Goal: Information Seeking & Learning: Learn about a topic

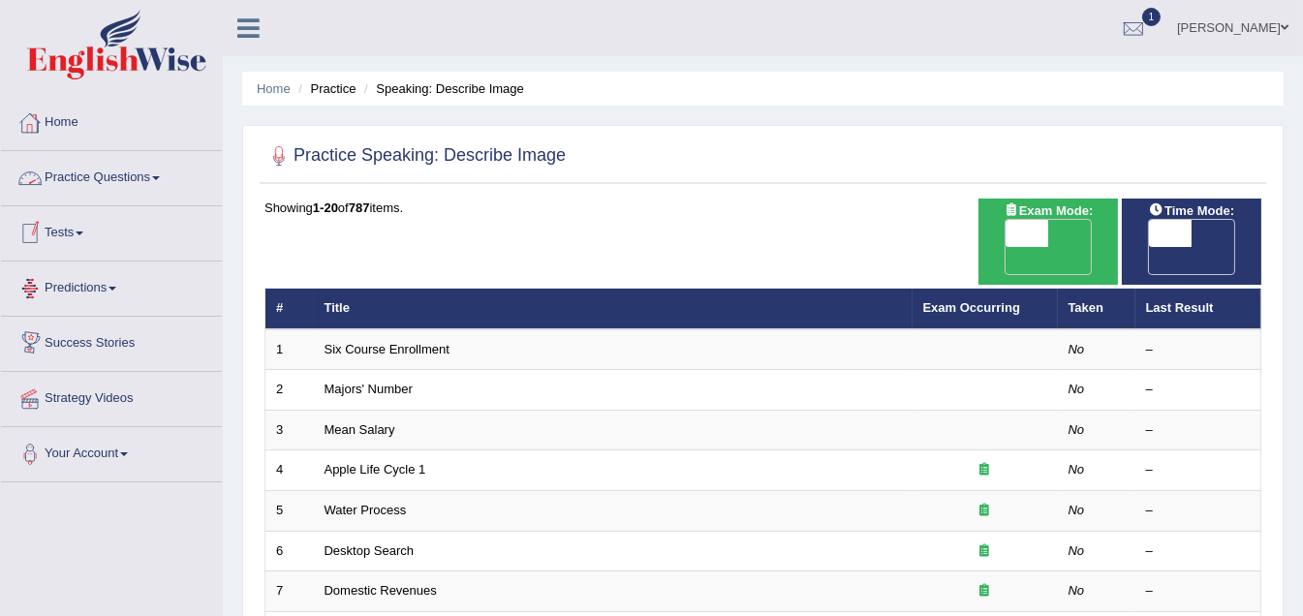
click at [160, 176] on span at bounding box center [156, 178] width 8 height 4
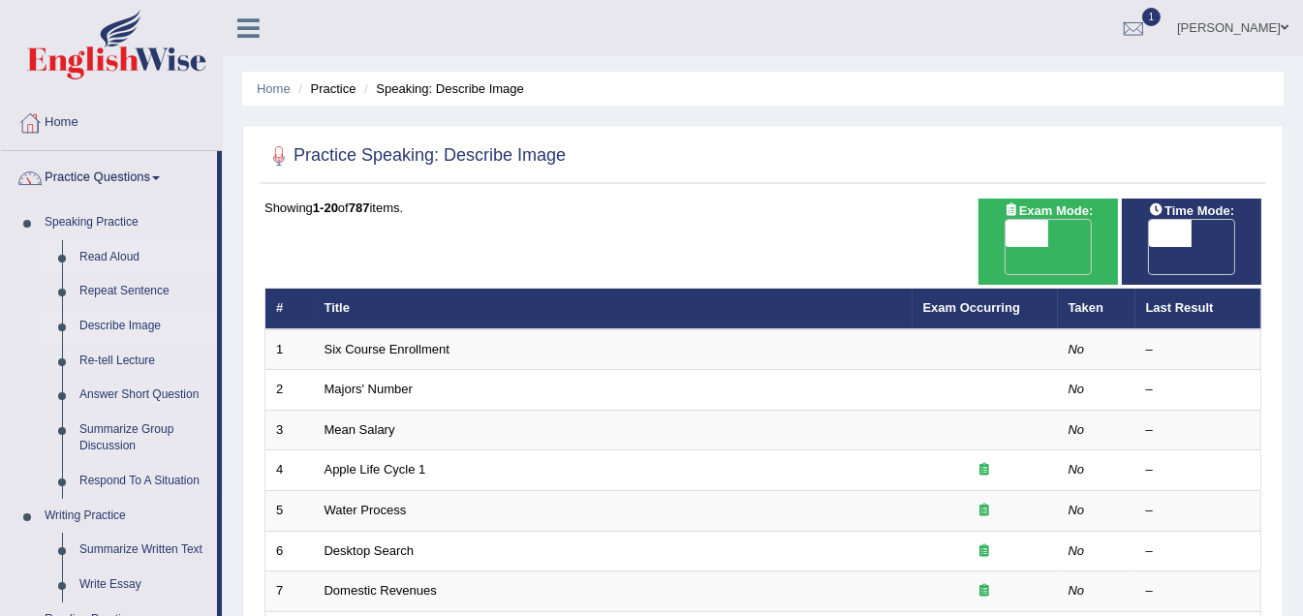
click at [107, 255] on link "Read Aloud" at bounding box center [144, 257] width 146 height 35
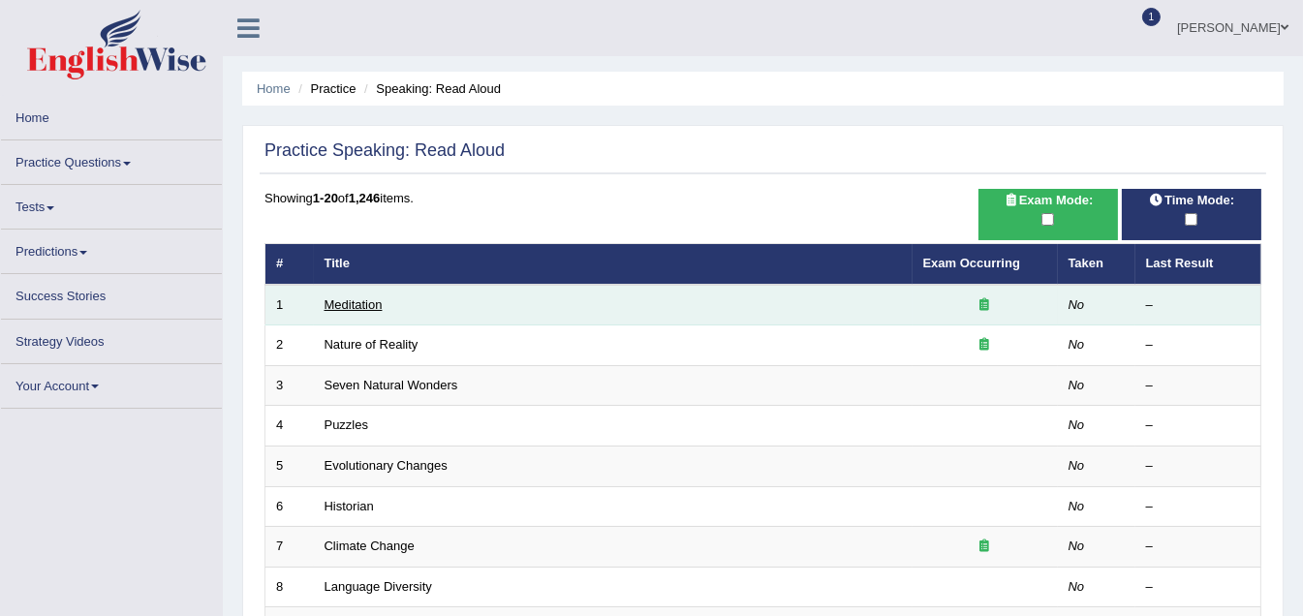
click at [344, 305] on link "Meditation" at bounding box center [354, 305] width 58 height 15
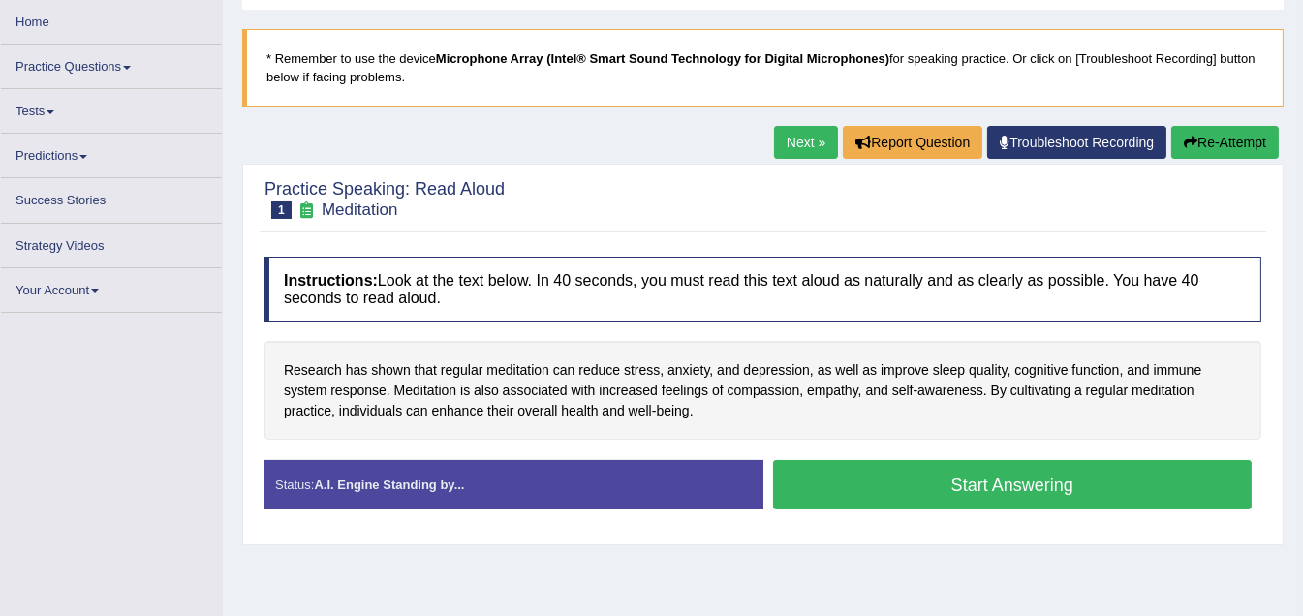
scroll to position [96, 0]
click at [1023, 479] on button "Start Answering" at bounding box center [1013, 484] width 480 height 49
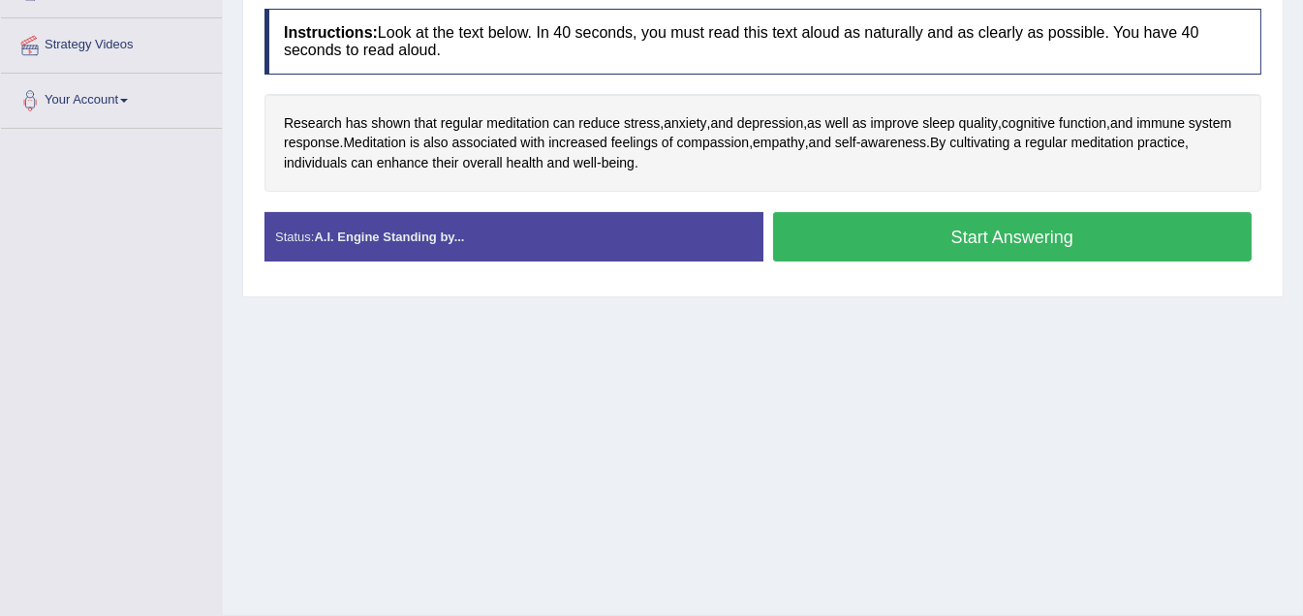
scroll to position [110, 0]
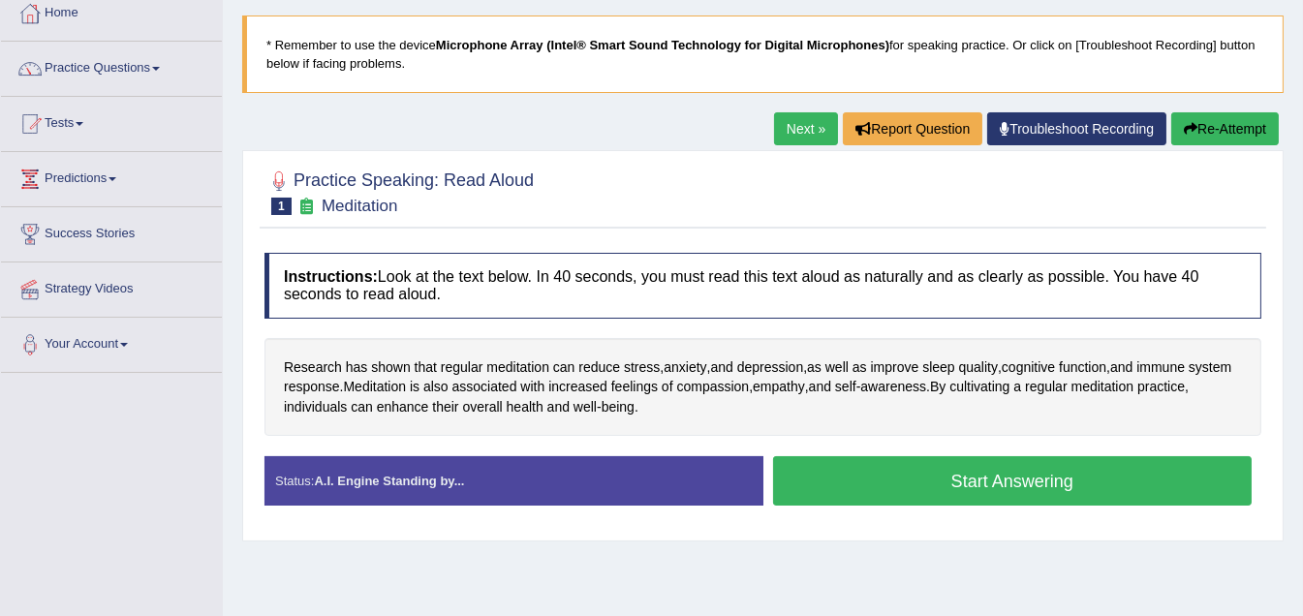
click at [1032, 482] on button "Start Answering" at bounding box center [1013, 480] width 480 height 49
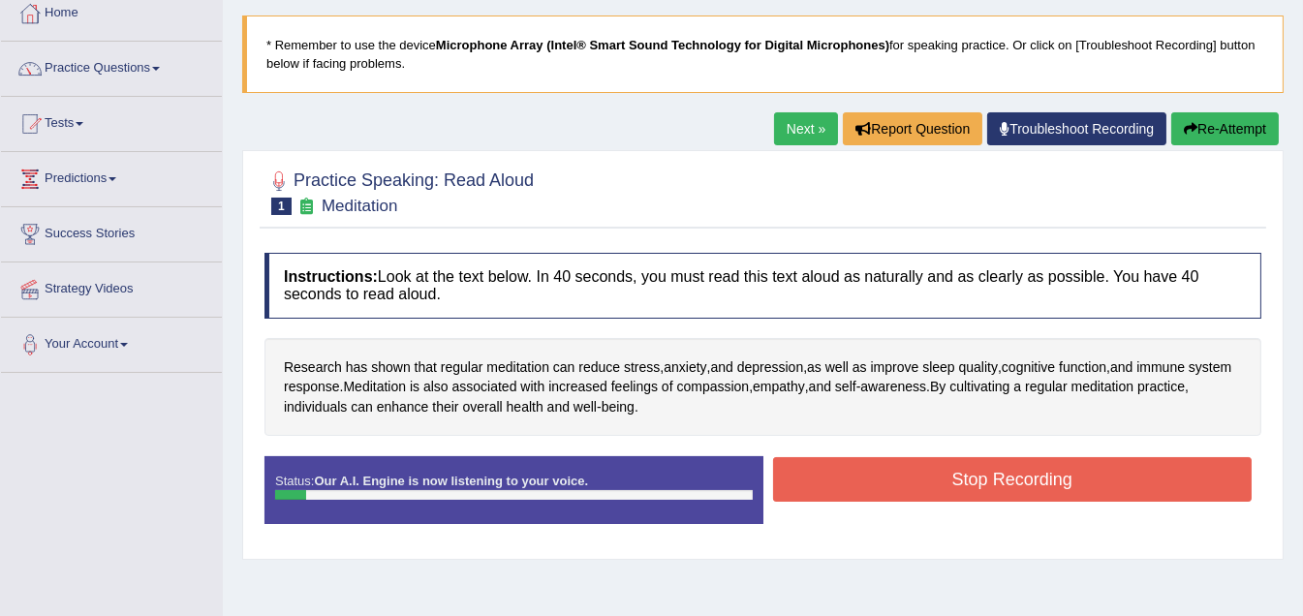
click at [1000, 472] on button "Stop Recording" at bounding box center [1013, 479] width 480 height 45
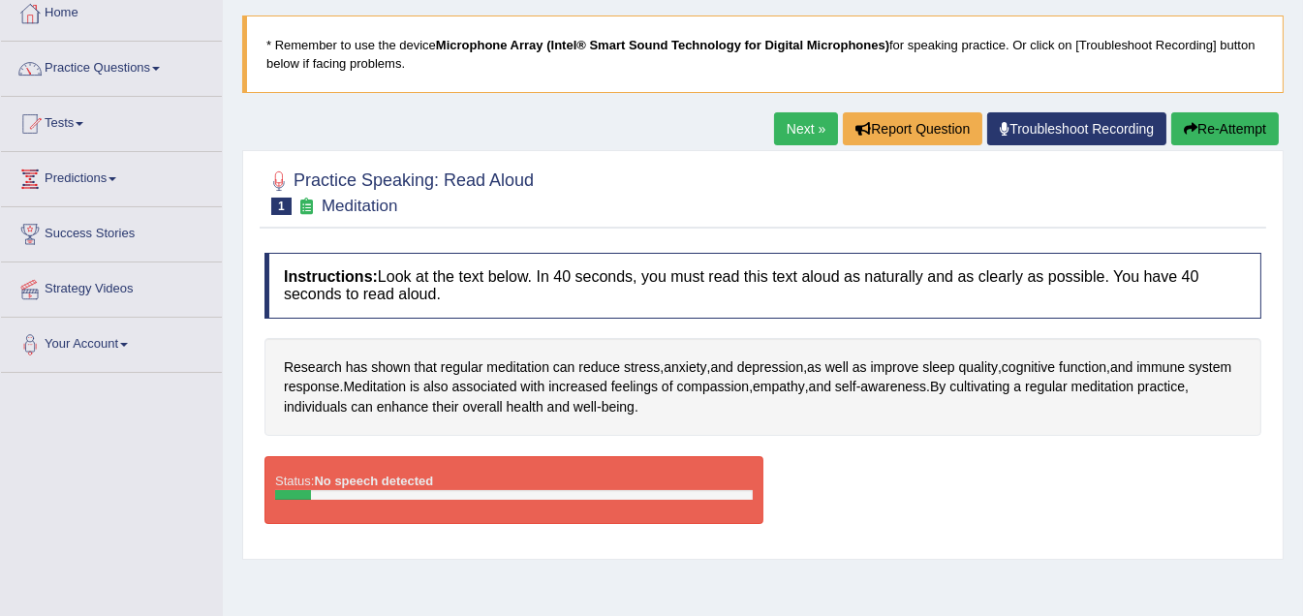
click at [793, 122] on link "Next »" at bounding box center [806, 128] width 64 height 33
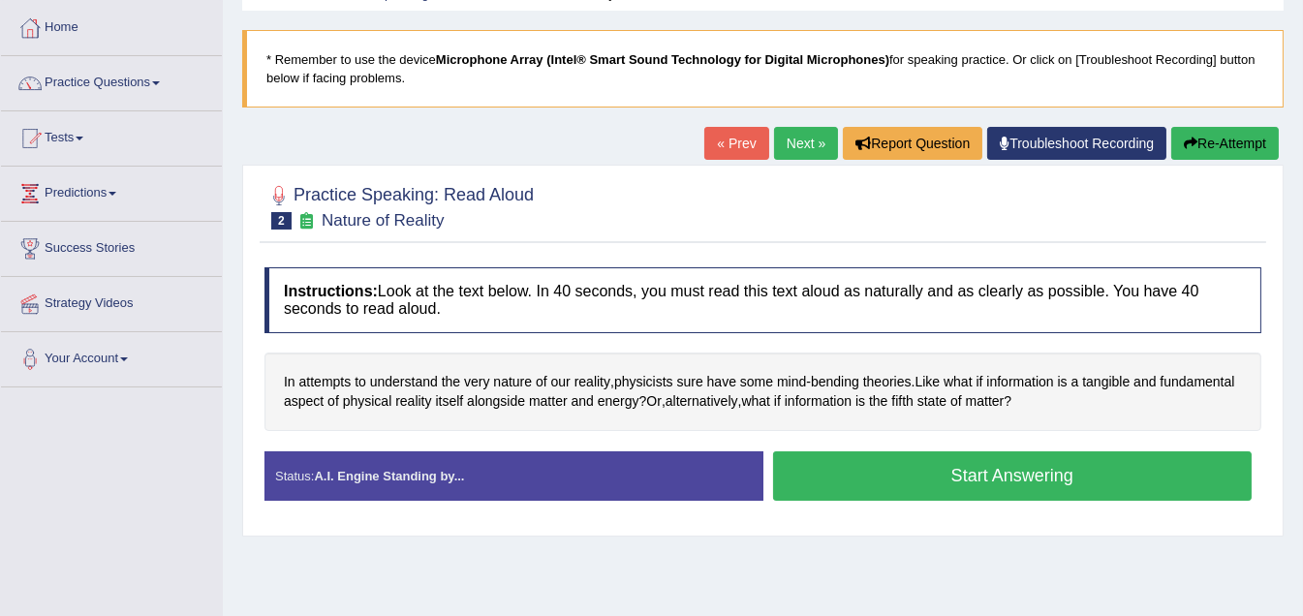
scroll to position [96, 0]
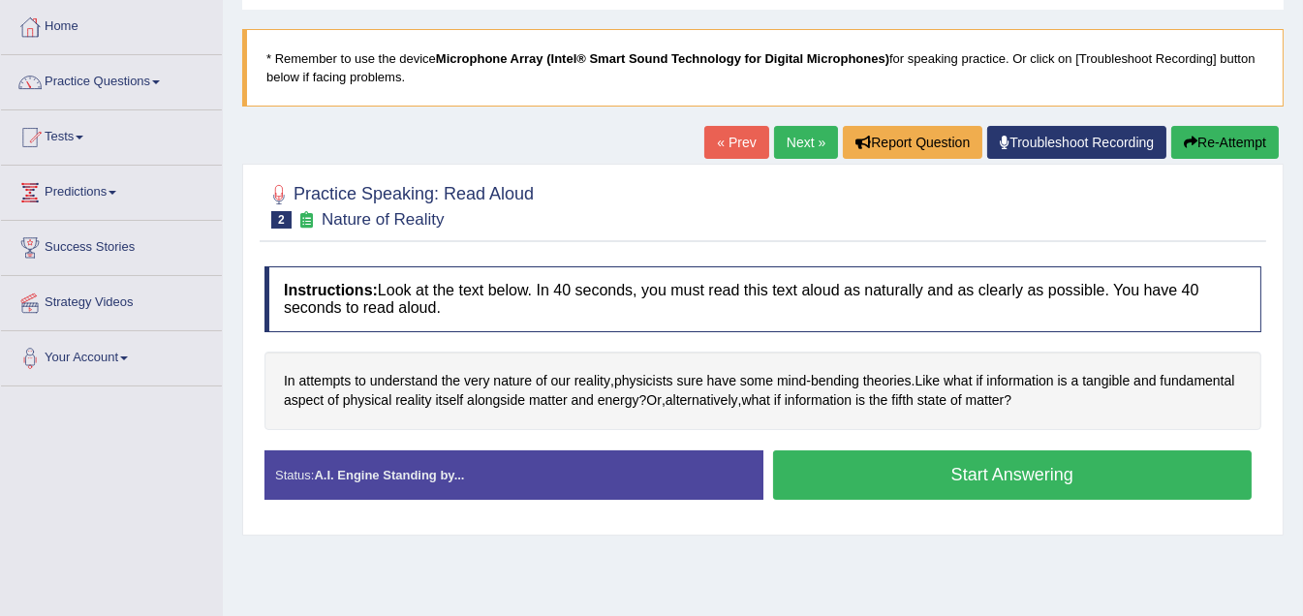
click at [988, 480] on button "Start Answering" at bounding box center [1013, 475] width 480 height 49
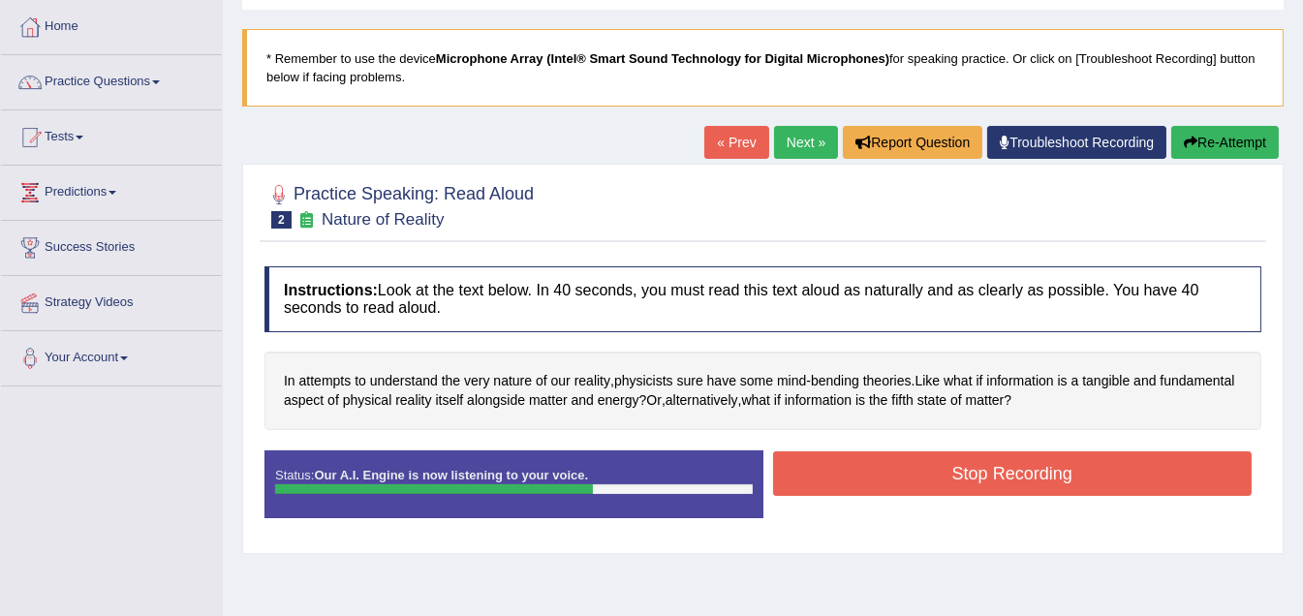
click at [967, 467] on button "Stop Recording" at bounding box center [1013, 474] width 480 height 45
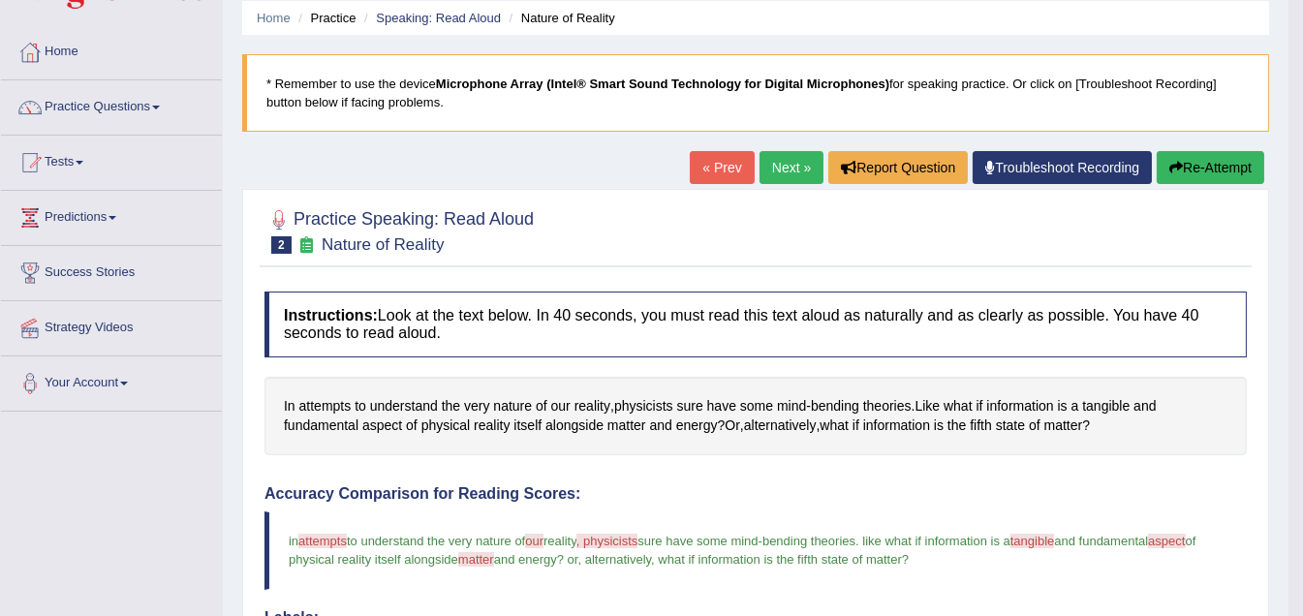
scroll to position [0, 0]
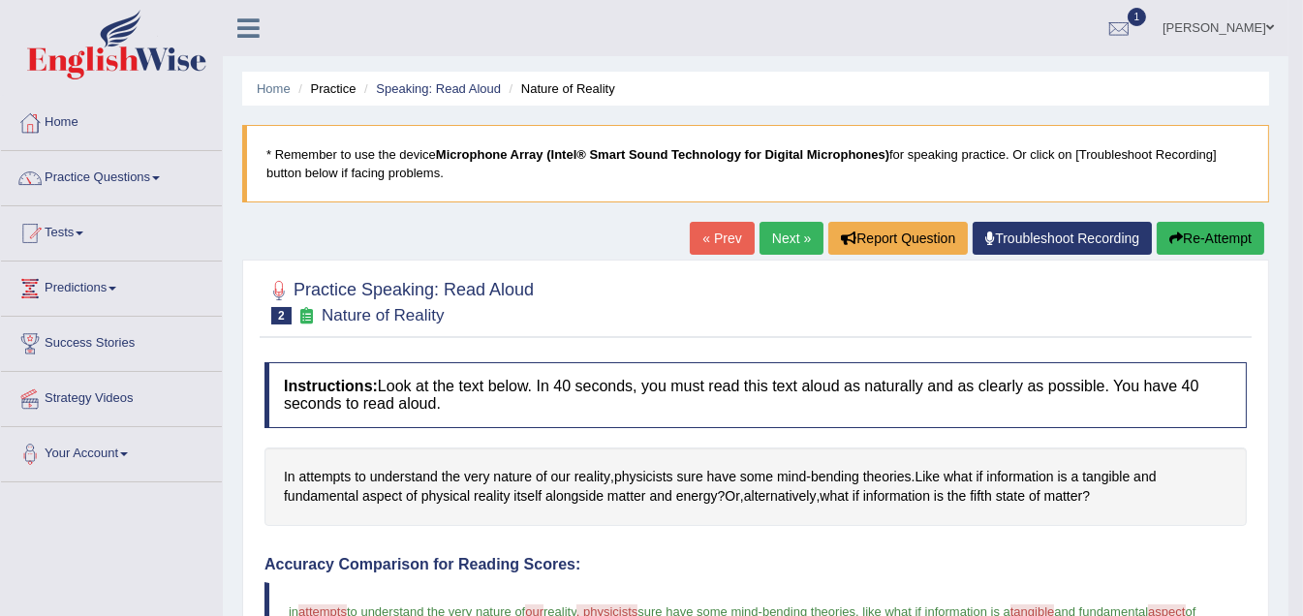
click at [777, 235] on link "Next »" at bounding box center [792, 238] width 64 height 33
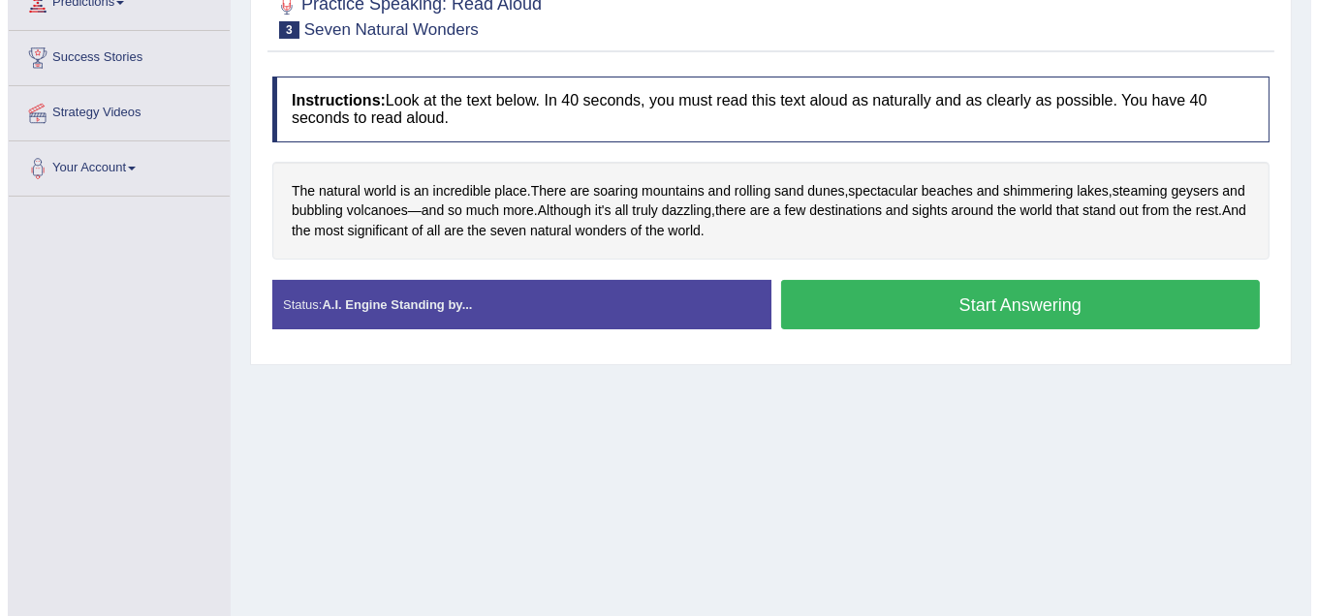
scroll to position [291, 0]
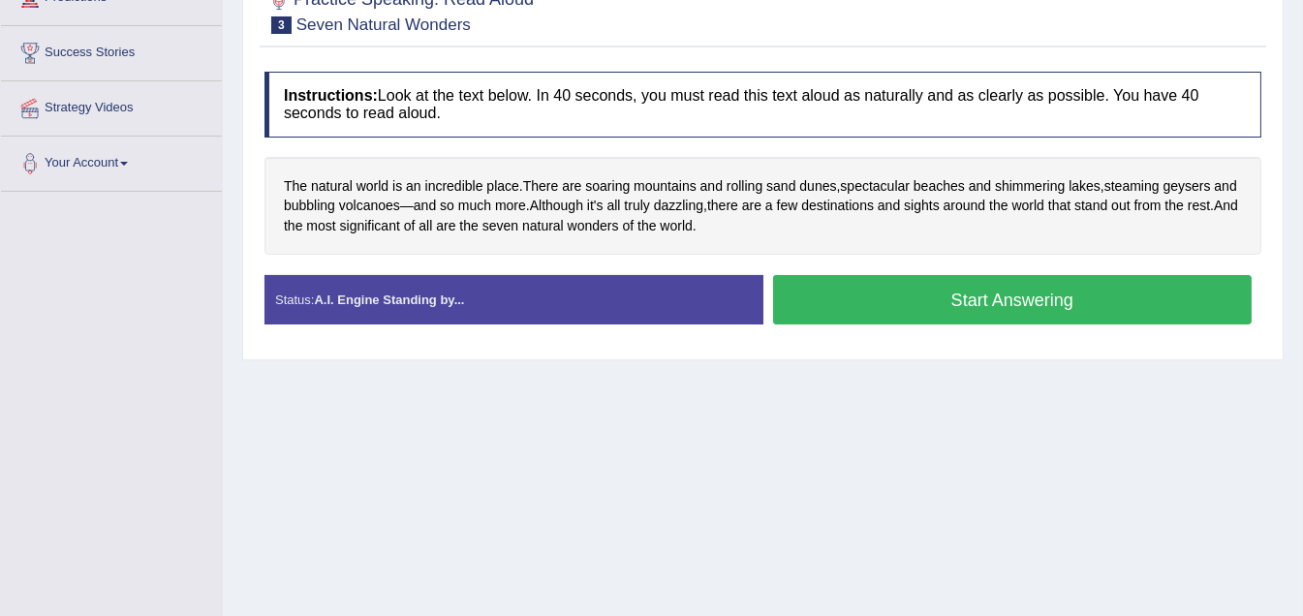
click at [970, 304] on button "Start Answering" at bounding box center [1013, 299] width 480 height 49
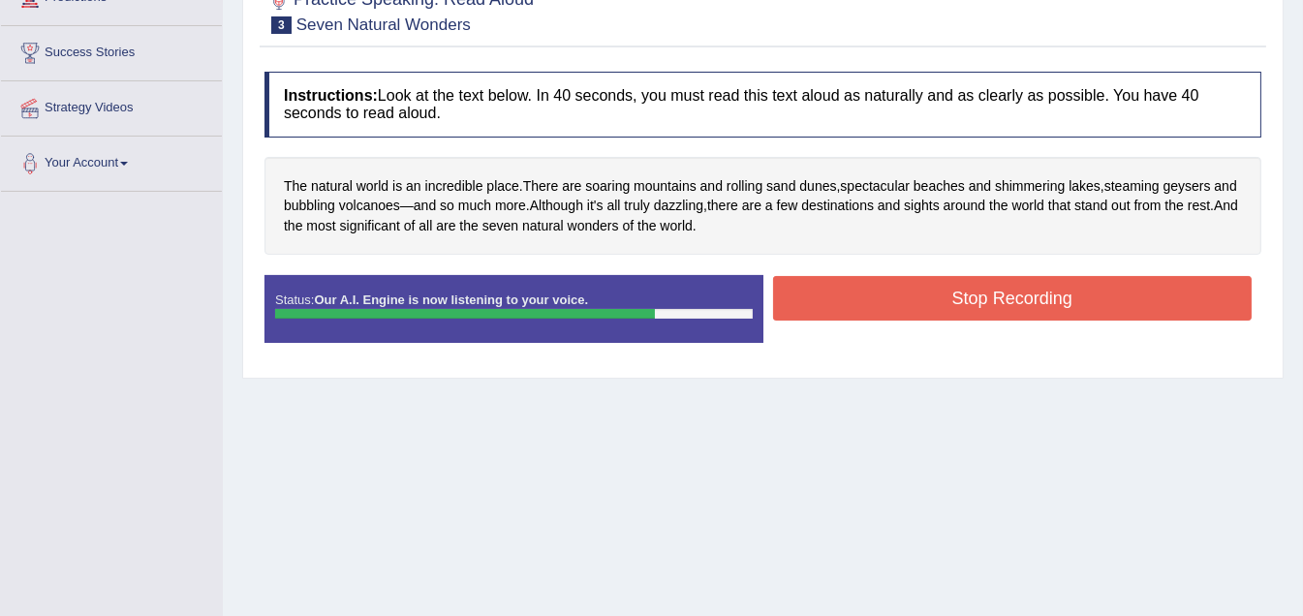
click at [995, 298] on button "Stop Recording" at bounding box center [1013, 298] width 480 height 45
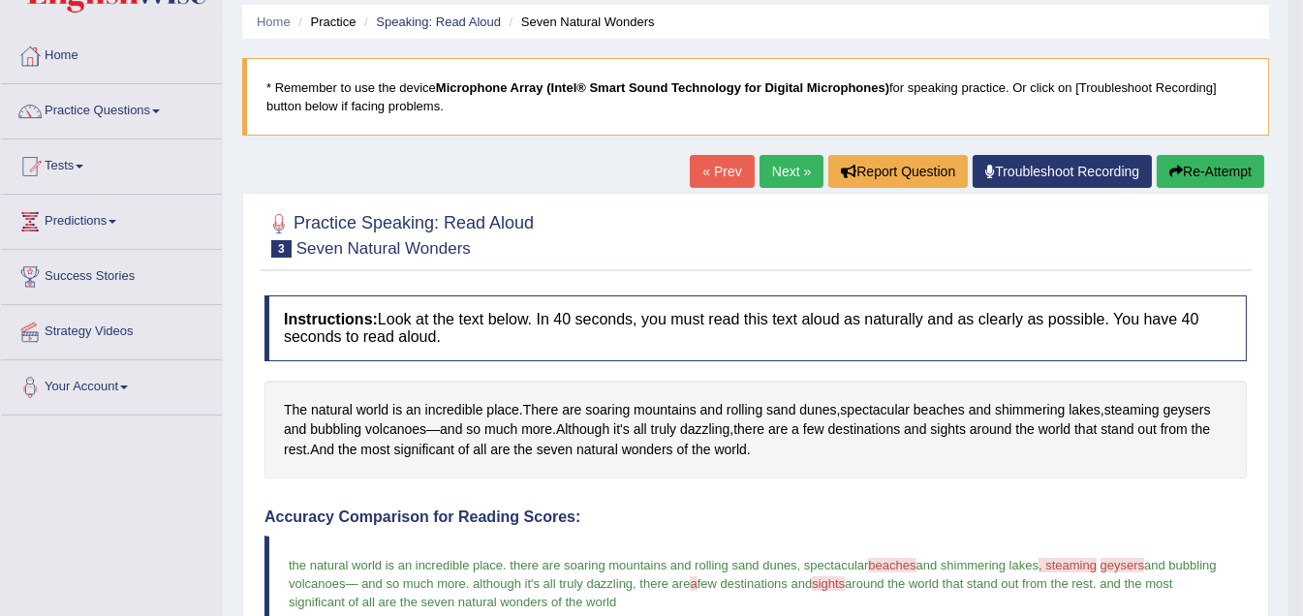
scroll to position [42, 0]
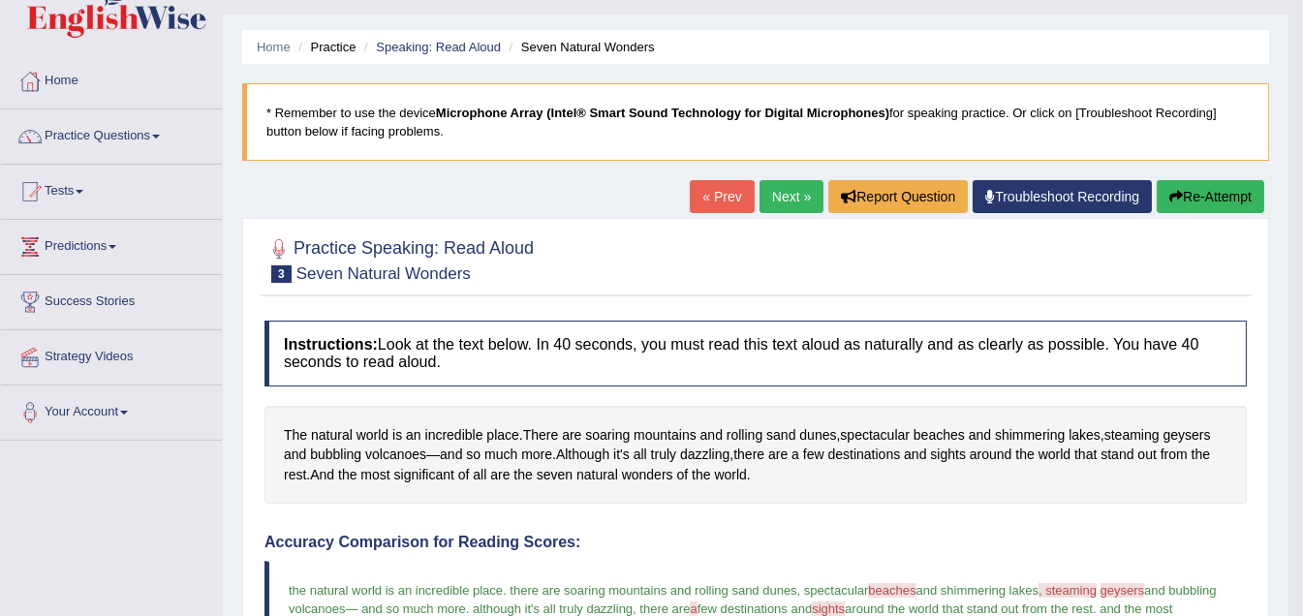
click at [780, 199] on link "Next »" at bounding box center [792, 196] width 64 height 33
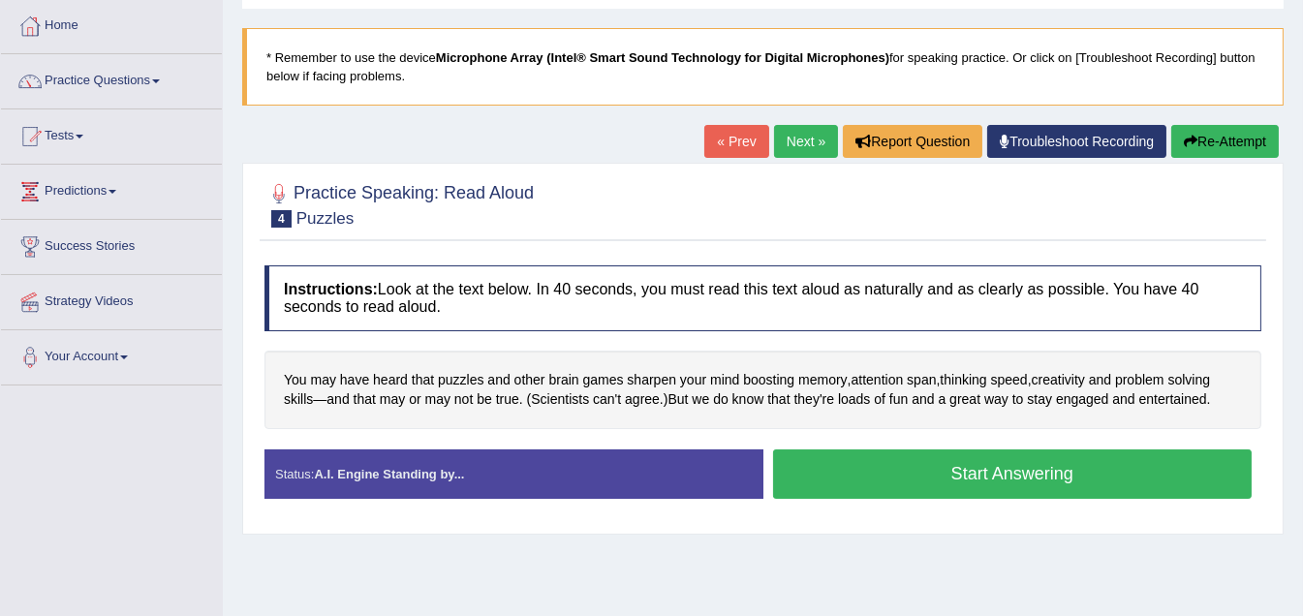
scroll to position [194, 0]
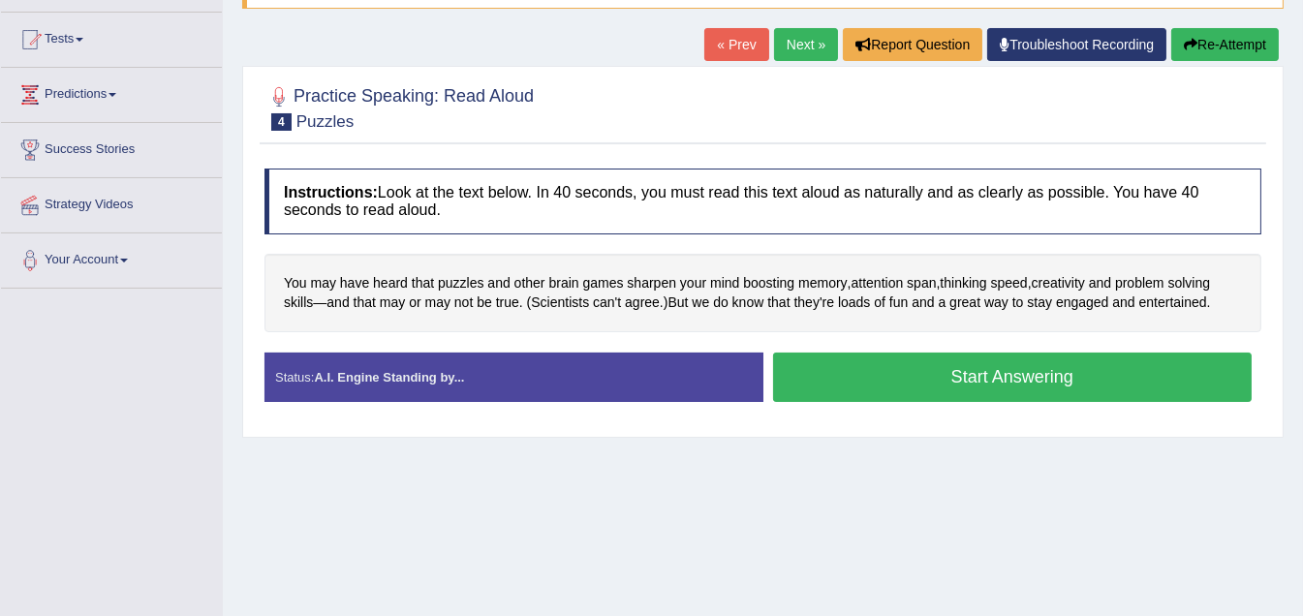
click at [982, 373] on button "Start Answering" at bounding box center [1013, 377] width 480 height 49
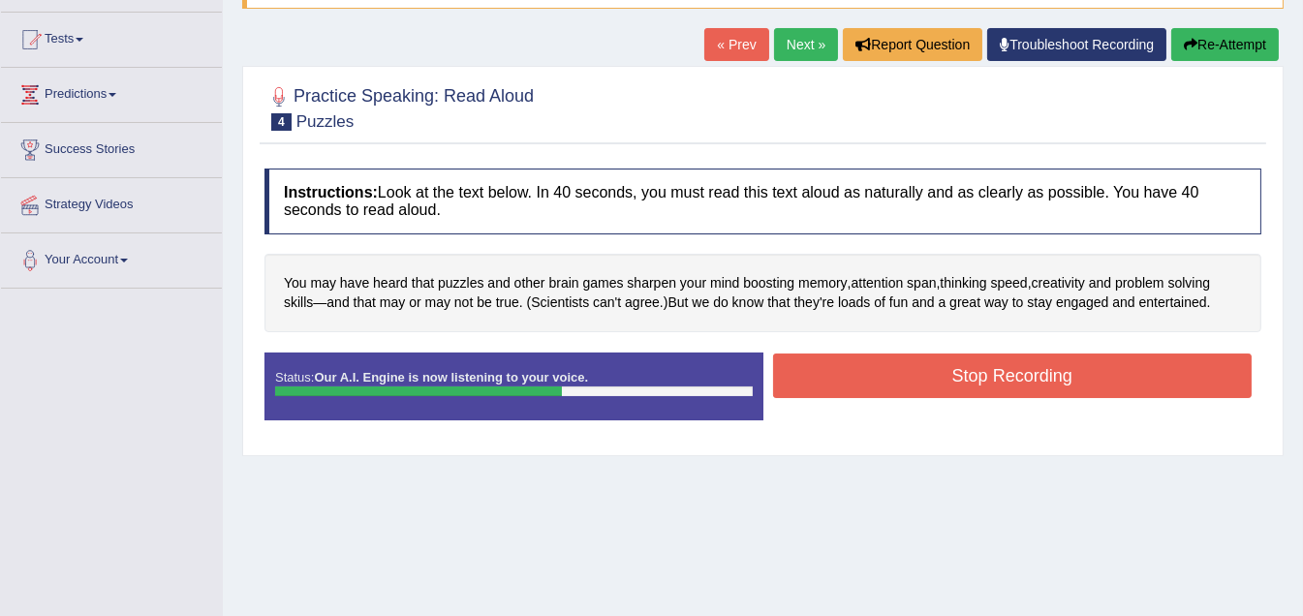
click at [982, 369] on button "Stop Recording" at bounding box center [1013, 376] width 480 height 45
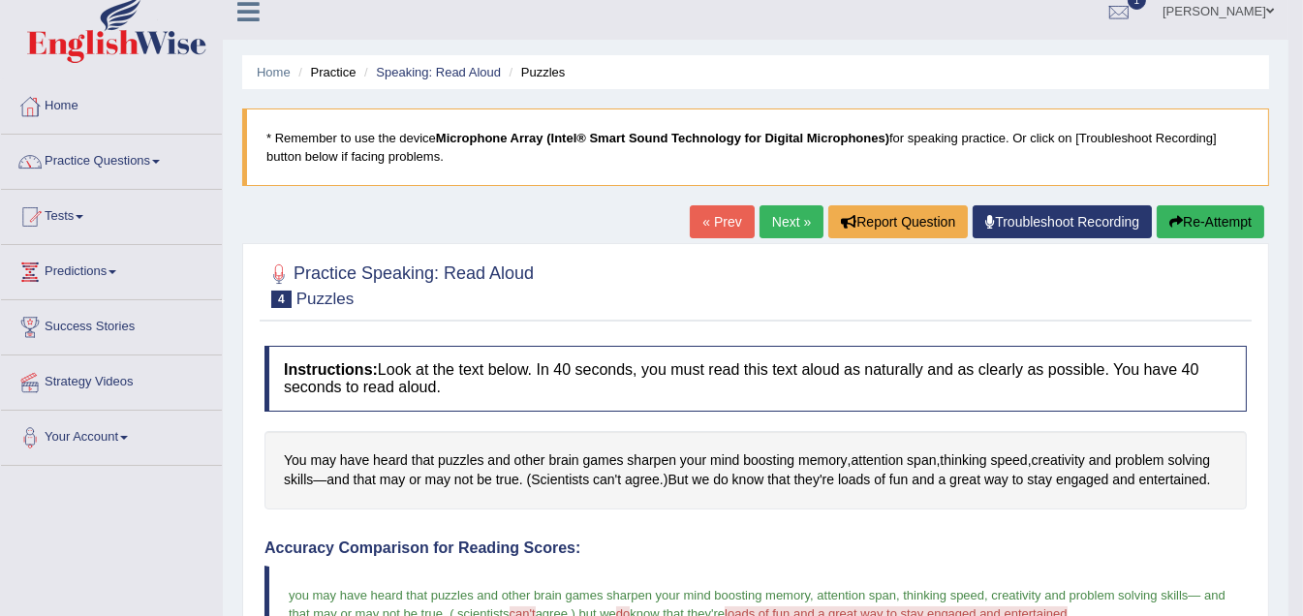
scroll to position [0, 0]
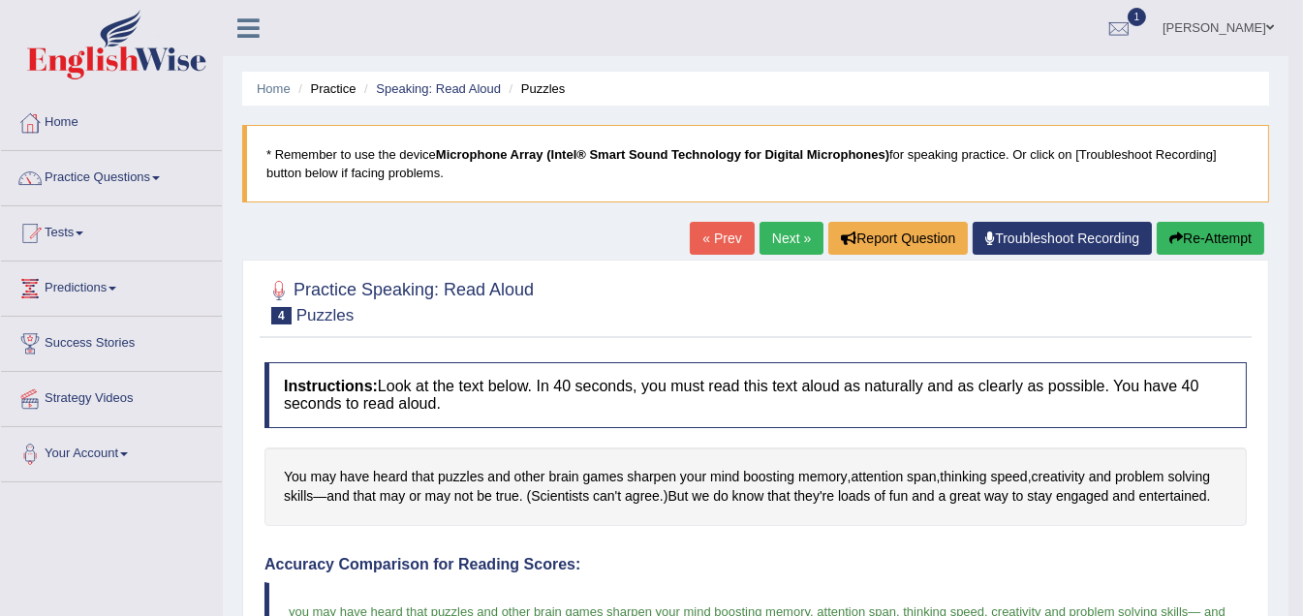
click at [773, 236] on link "Next »" at bounding box center [792, 238] width 64 height 33
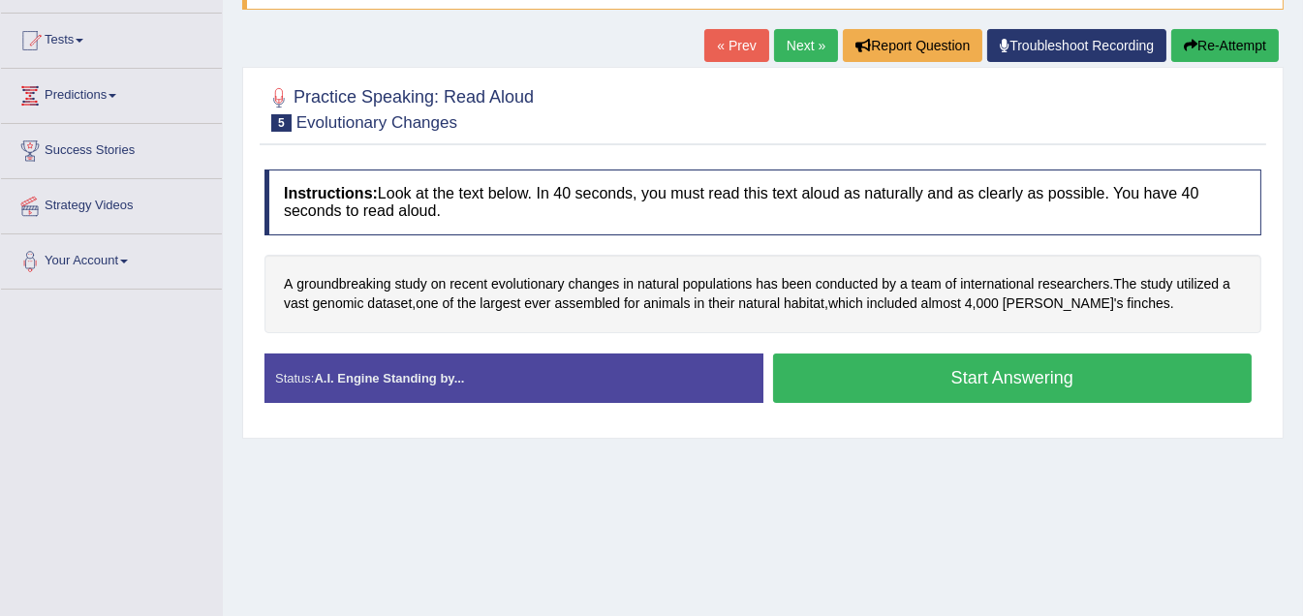
scroll to position [194, 0]
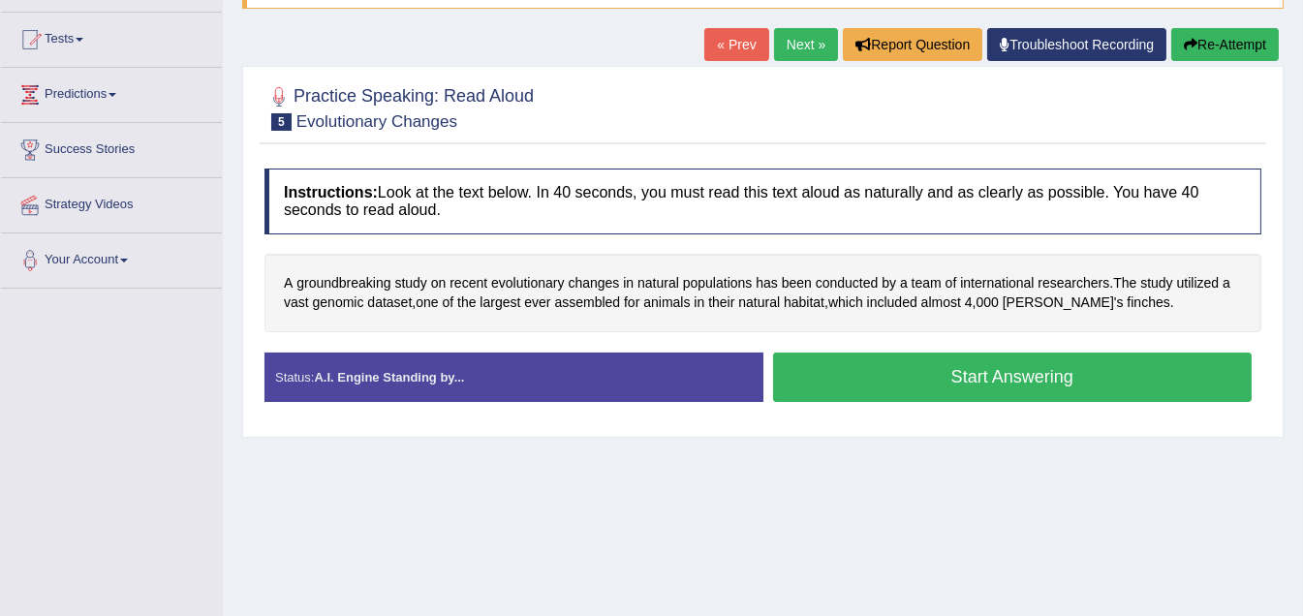
click at [962, 377] on button "Start Answering" at bounding box center [1013, 377] width 480 height 49
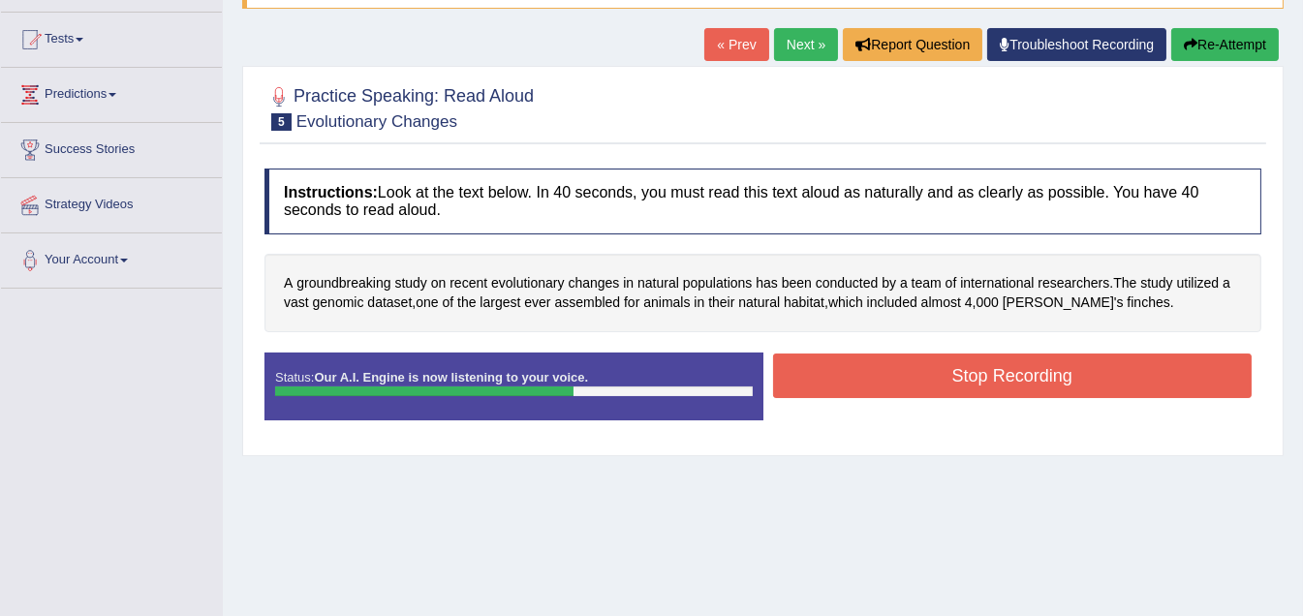
click at [1021, 382] on button "Stop Recording" at bounding box center [1013, 376] width 480 height 45
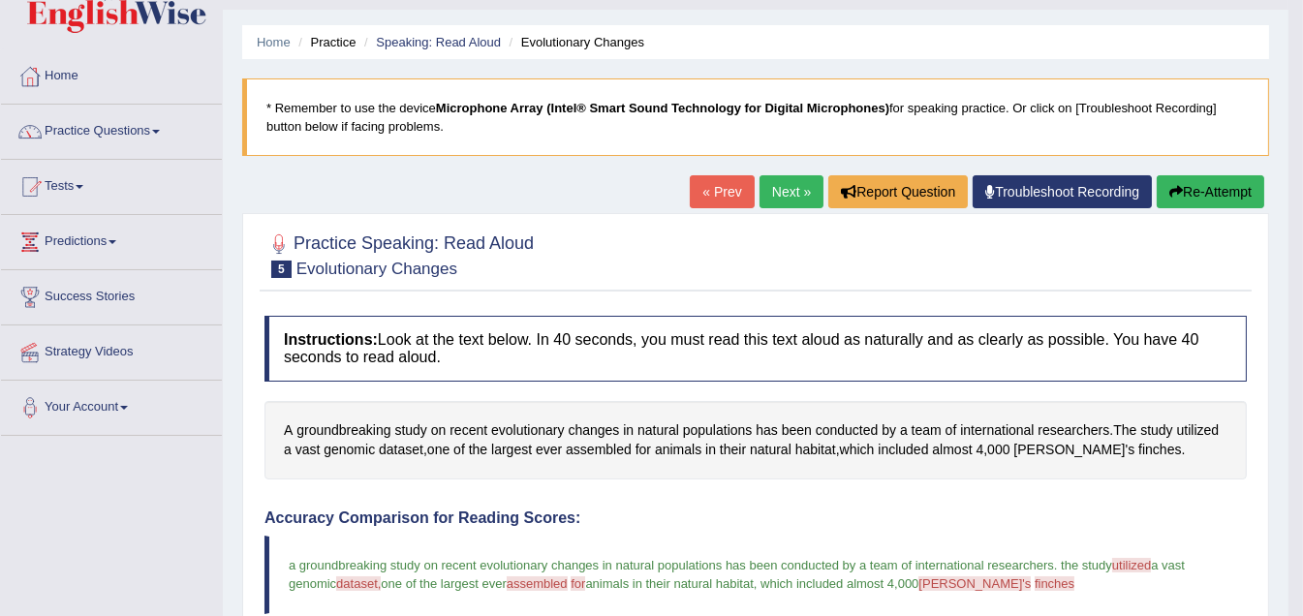
scroll to position [0, 0]
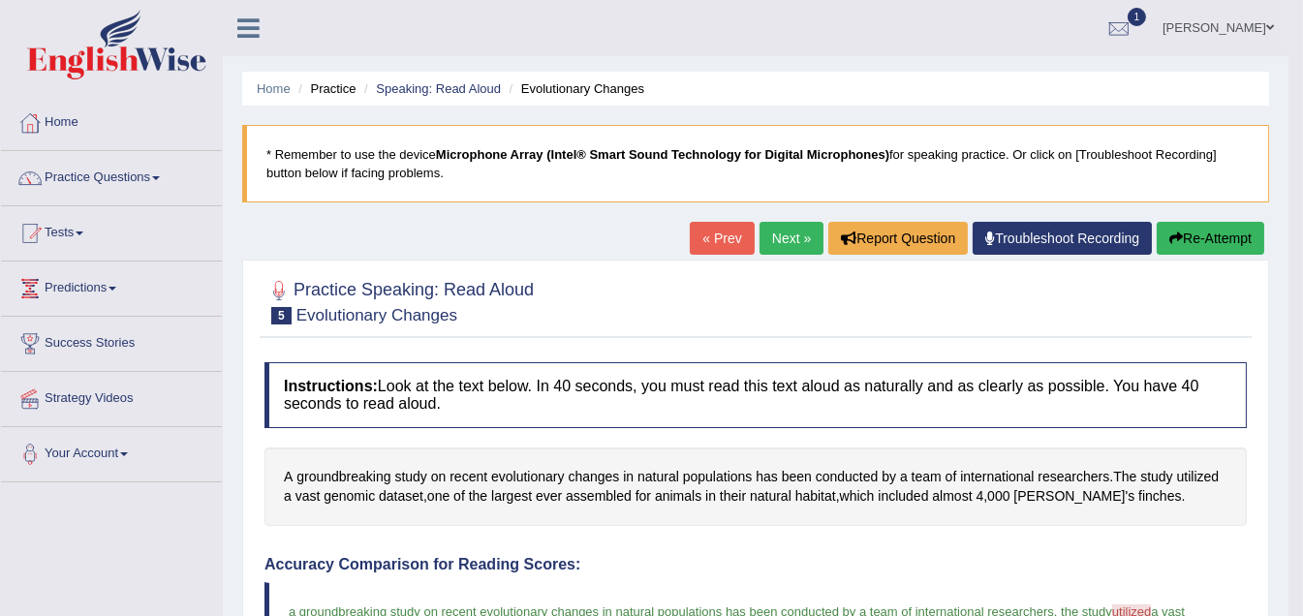
click at [790, 223] on link "Next »" at bounding box center [792, 238] width 64 height 33
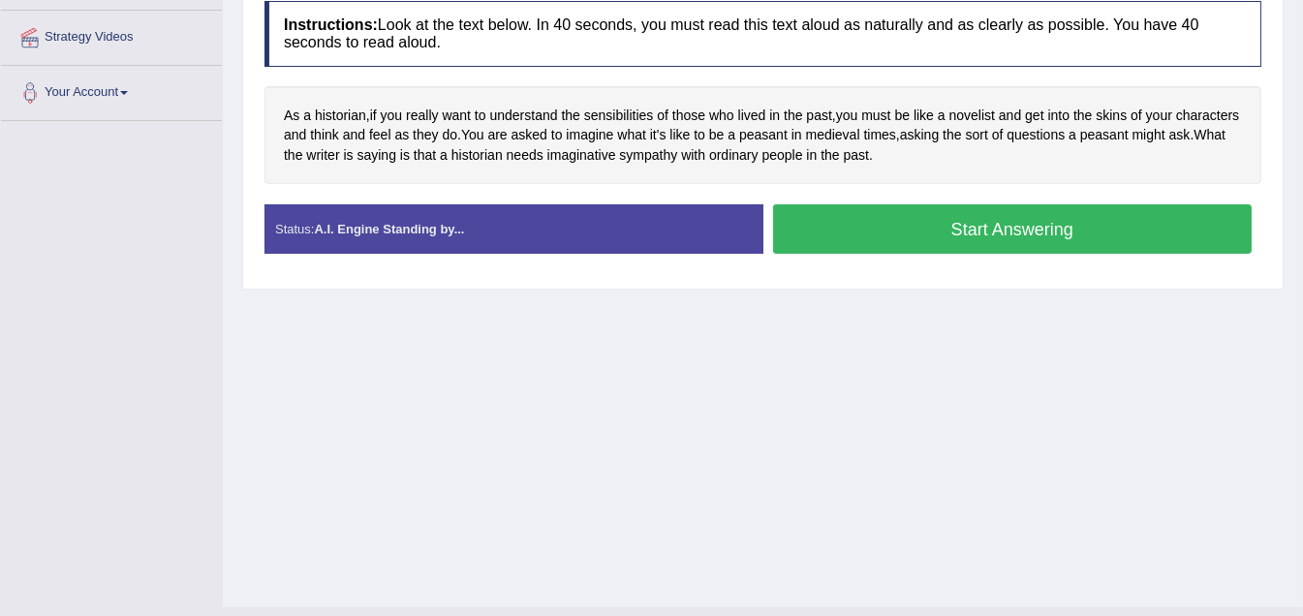
scroll to position [388, 0]
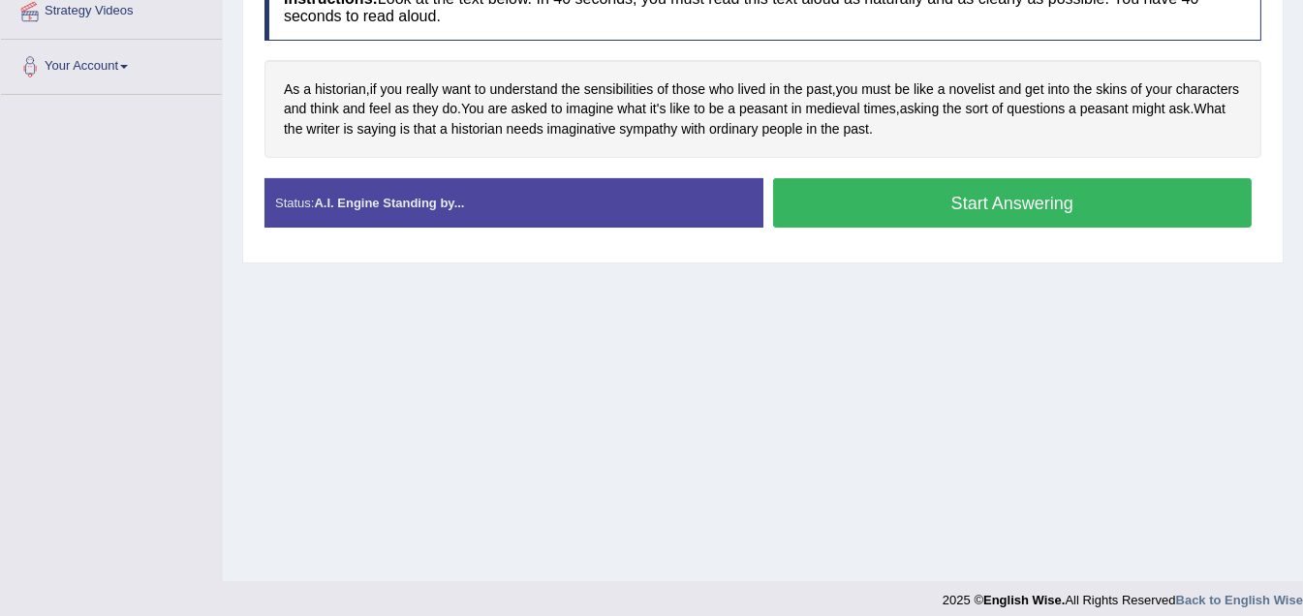
click at [957, 200] on button "Start Answering" at bounding box center [1013, 202] width 480 height 49
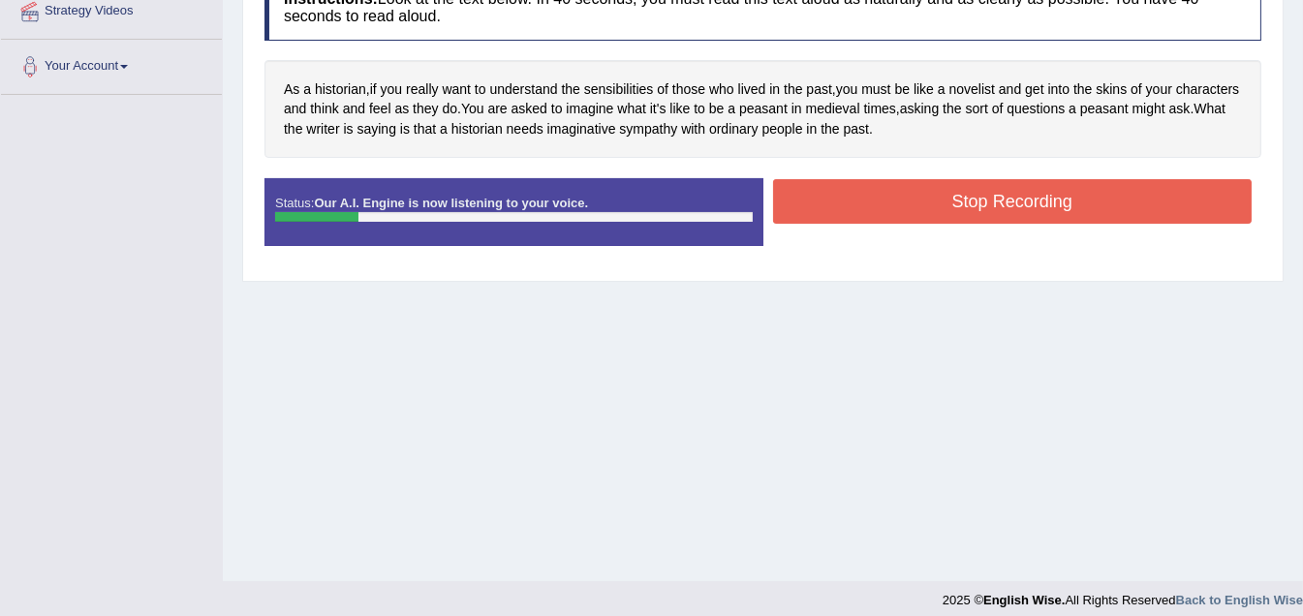
click at [945, 202] on button "Stop Recording" at bounding box center [1013, 201] width 480 height 45
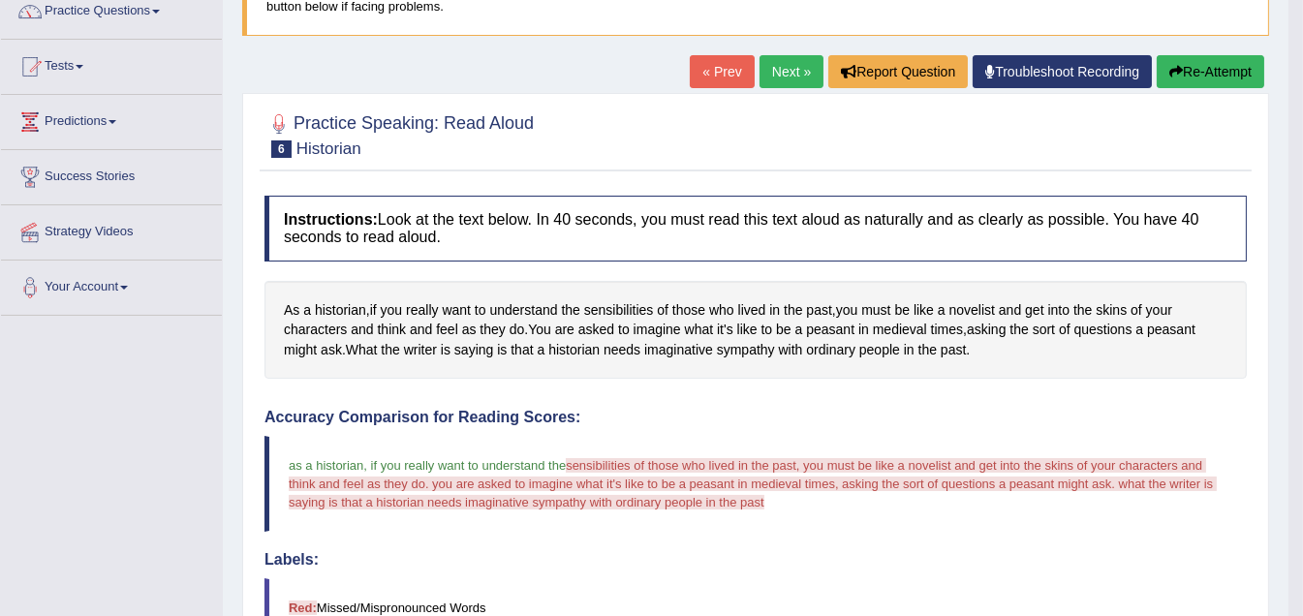
scroll to position [139, 0]
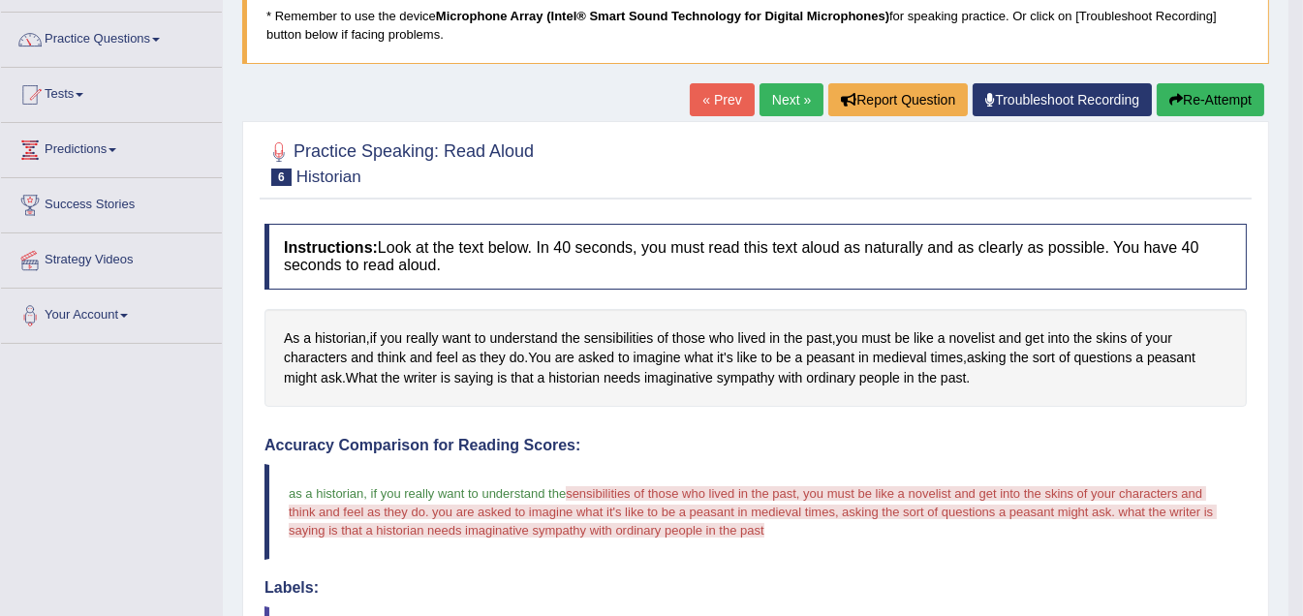
click at [794, 96] on link "Next »" at bounding box center [792, 99] width 64 height 33
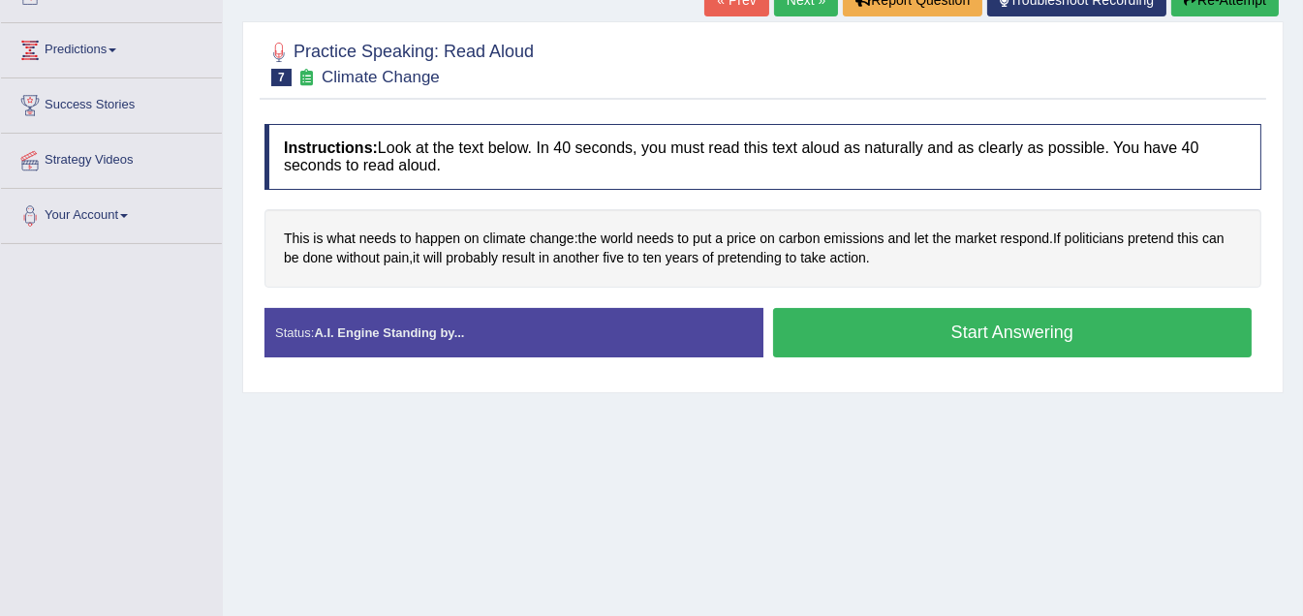
scroll to position [291, 0]
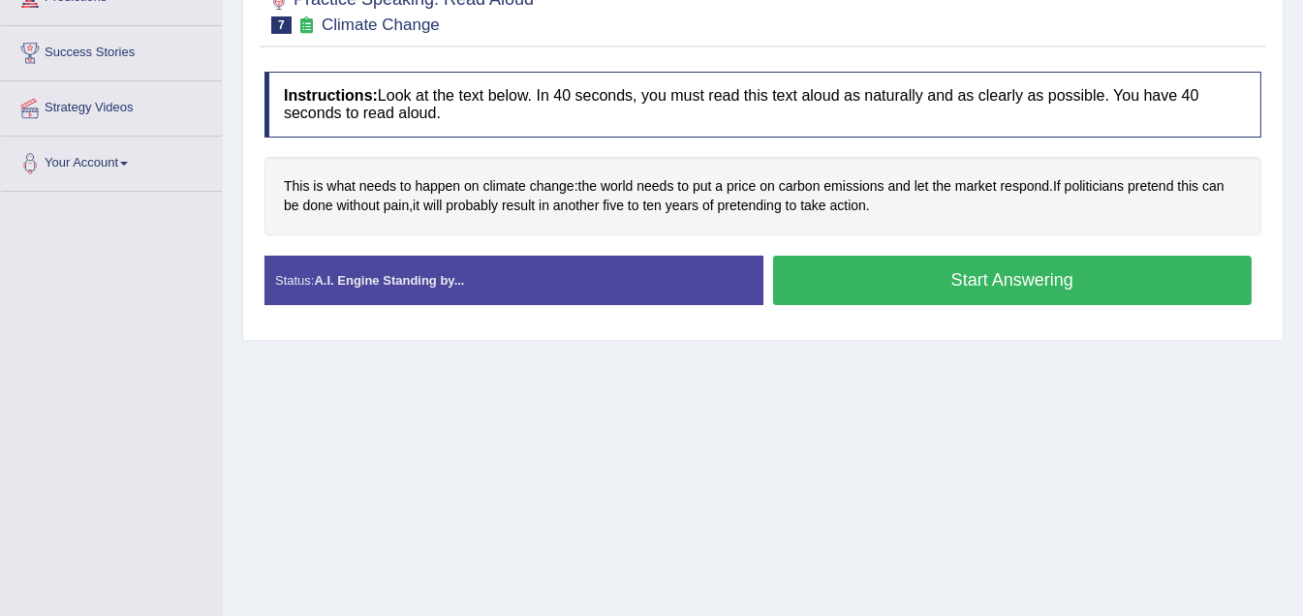
click at [956, 276] on button "Start Answering" at bounding box center [1013, 280] width 480 height 49
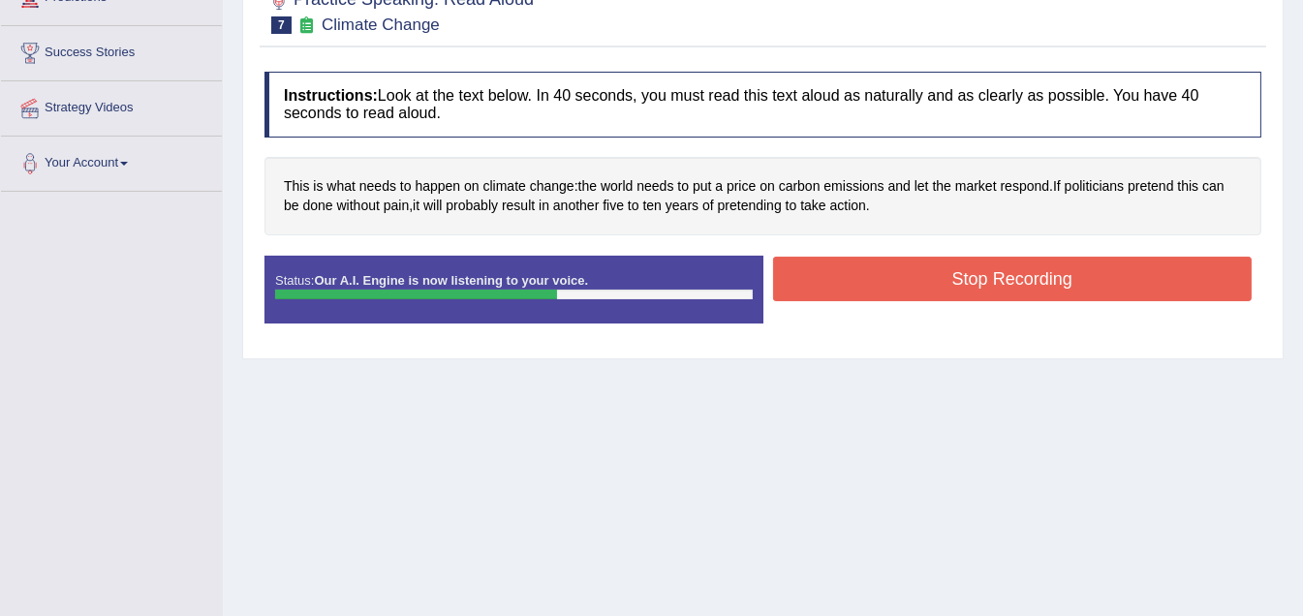
click at [971, 278] on button "Stop Recording" at bounding box center [1013, 279] width 480 height 45
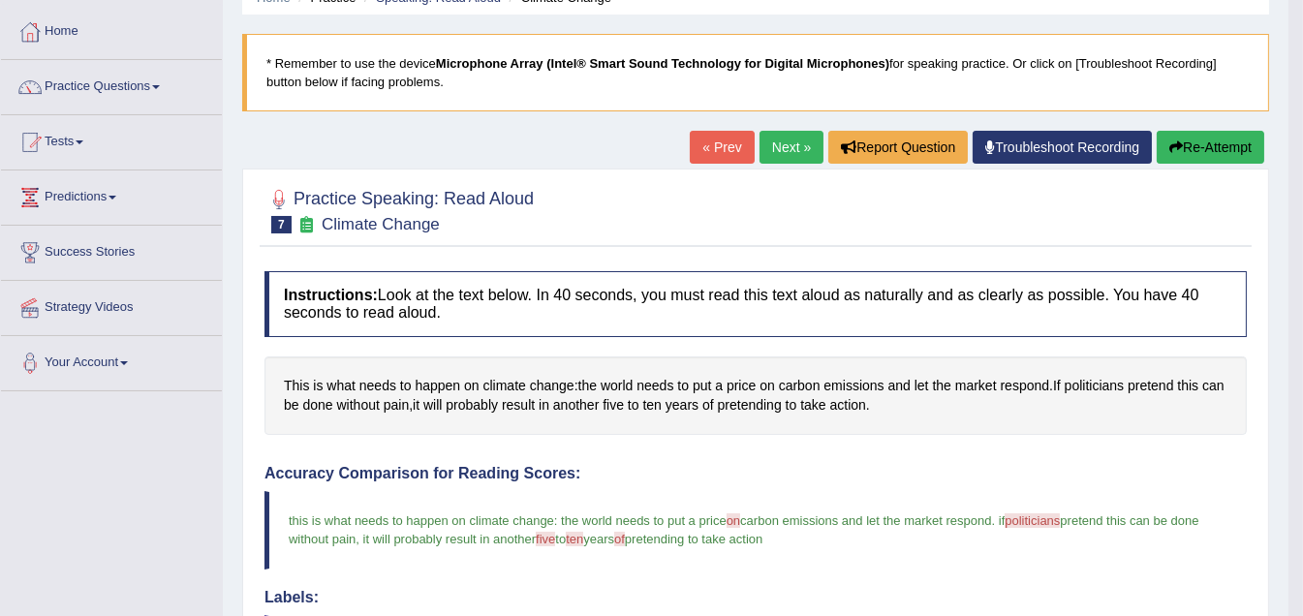
scroll to position [96, 0]
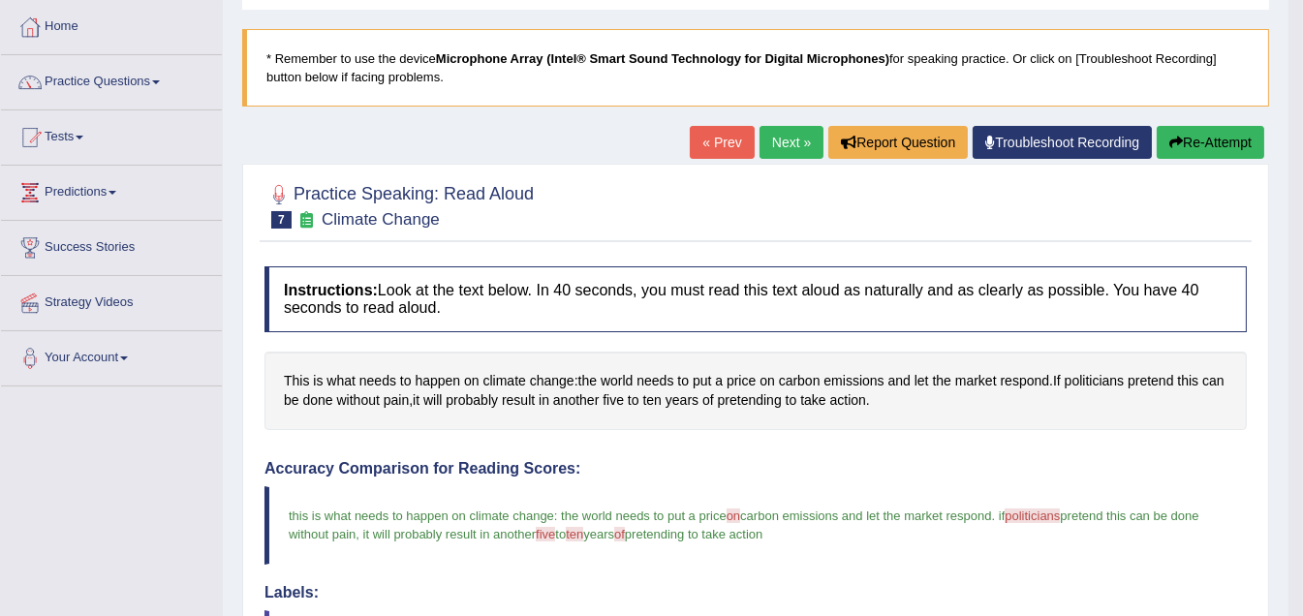
click at [785, 141] on link "Next »" at bounding box center [792, 142] width 64 height 33
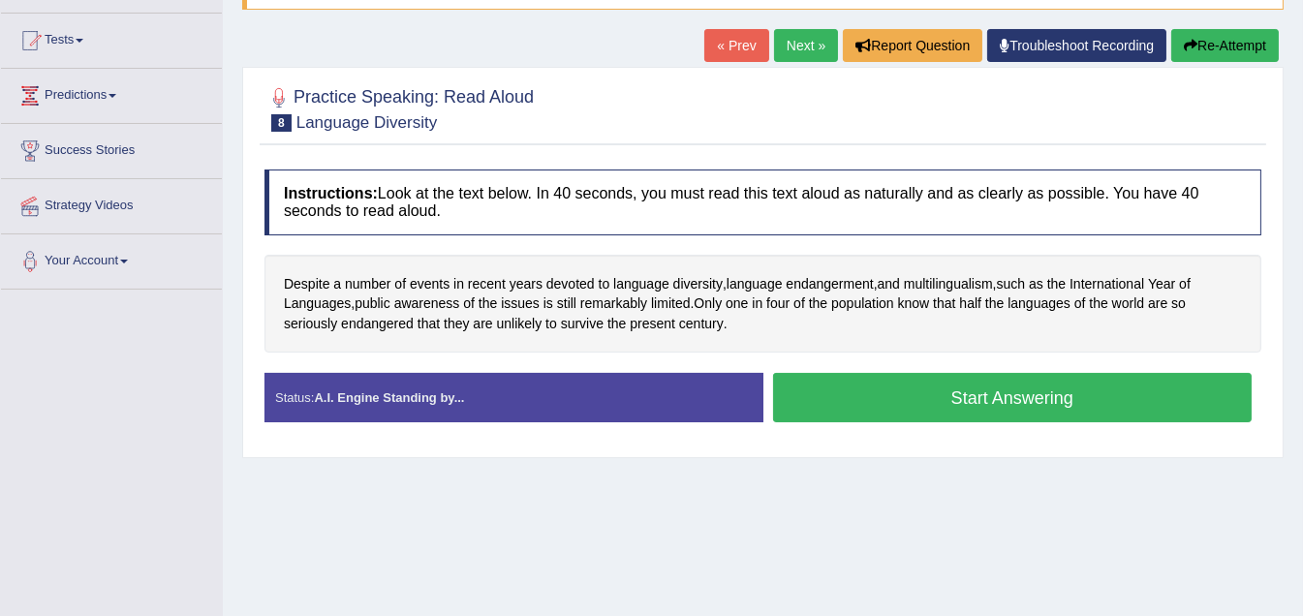
scroll to position [194, 0]
click at [1021, 404] on button "Start Answering" at bounding box center [1013, 396] width 480 height 49
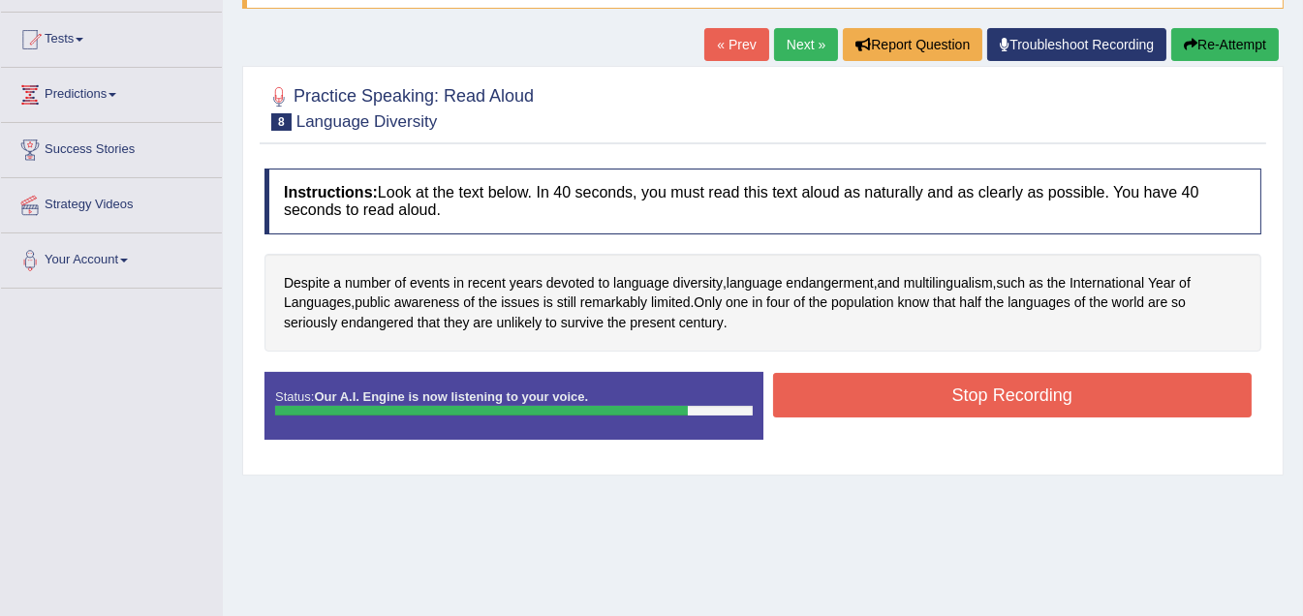
click at [1024, 395] on button "Stop Recording" at bounding box center [1013, 395] width 480 height 45
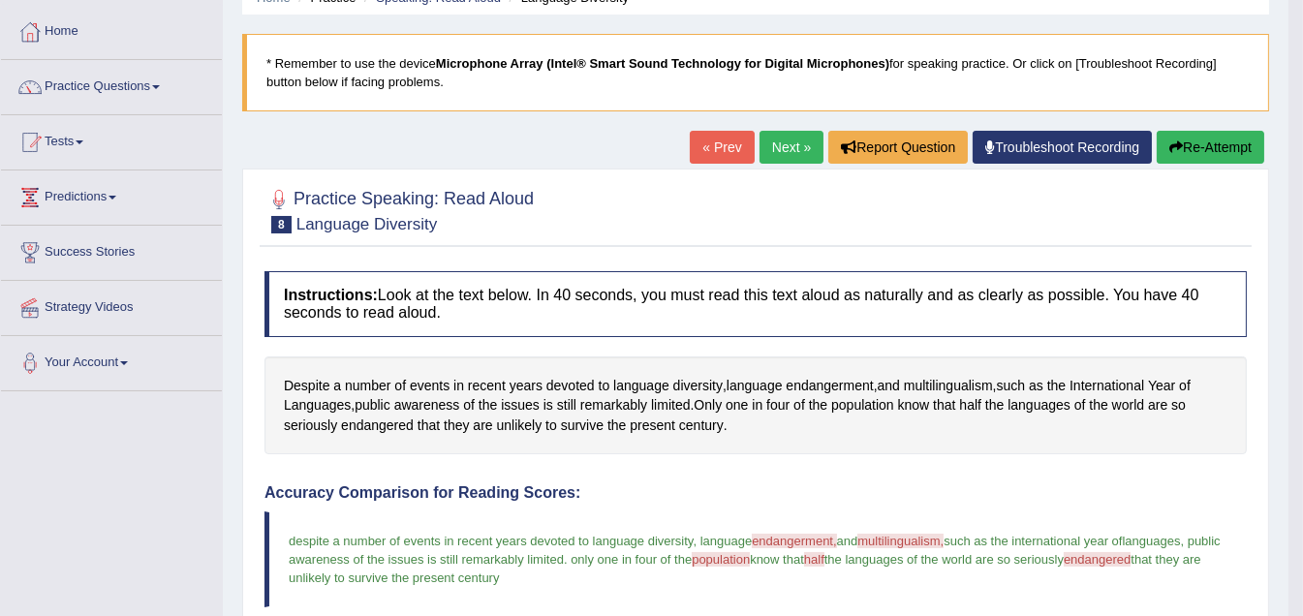
scroll to position [96, 0]
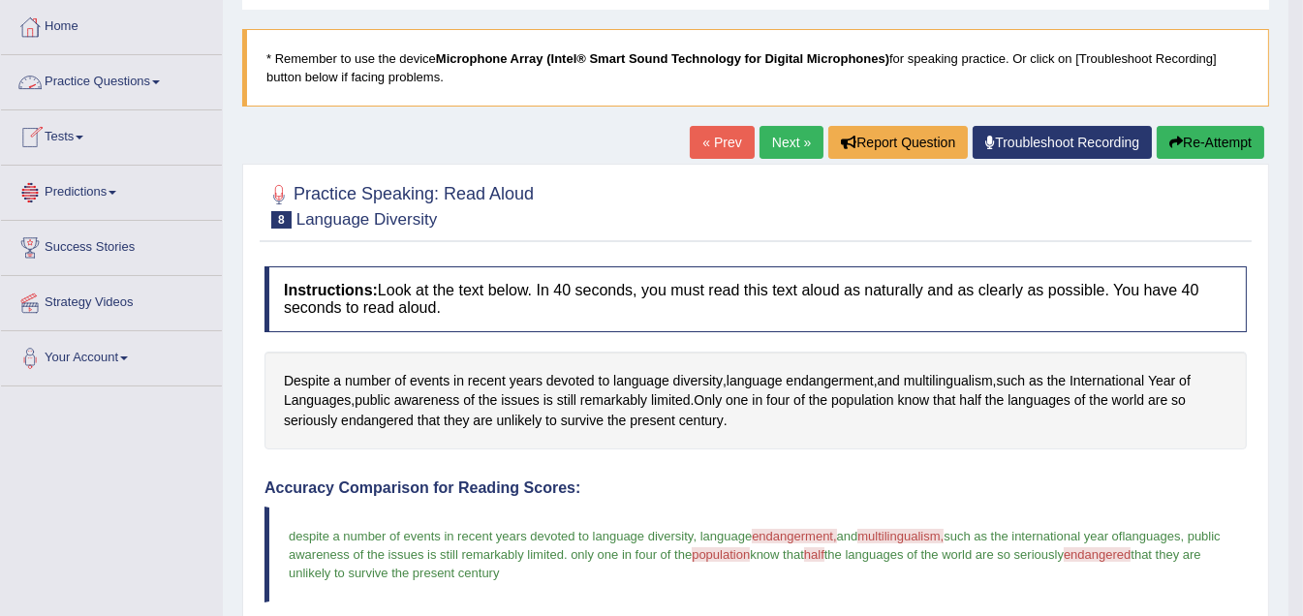
click at [160, 81] on span at bounding box center [156, 82] width 8 height 4
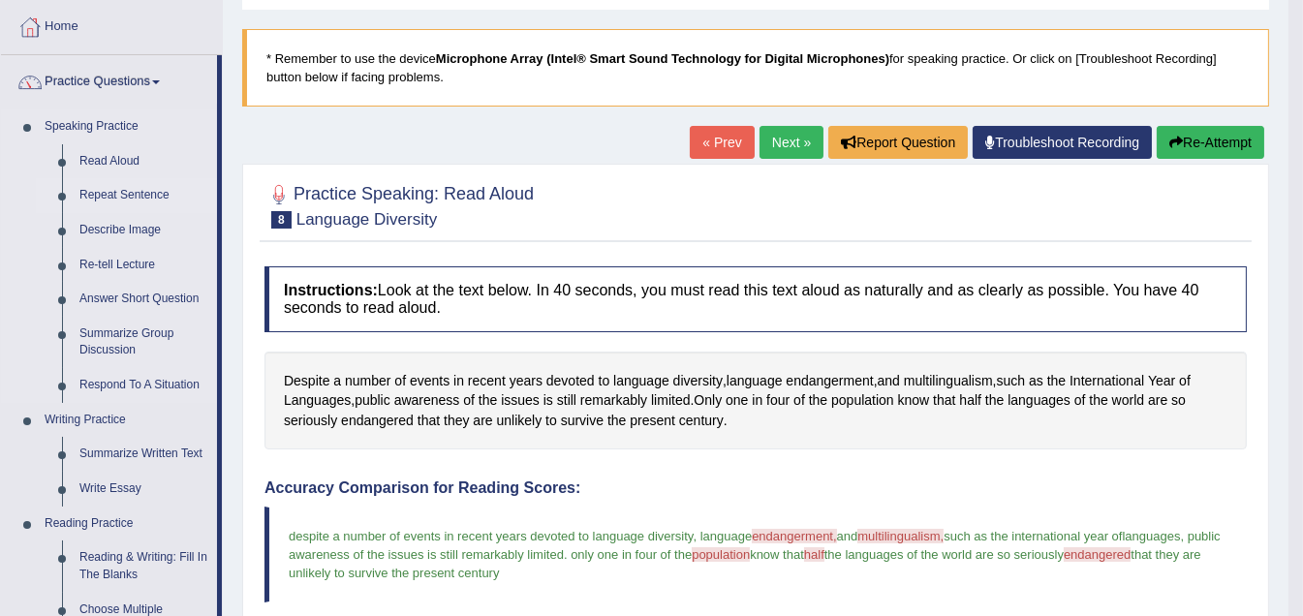
click at [148, 191] on link "Repeat Sentence" at bounding box center [144, 195] width 146 height 35
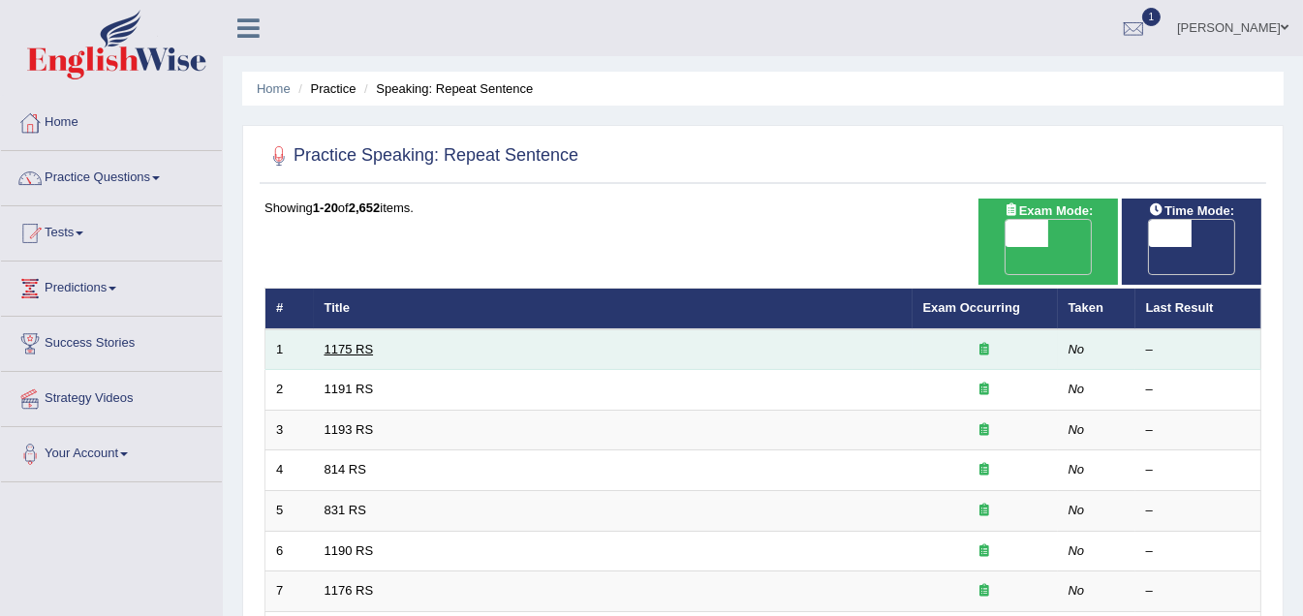
click at [353, 342] on link "1175 RS" at bounding box center [349, 349] width 49 height 15
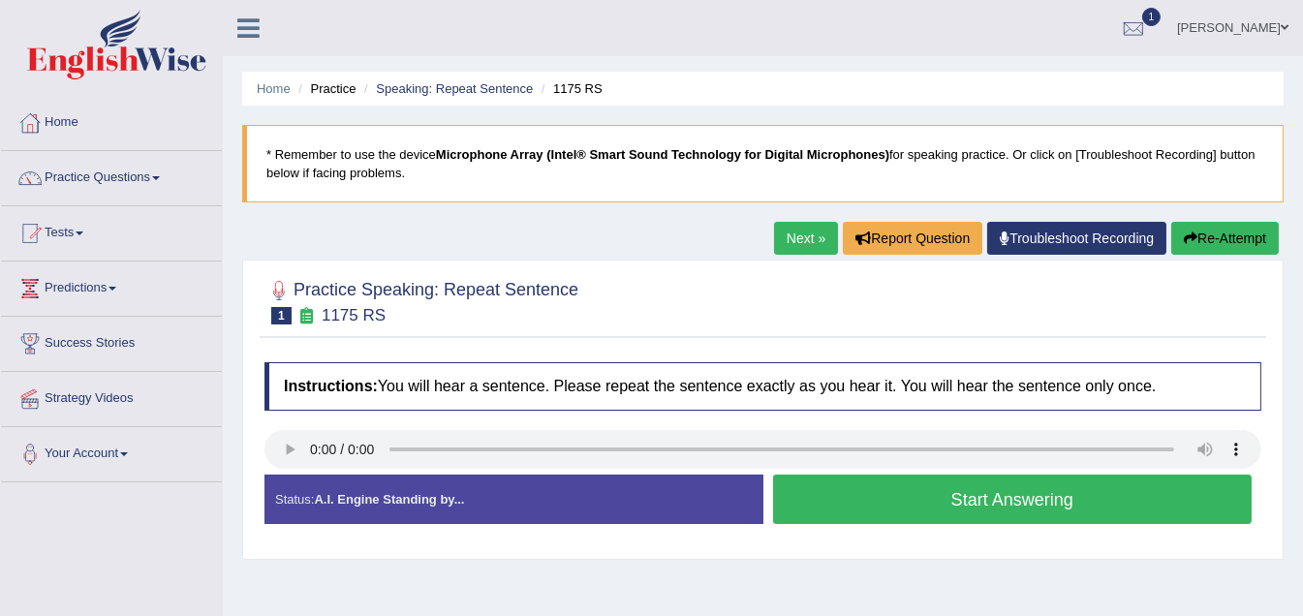
click at [1037, 501] on button "Start Answering" at bounding box center [1013, 499] width 480 height 49
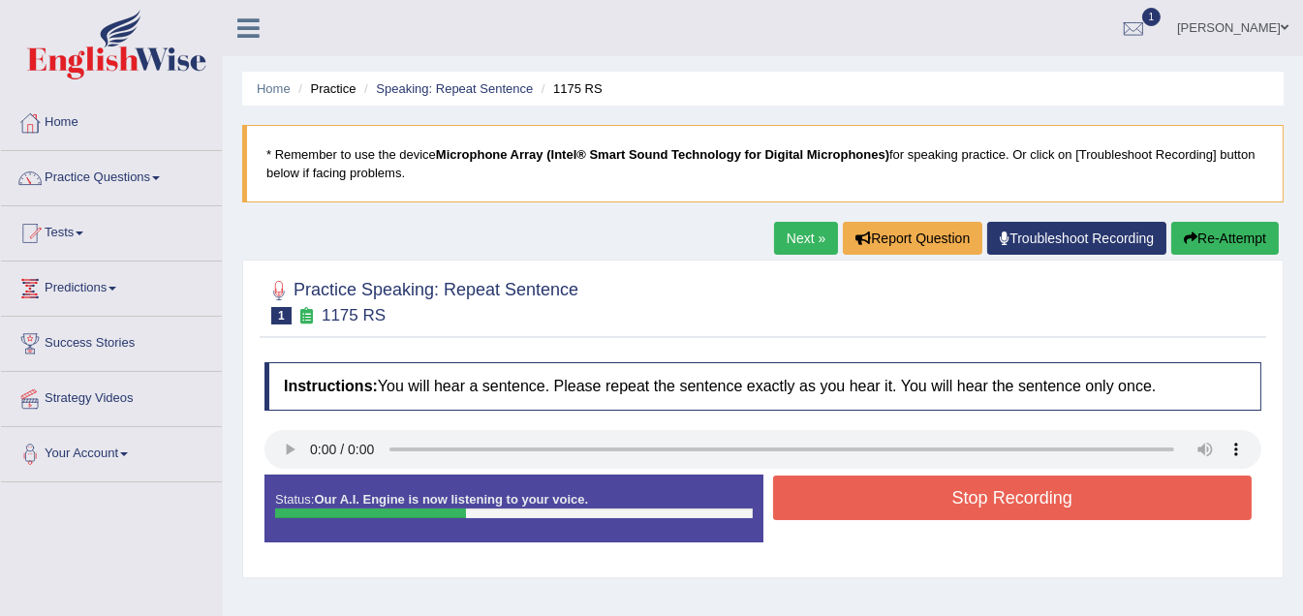
click at [795, 241] on link "Next »" at bounding box center [806, 238] width 64 height 33
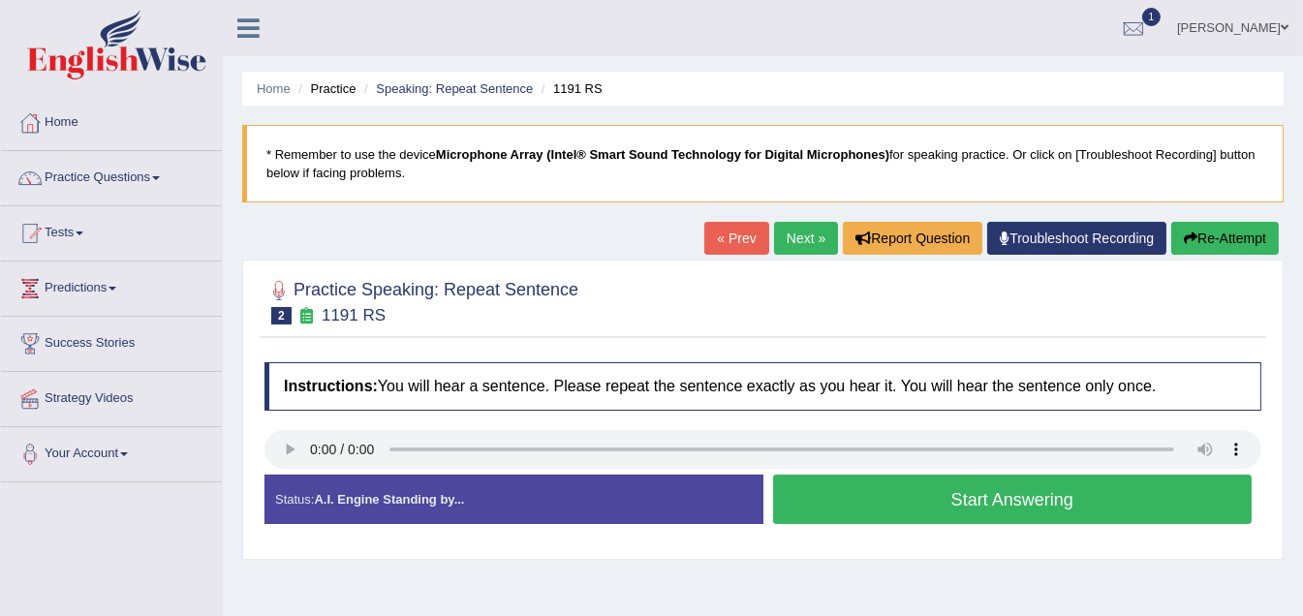
click at [934, 507] on button "Start Answering" at bounding box center [1013, 499] width 480 height 49
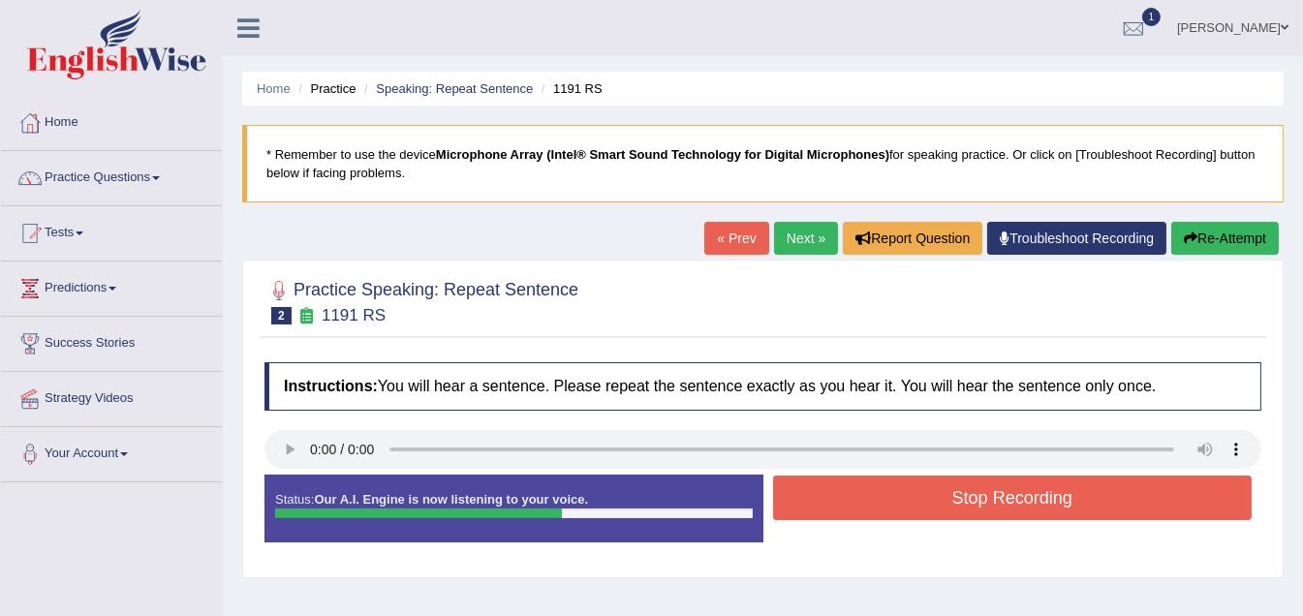
click at [934, 507] on button "Stop Recording" at bounding box center [1013, 498] width 480 height 45
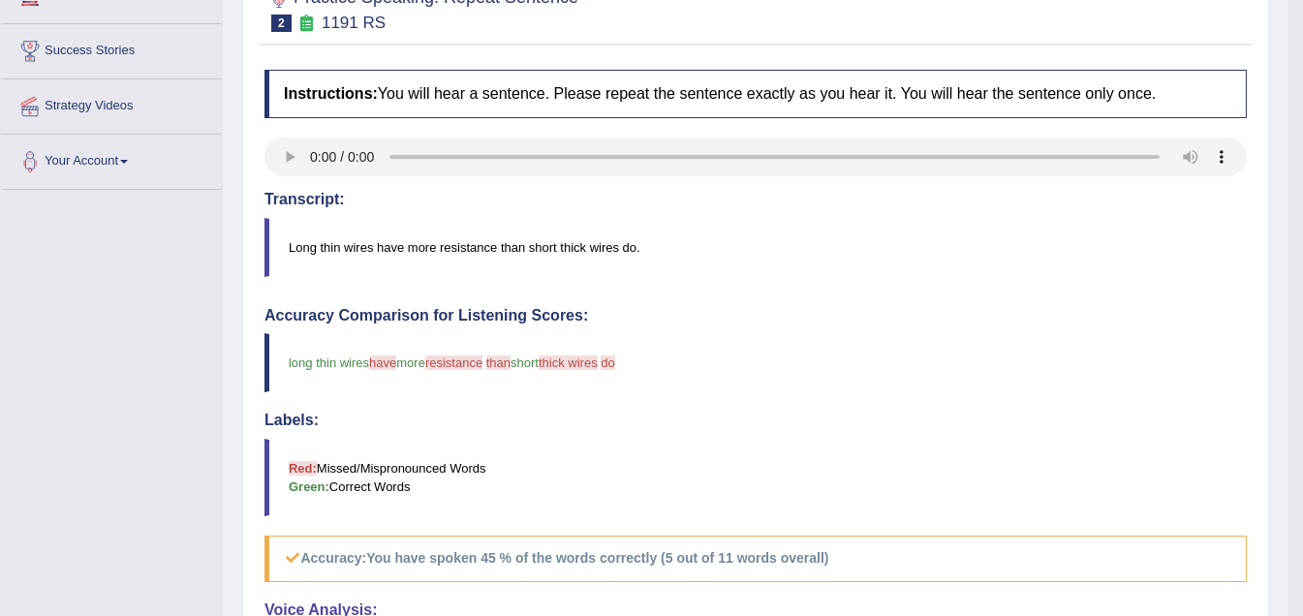
scroll to position [222, 0]
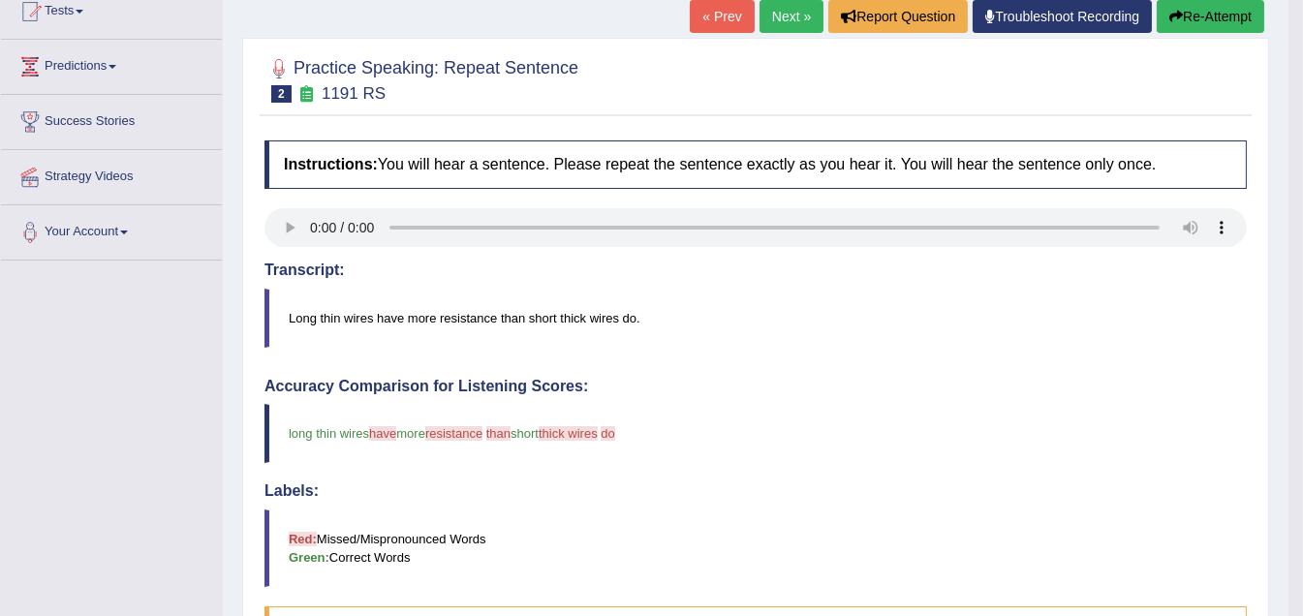
click at [784, 8] on link "Next »" at bounding box center [792, 16] width 64 height 33
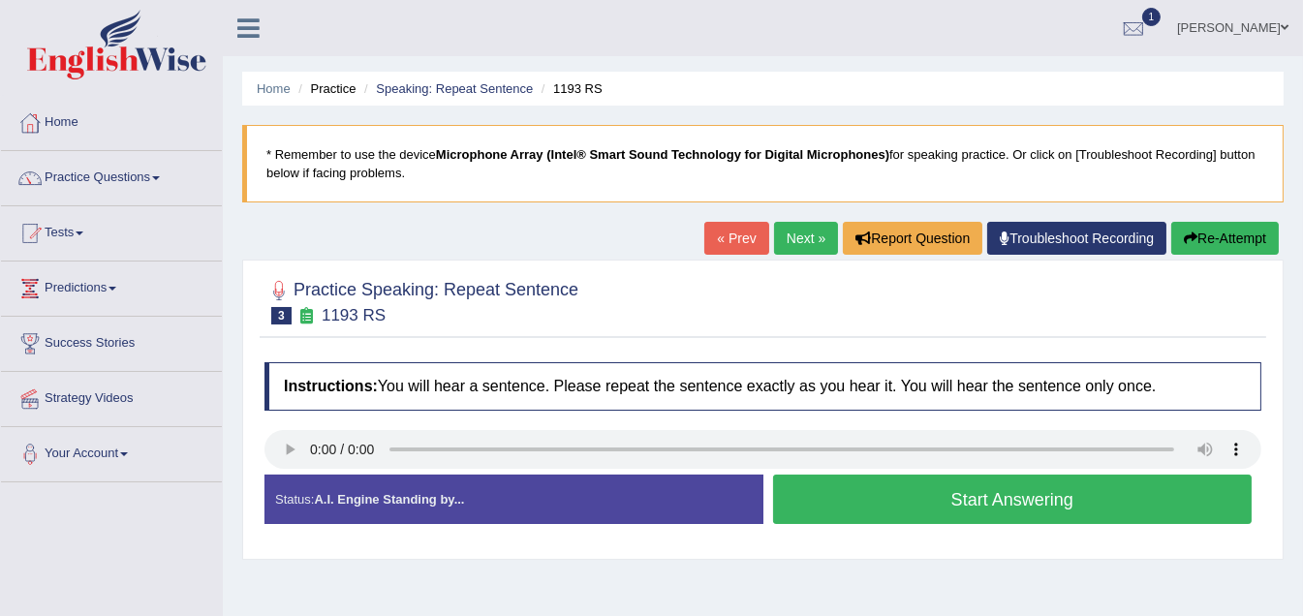
click at [1006, 499] on button "Start Answering" at bounding box center [1013, 499] width 480 height 49
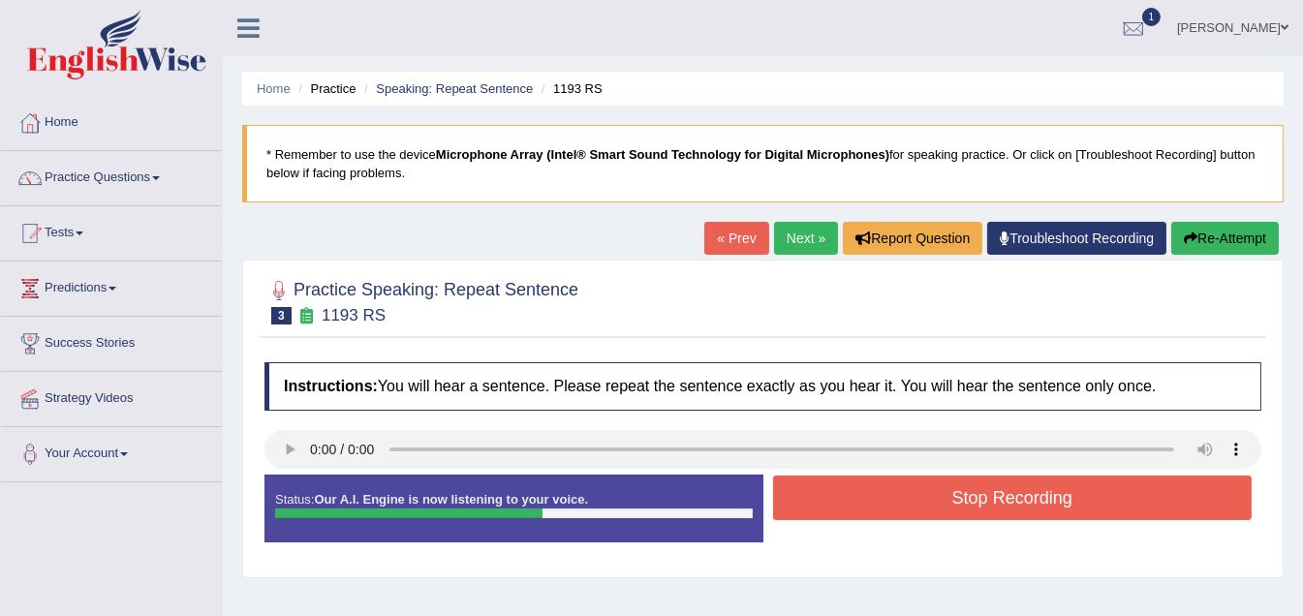
click at [988, 505] on button "Stop Recording" at bounding box center [1013, 498] width 480 height 45
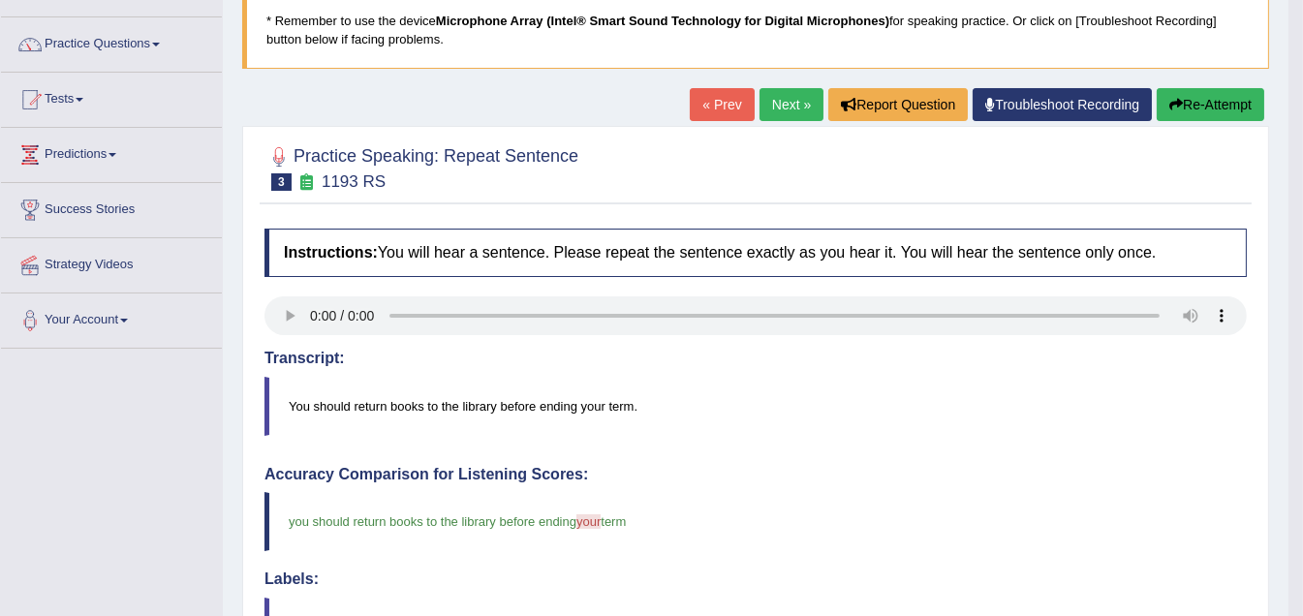
scroll to position [125, 0]
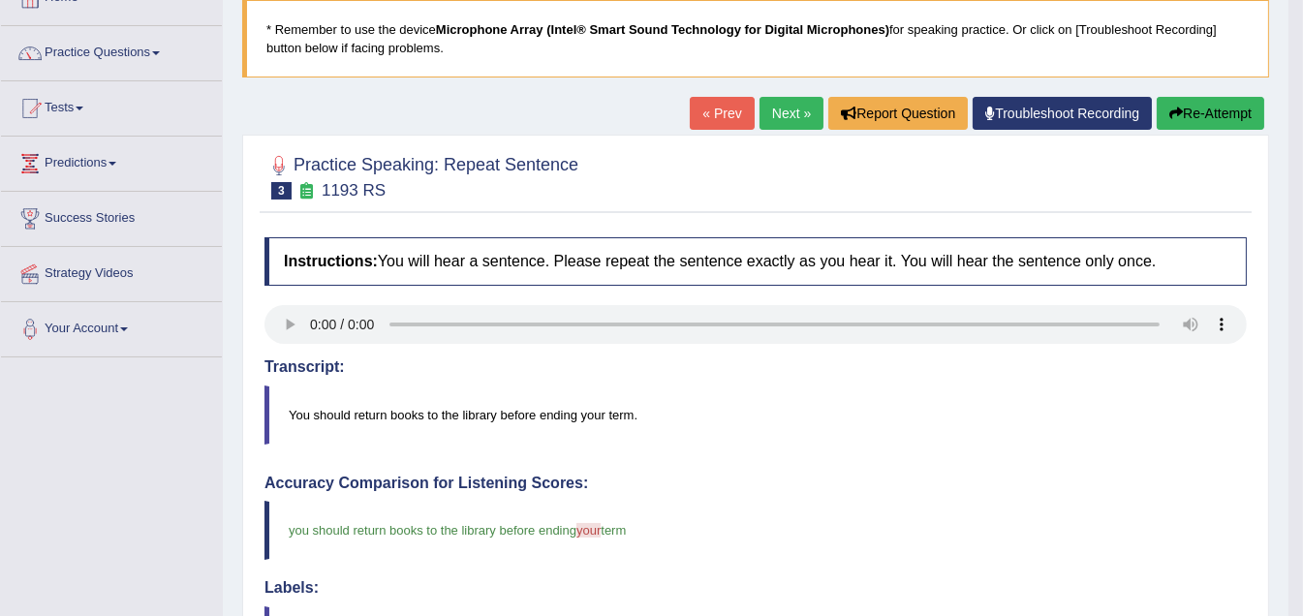
click at [776, 108] on link "Next »" at bounding box center [792, 113] width 64 height 33
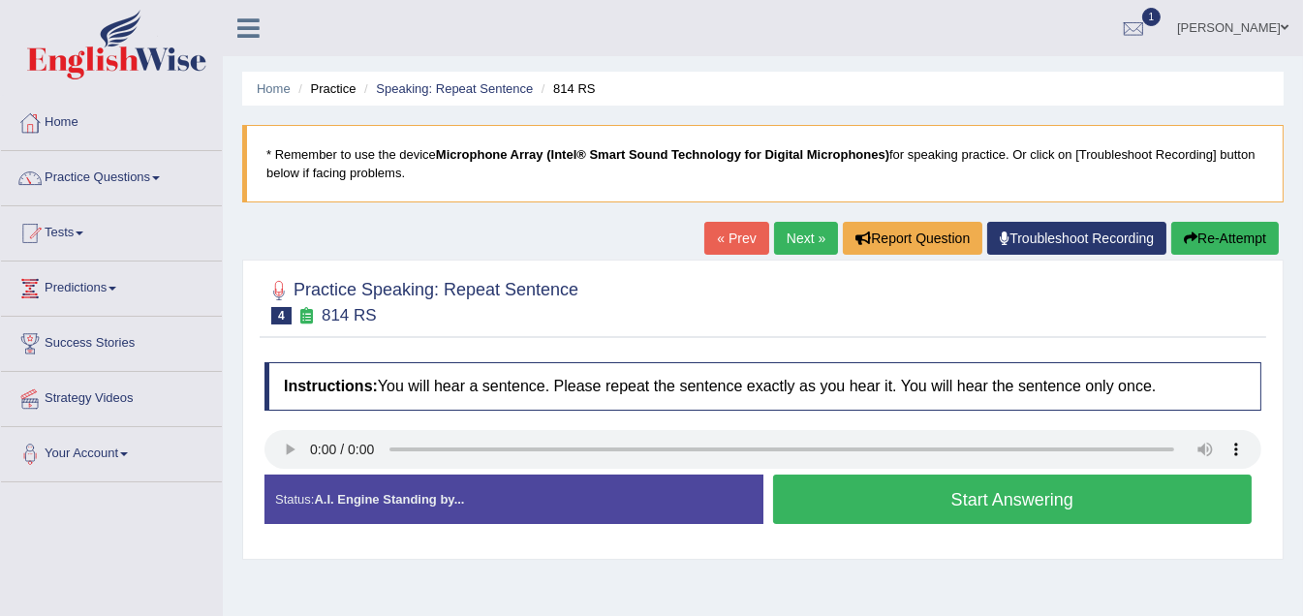
click at [804, 242] on link "Next »" at bounding box center [806, 238] width 64 height 33
click at [914, 512] on button "Start Answering" at bounding box center [1013, 499] width 480 height 49
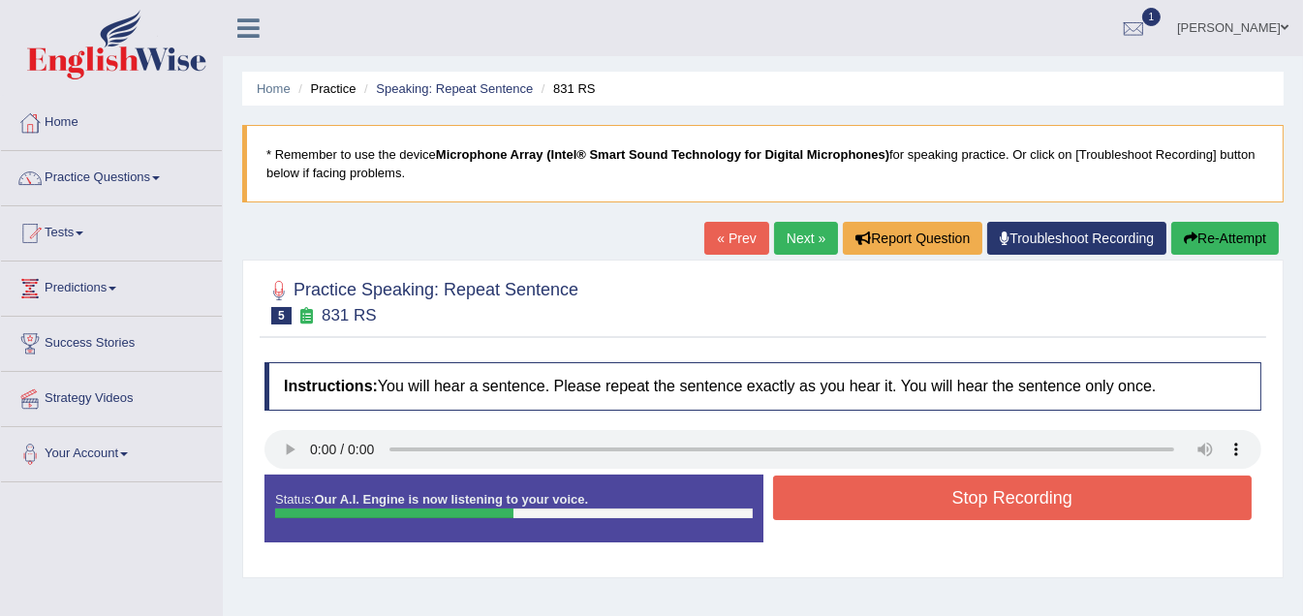
click at [972, 503] on button "Stop Recording" at bounding box center [1013, 498] width 480 height 45
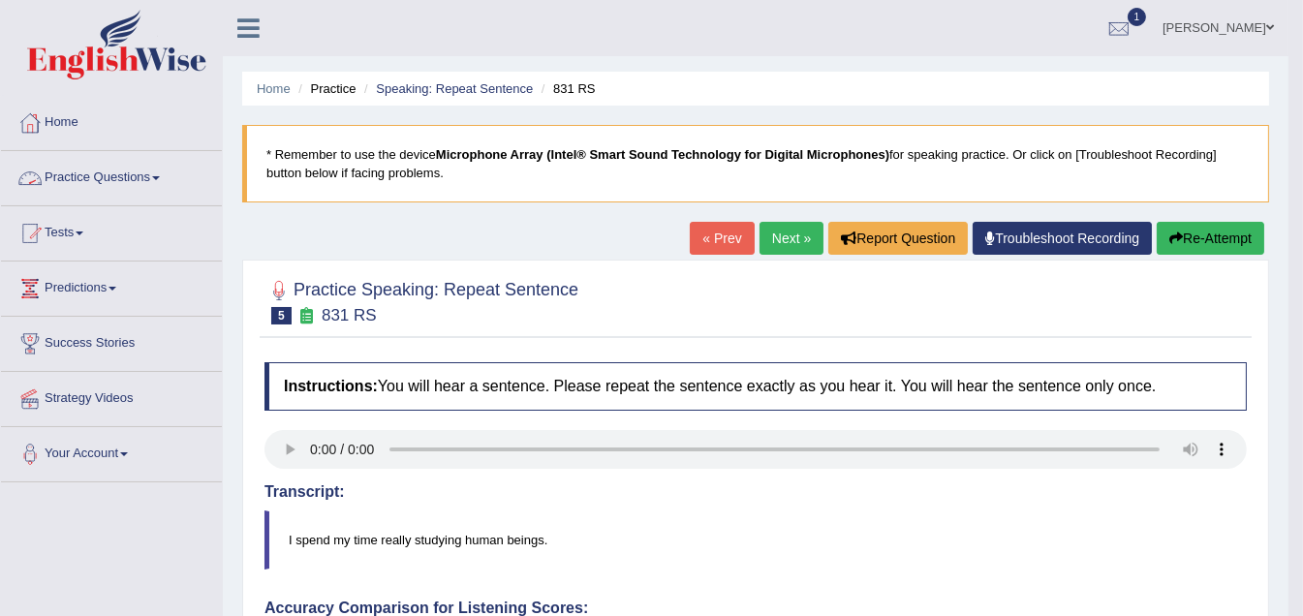
click at [160, 176] on span at bounding box center [156, 178] width 8 height 4
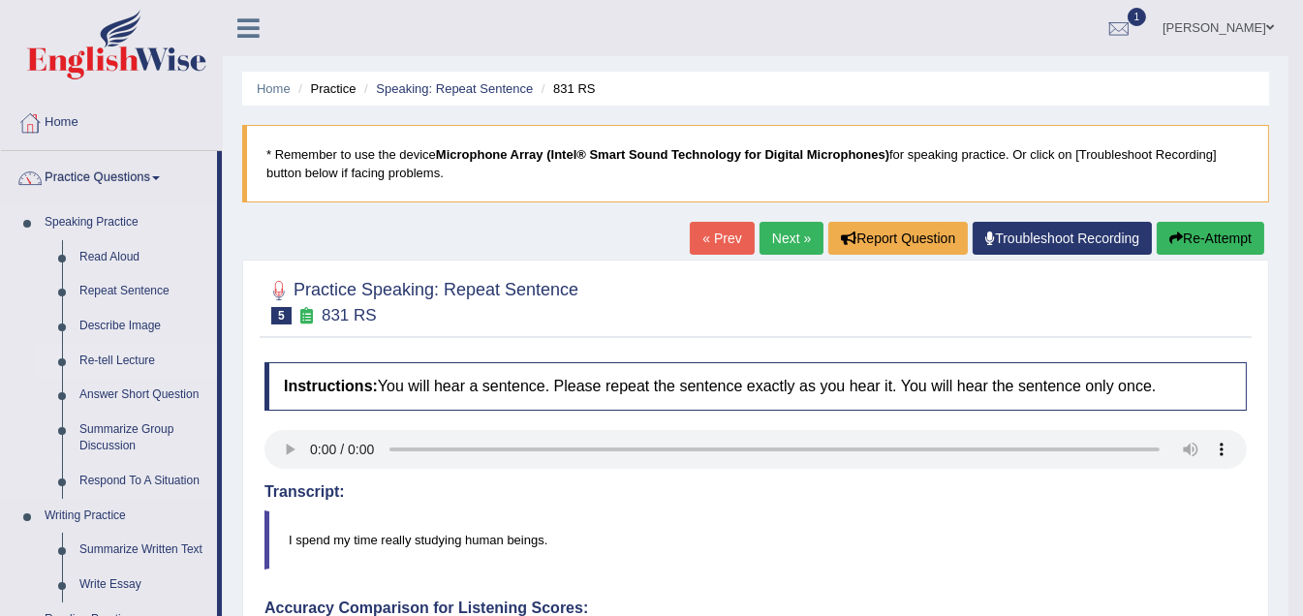
click at [133, 360] on link "Re-tell Lecture" at bounding box center [144, 361] width 146 height 35
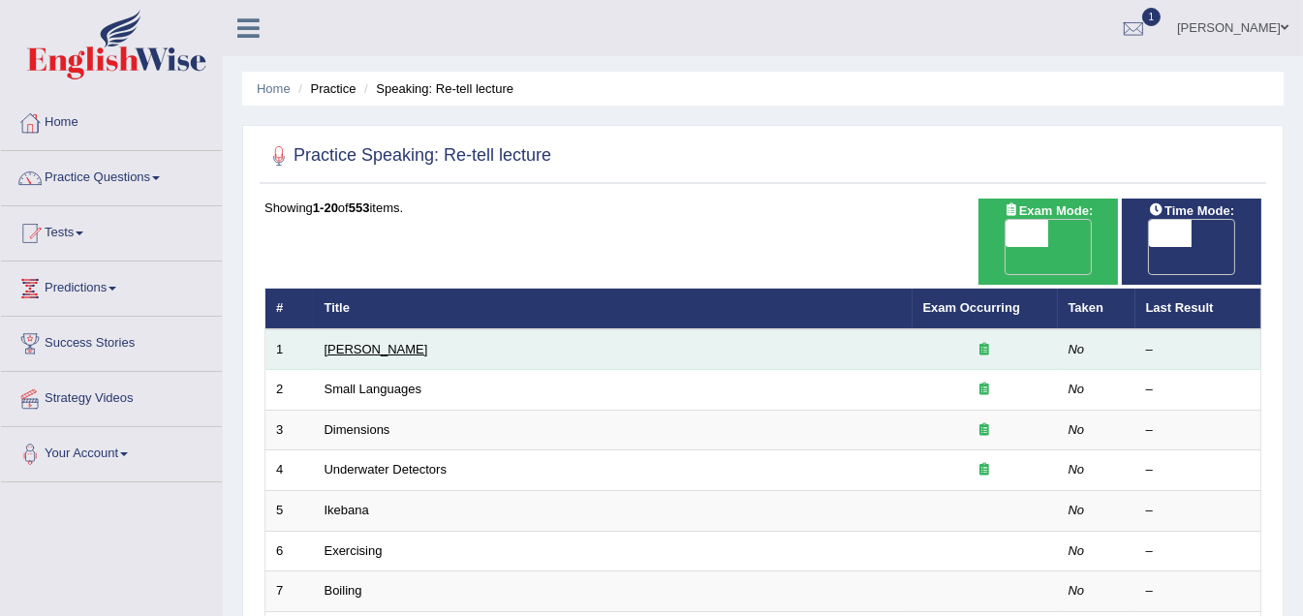
click at [365, 342] on link "[PERSON_NAME]" at bounding box center [377, 349] width 104 height 15
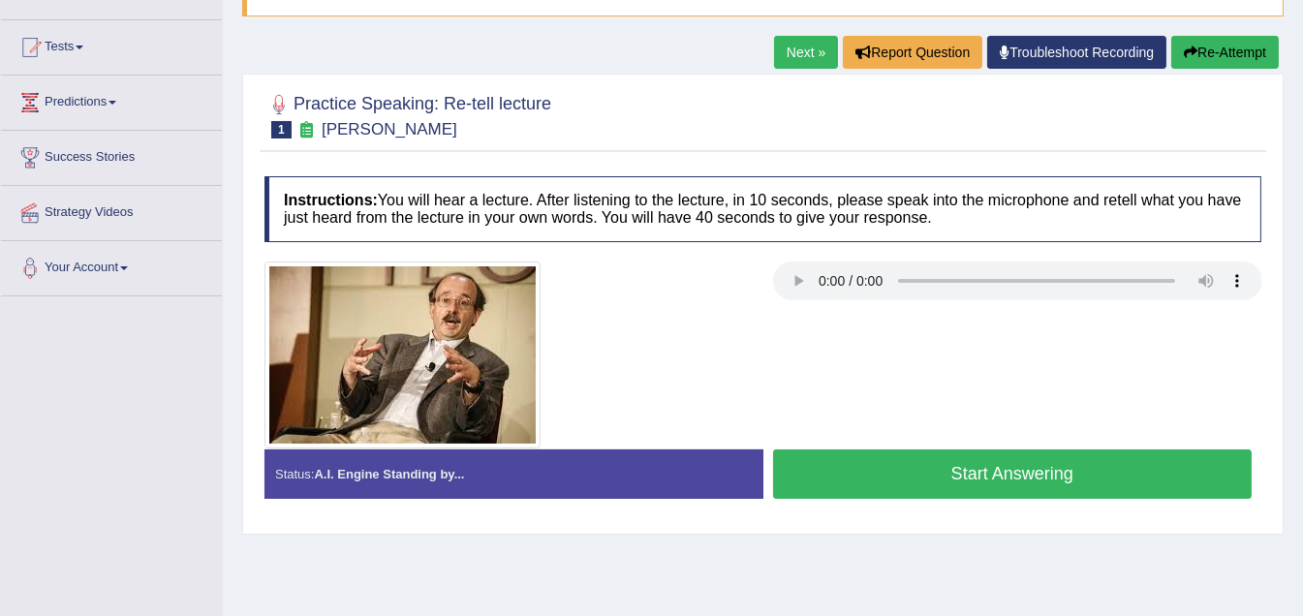
scroll to position [194, 0]
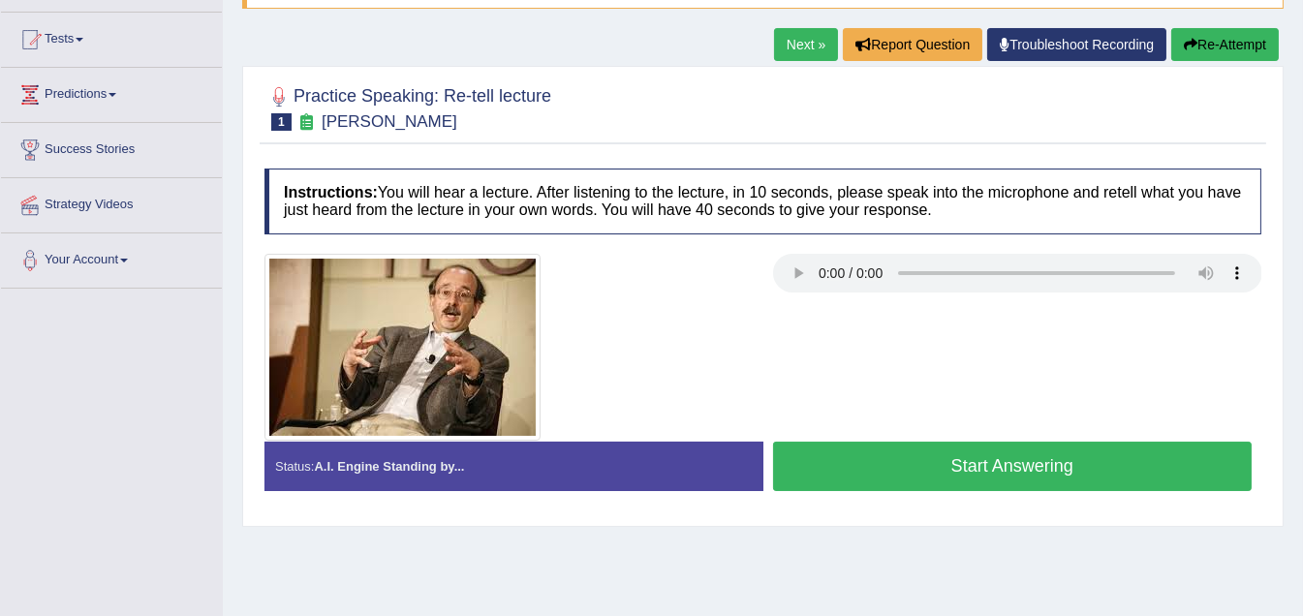
click at [797, 41] on link "Next »" at bounding box center [806, 44] width 64 height 33
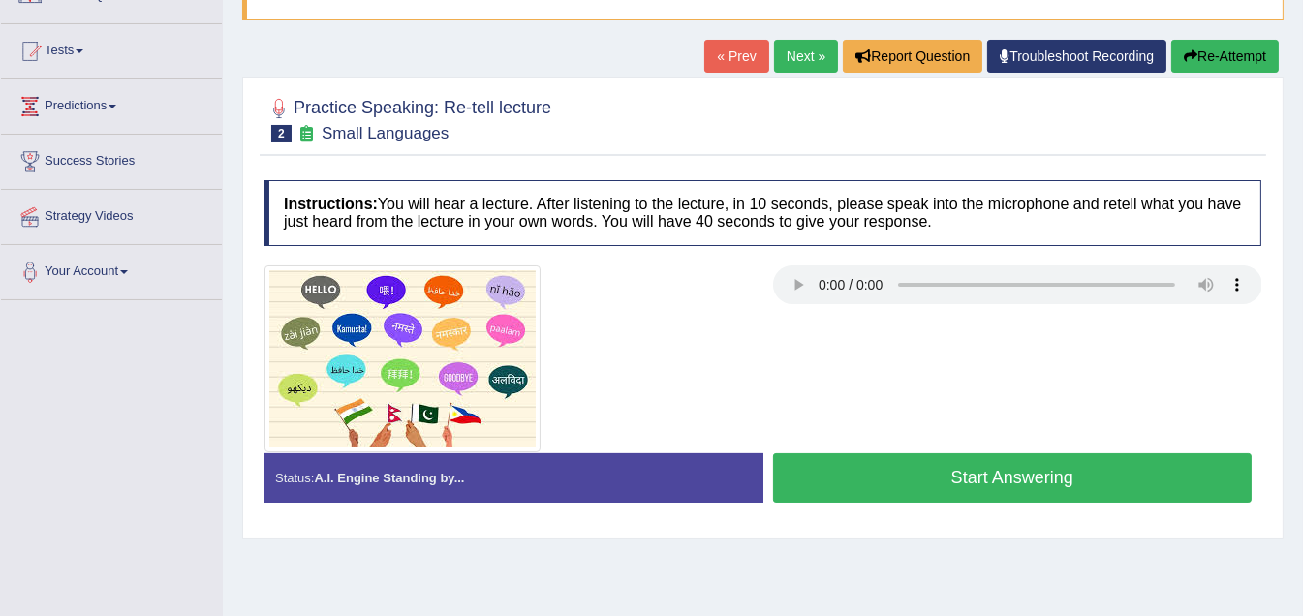
scroll to position [194, 0]
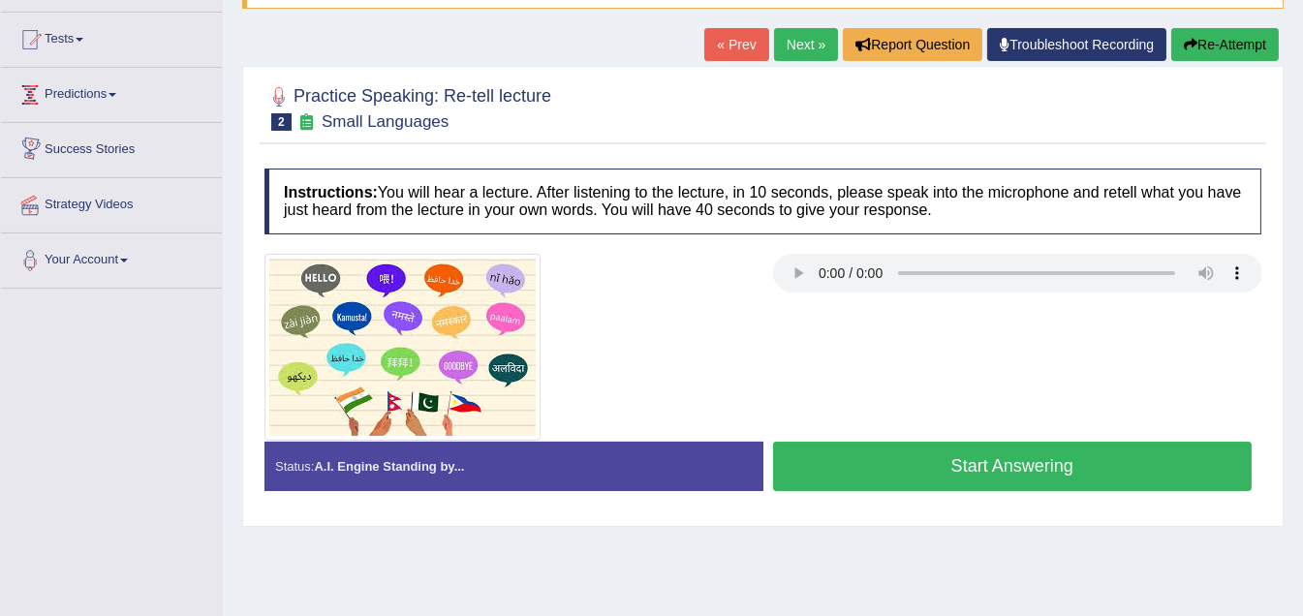
click at [115, 97] on link "Predictions" at bounding box center [111, 92] width 221 height 48
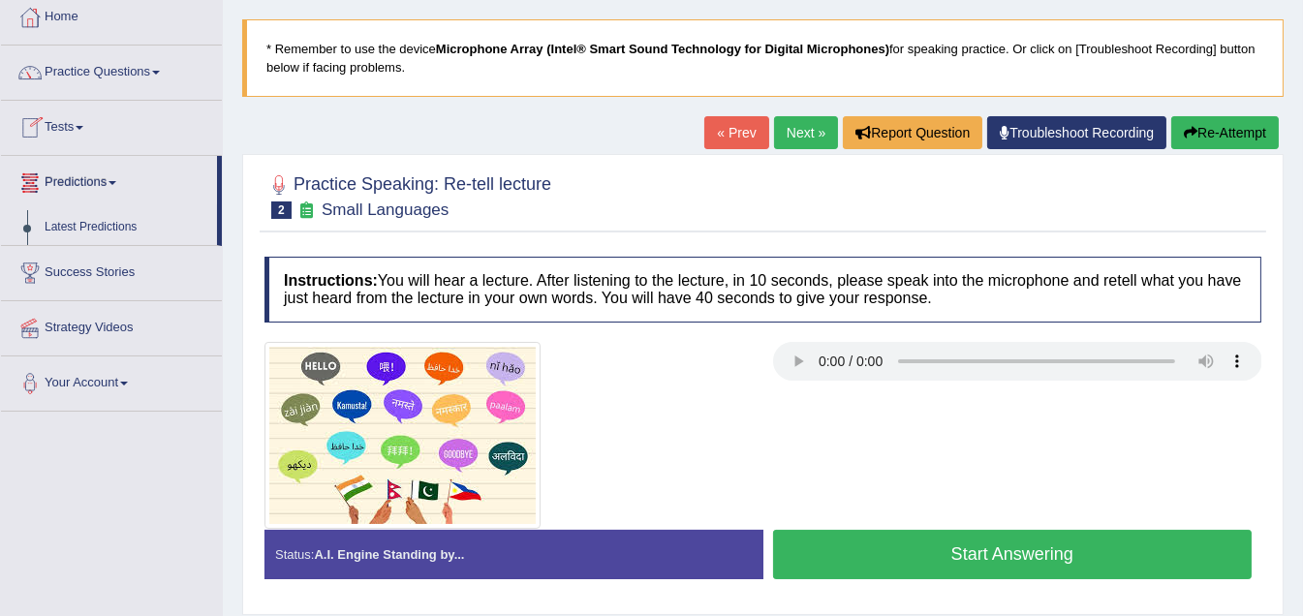
scroll to position [96, 0]
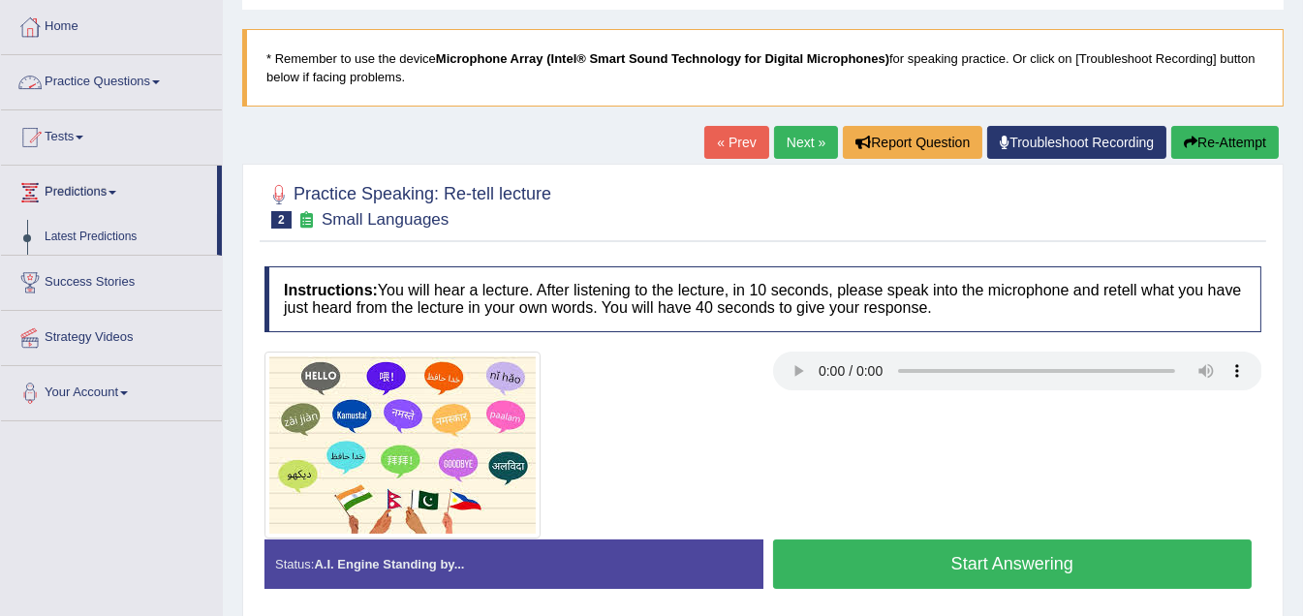
click at [162, 84] on link "Practice Questions" at bounding box center [111, 79] width 221 height 48
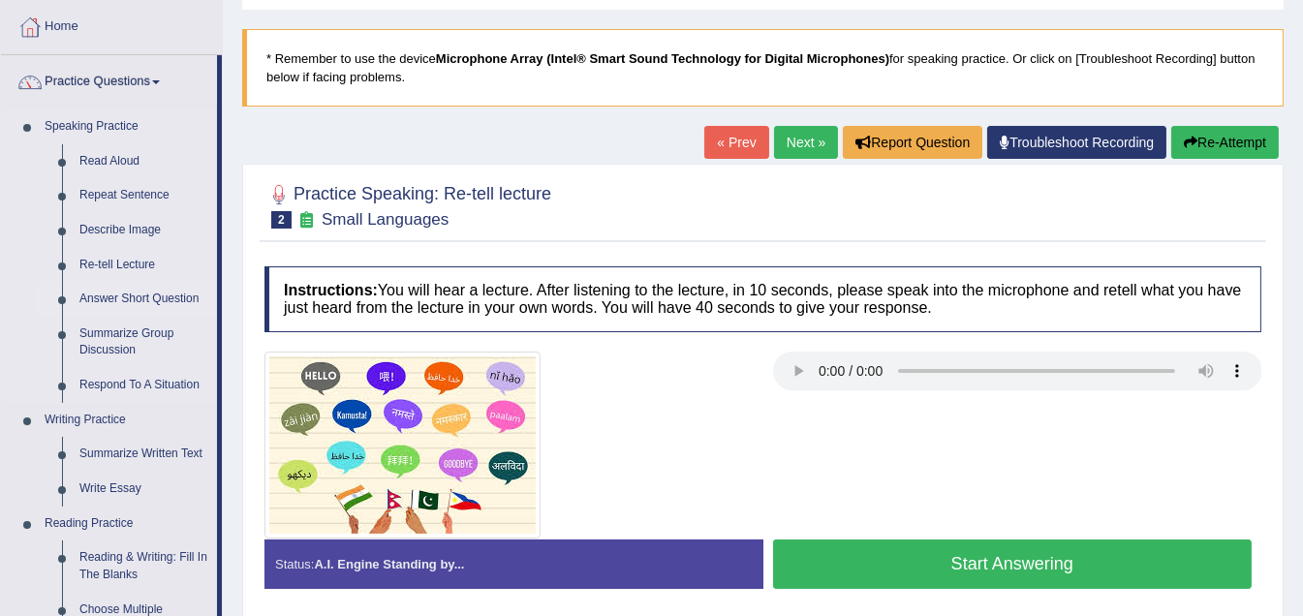
click at [167, 296] on link "Answer Short Question" at bounding box center [144, 299] width 146 height 35
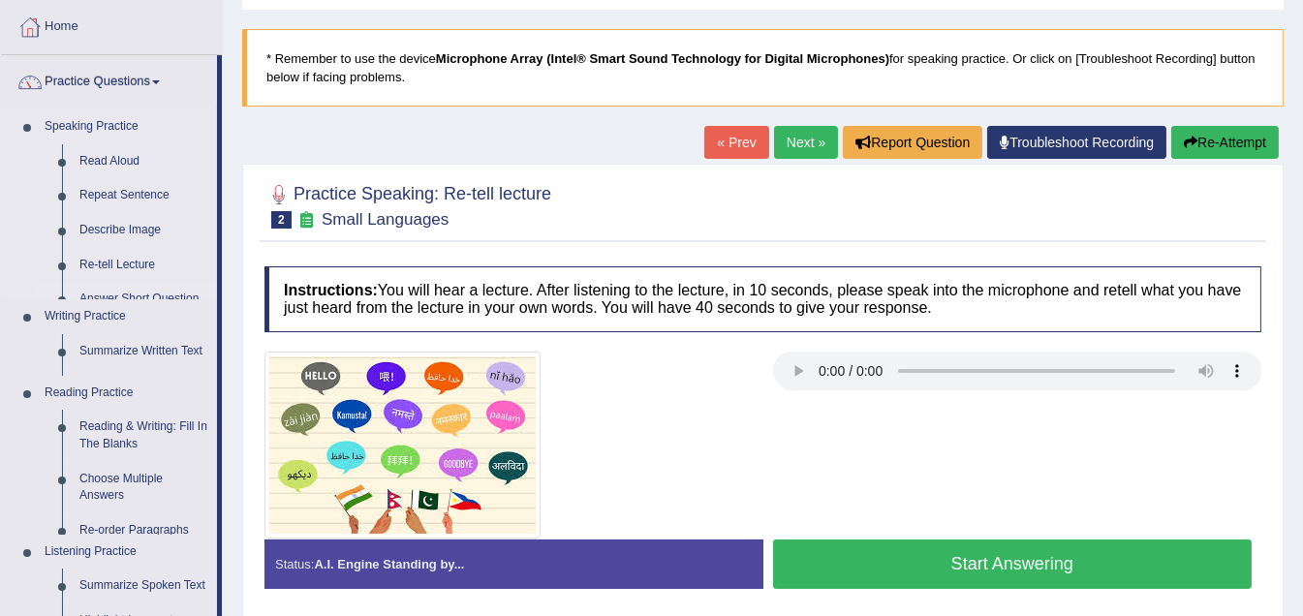
click at [167, 296] on ul "Speaking Practice Read Aloud Repeat Sentence Describe Image Re-tell Lecture Ans…" at bounding box center [109, 419] width 216 height 618
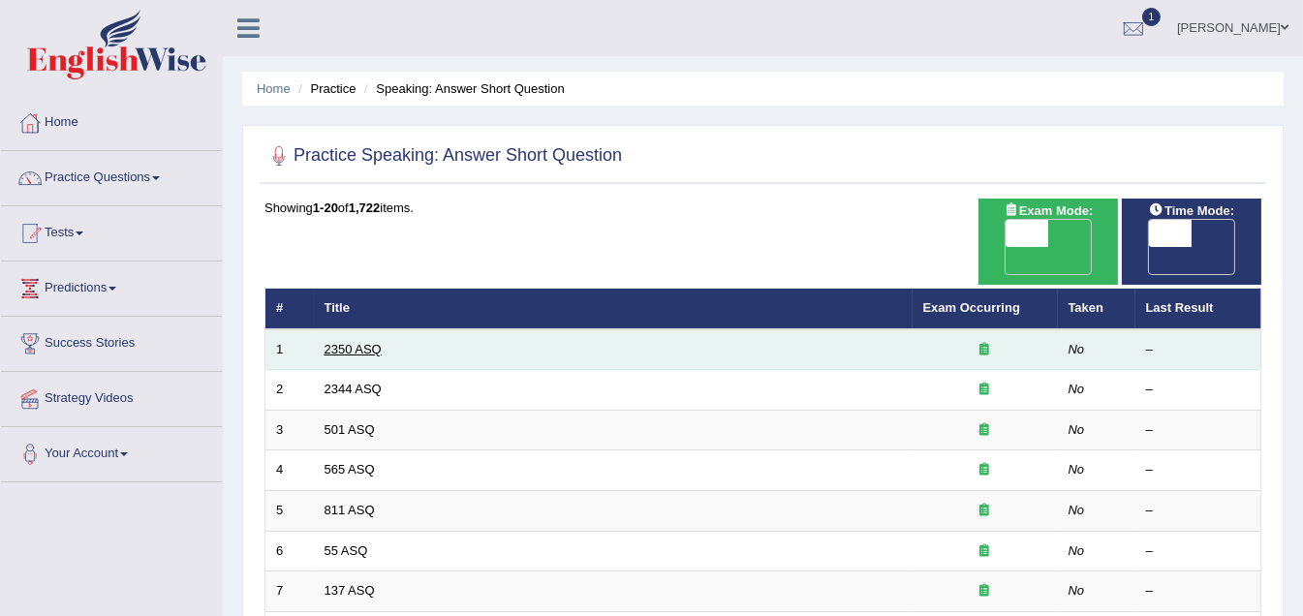
click at [348, 342] on link "2350 ASQ" at bounding box center [353, 349] width 57 height 15
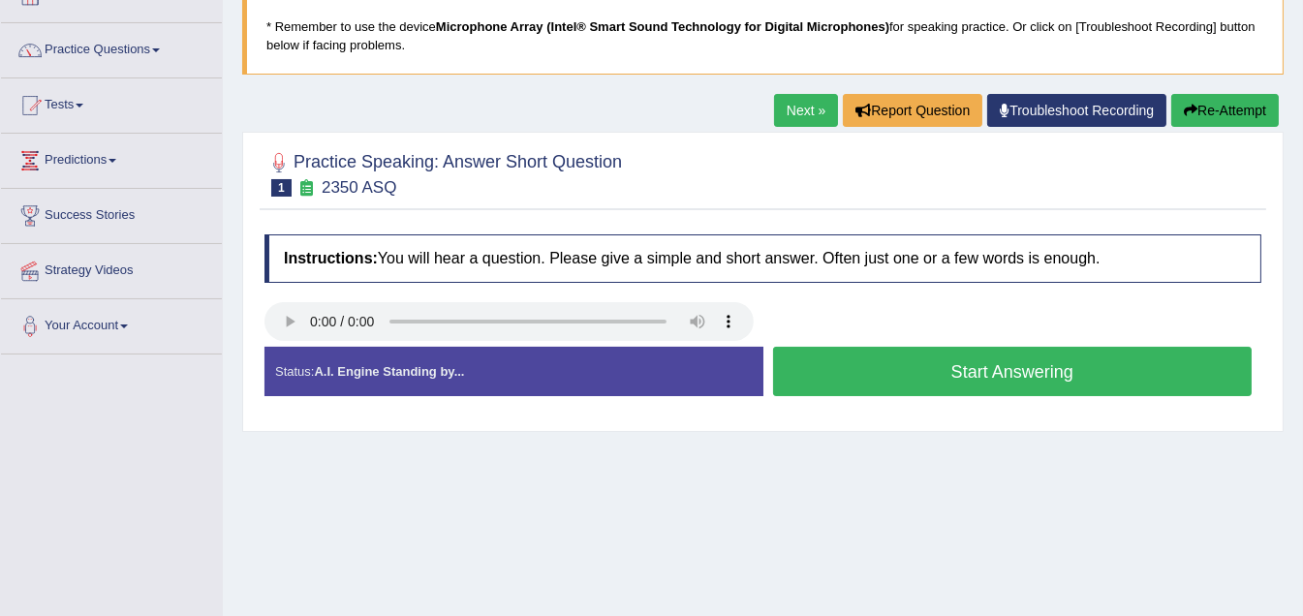
scroll to position [194, 0]
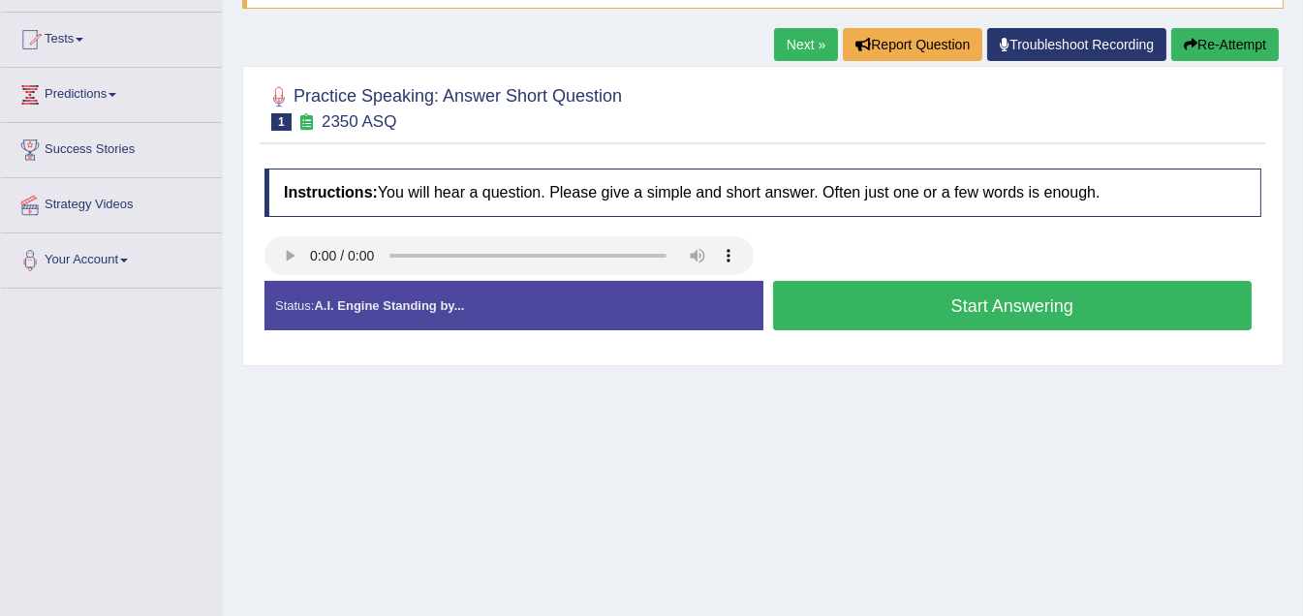
click at [962, 300] on button "Start Answering" at bounding box center [1013, 305] width 480 height 49
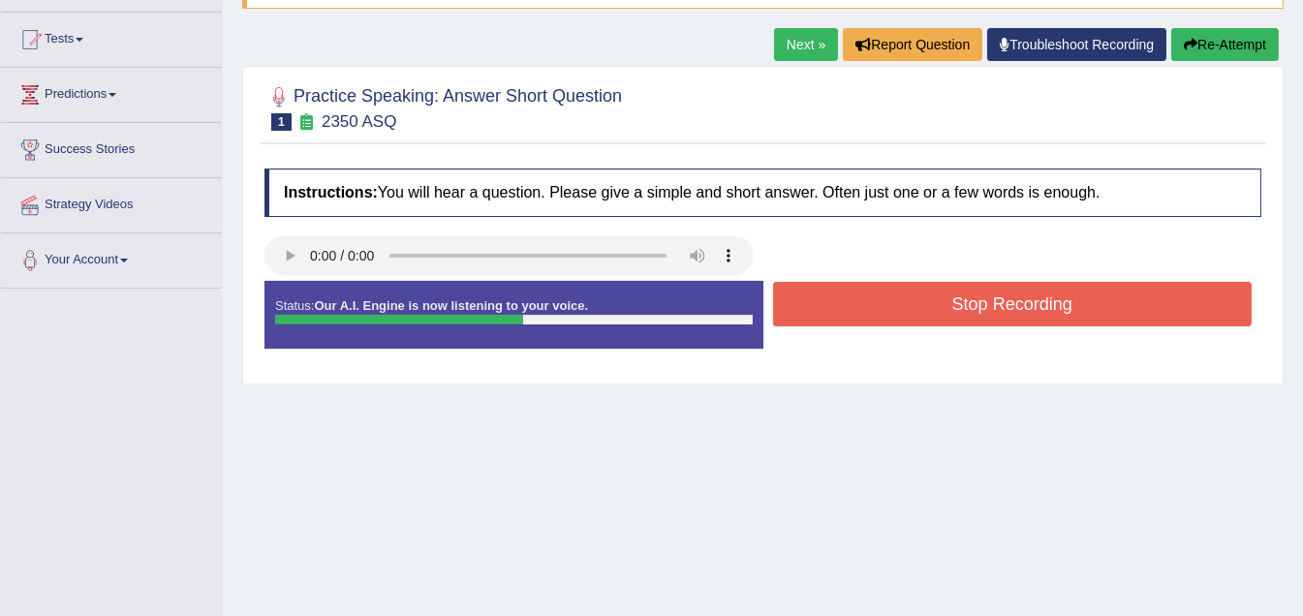
click at [956, 304] on button "Stop Recording" at bounding box center [1013, 304] width 480 height 45
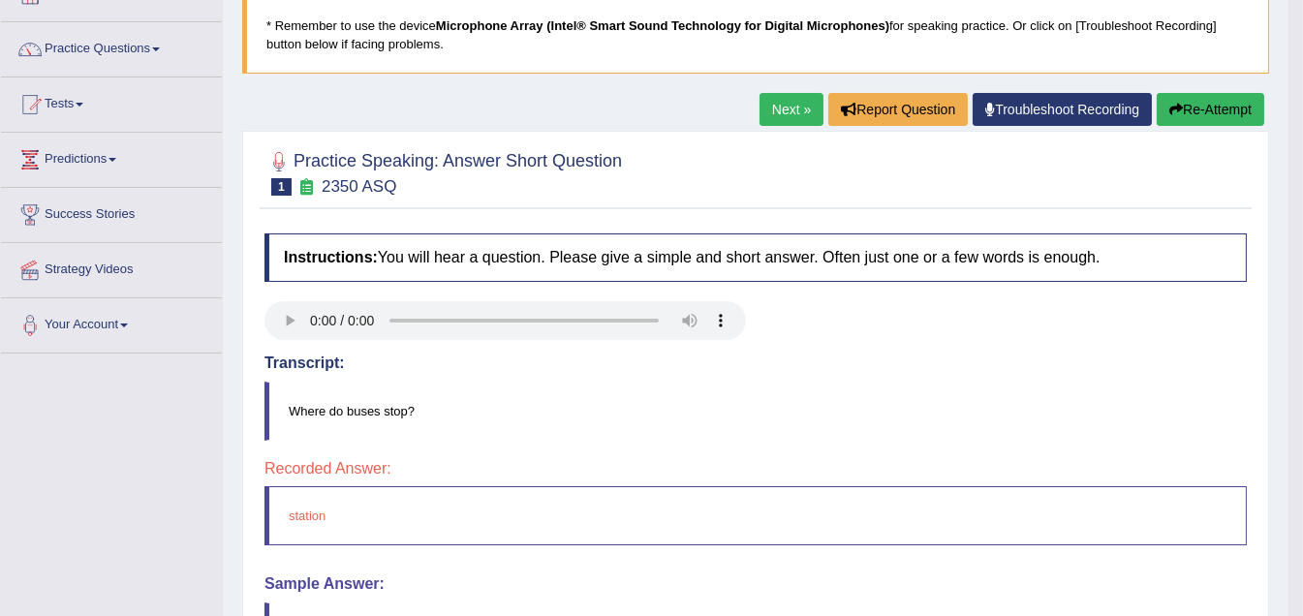
scroll to position [110, 0]
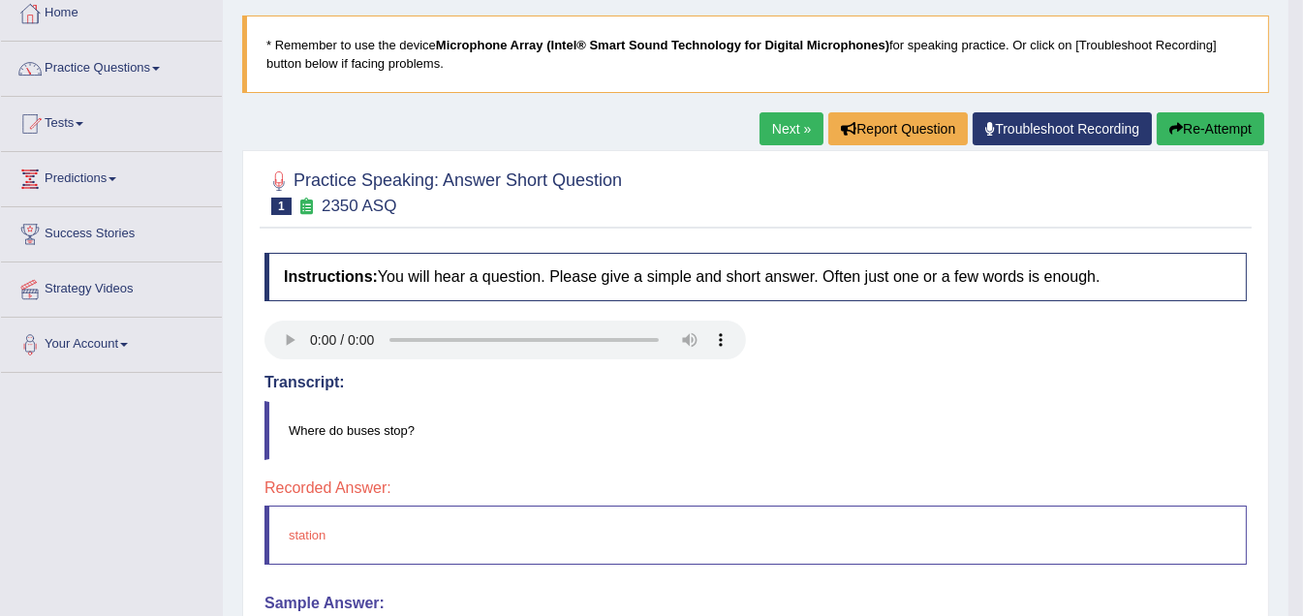
click at [772, 126] on link "Next »" at bounding box center [792, 128] width 64 height 33
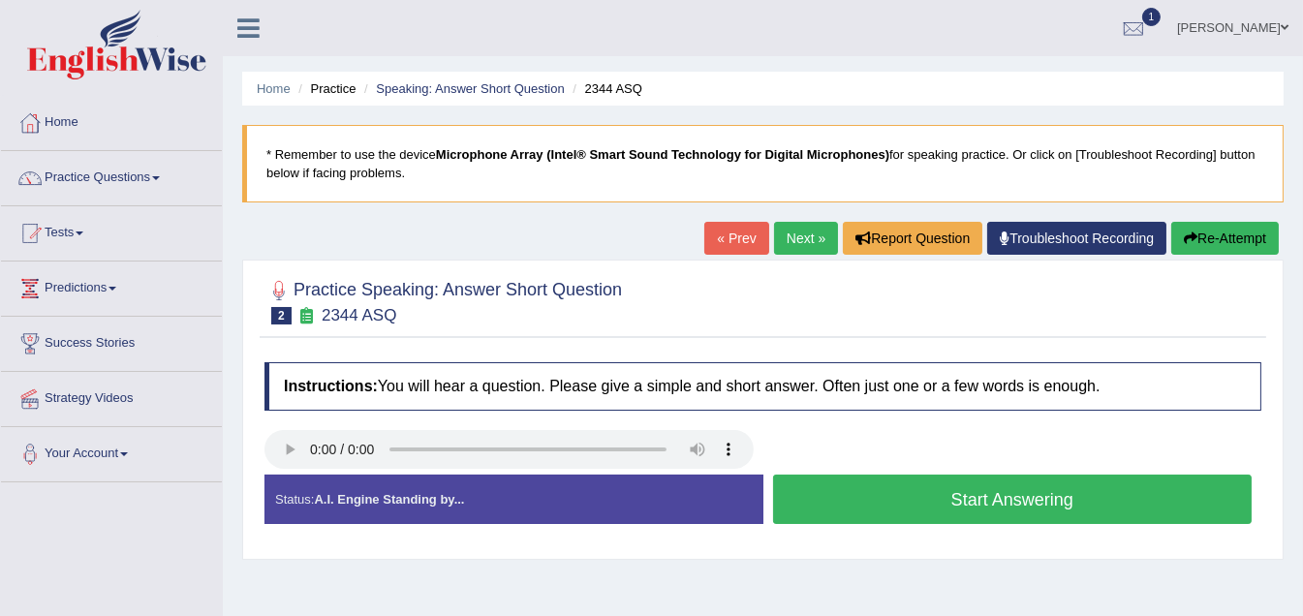
click at [970, 504] on button "Start Answering" at bounding box center [1013, 499] width 480 height 49
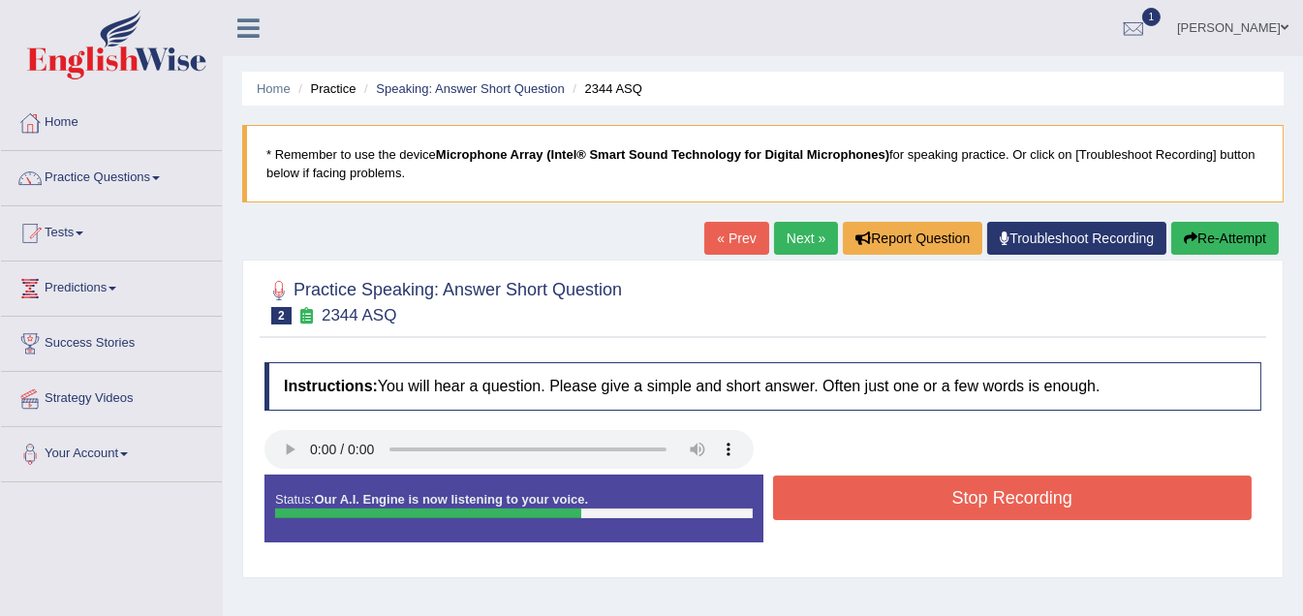
drag, startPoint x: 991, startPoint y: 501, endPoint x: 983, endPoint y: 506, distance: 10.0
click at [991, 502] on button "Stop Recording" at bounding box center [1013, 498] width 480 height 45
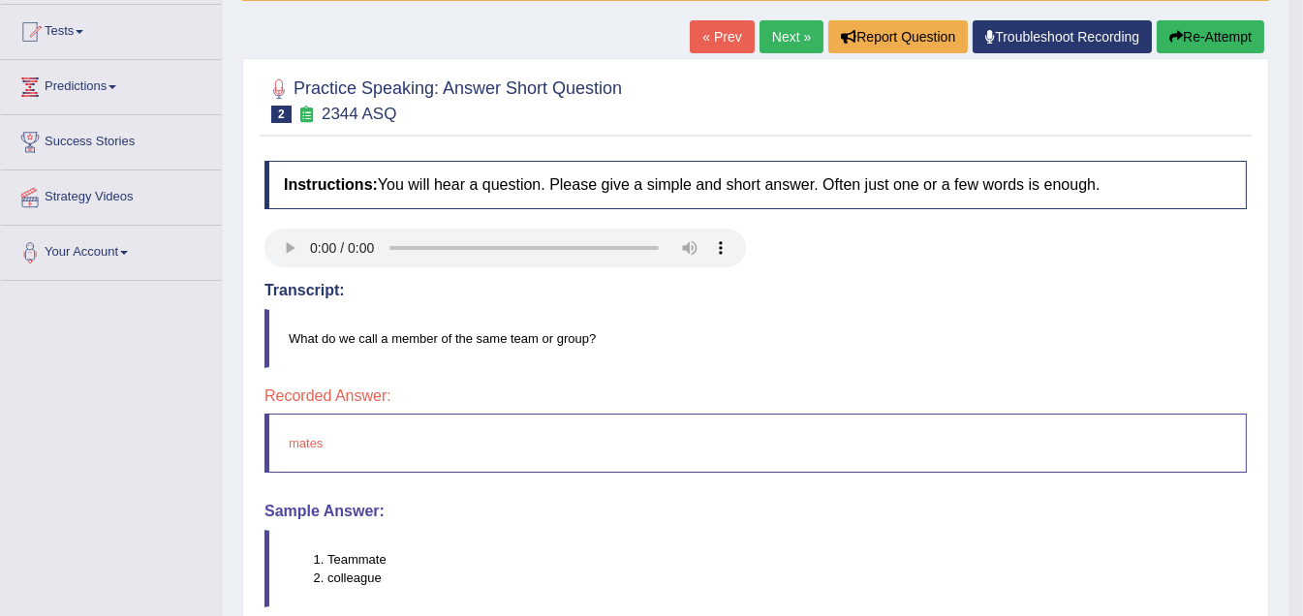
scroll to position [194, 0]
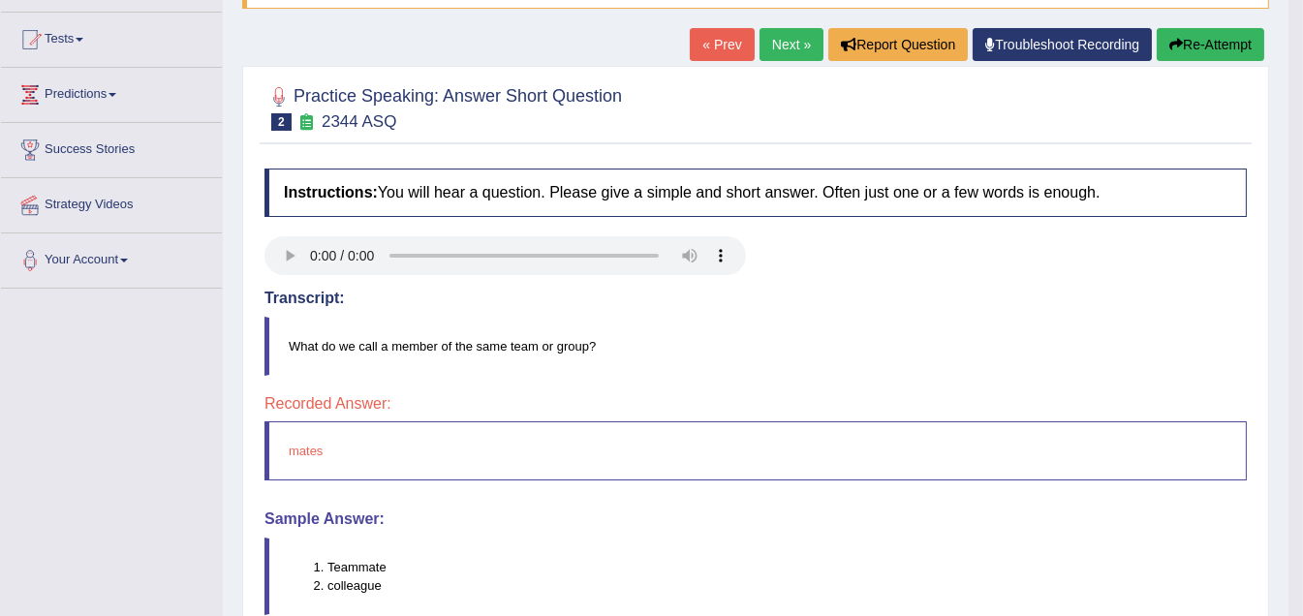
click at [782, 43] on link "Next »" at bounding box center [792, 44] width 64 height 33
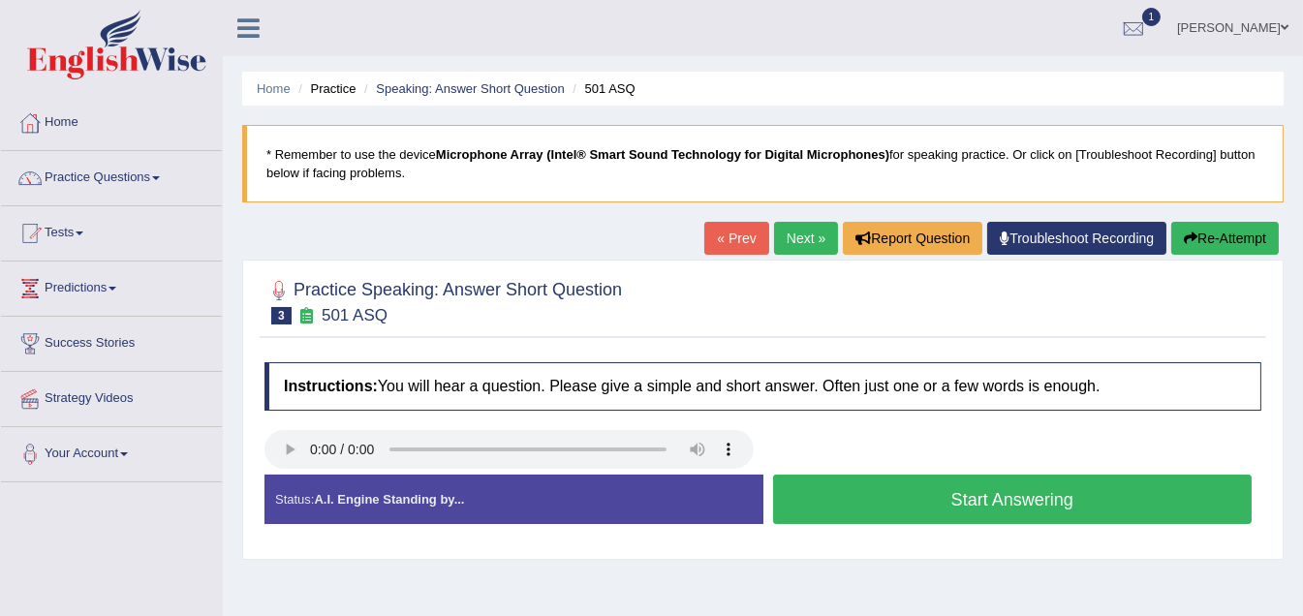
click at [999, 497] on button "Start Answering" at bounding box center [1013, 499] width 480 height 49
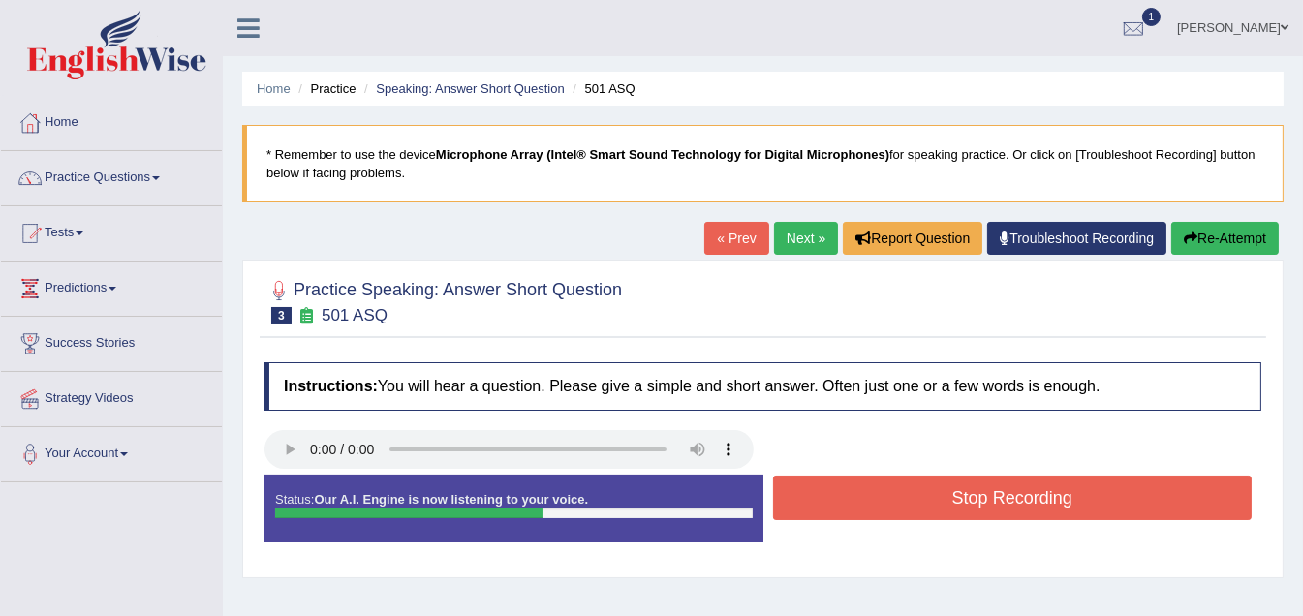
click at [951, 506] on button "Stop Recording" at bounding box center [1013, 498] width 480 height 45
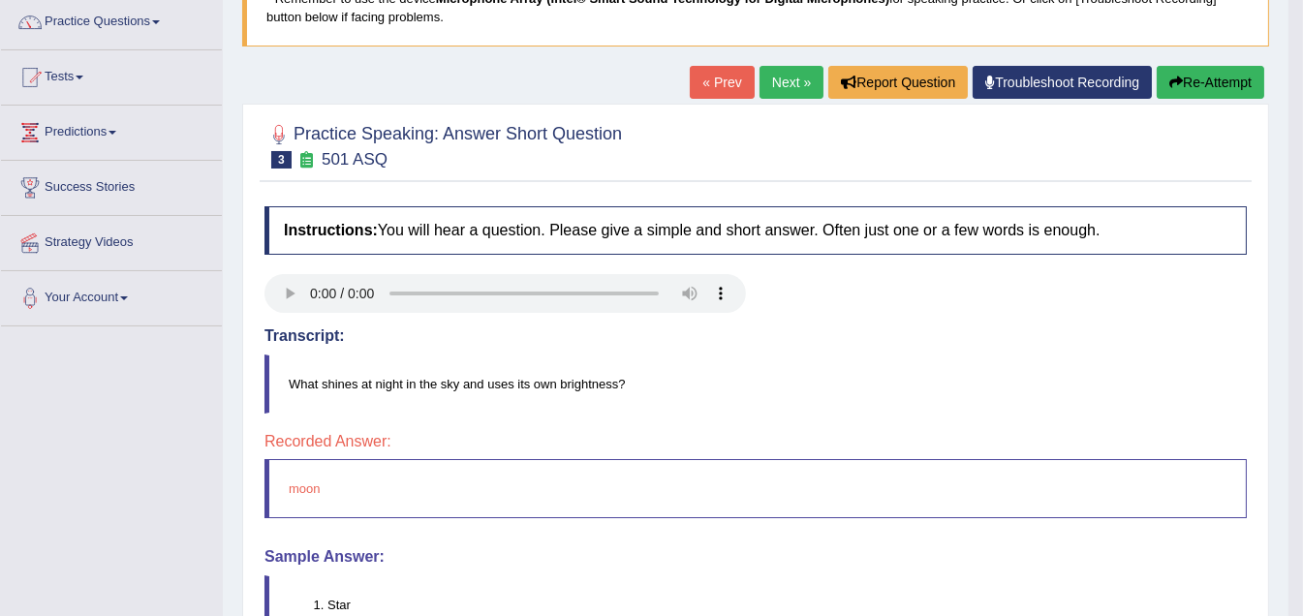
scroll to position [96, 0]
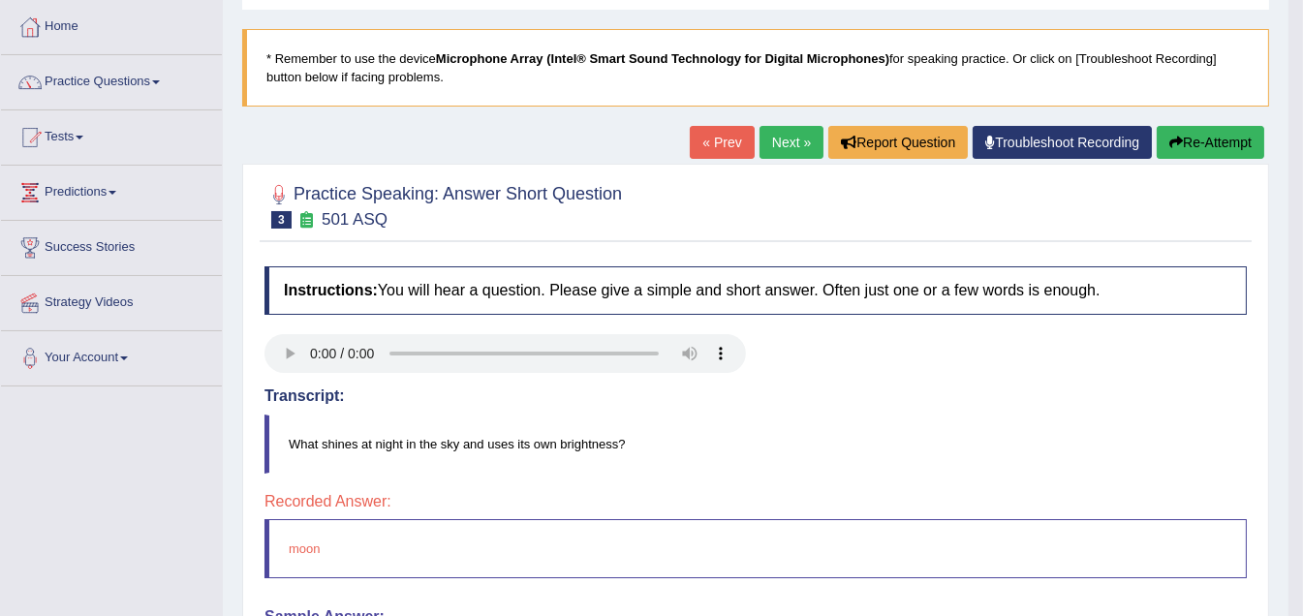
click at [784, 141] on link "Next »" at bounding box center [792, 142] width 64 height 33
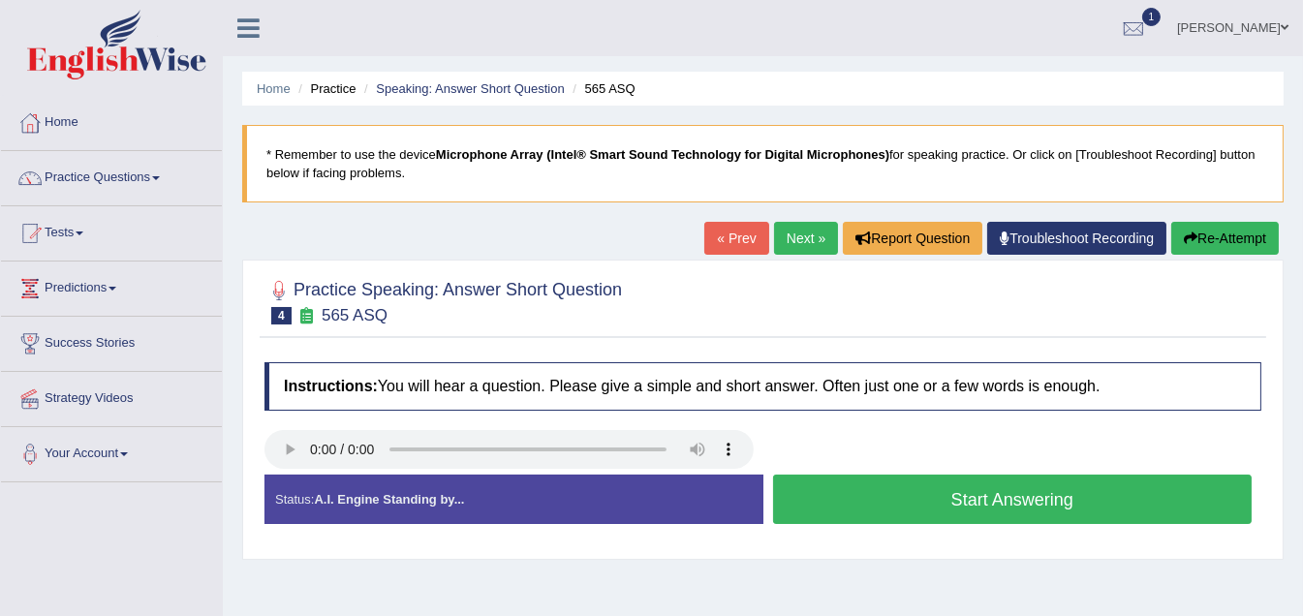
click at [160, 178] on span at bounding box center [156, 178] width 8 height 4
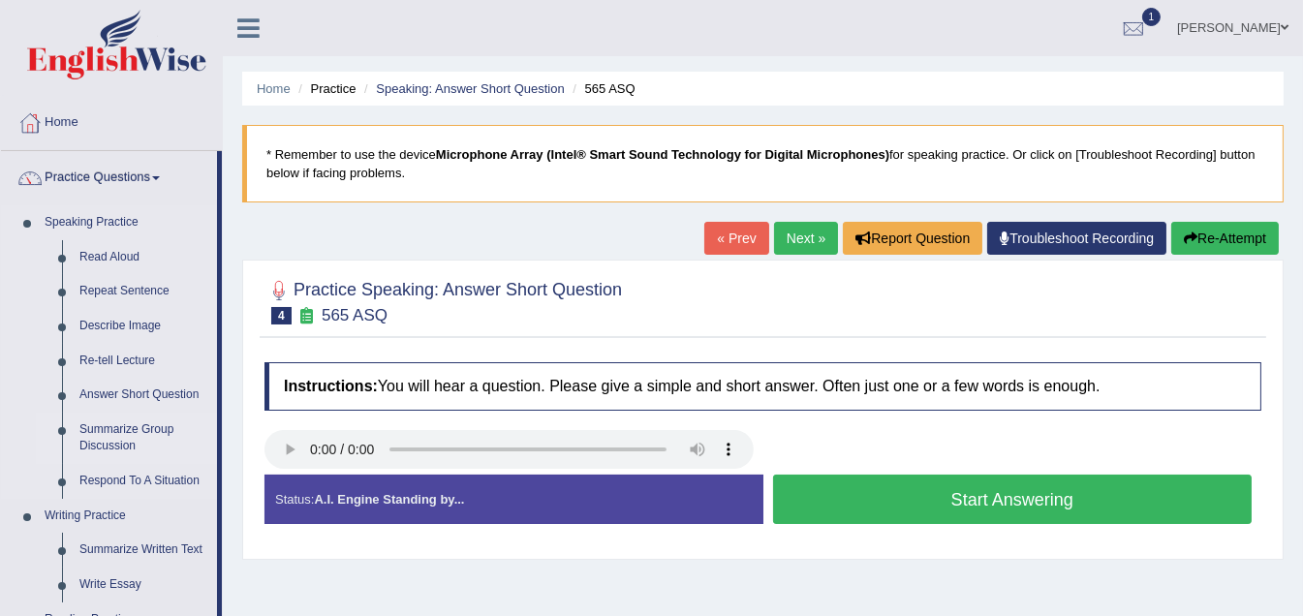
click at [120, 427] on link "Summarize Group Discussion" at bounding box center [144, 438] width 146 height 51
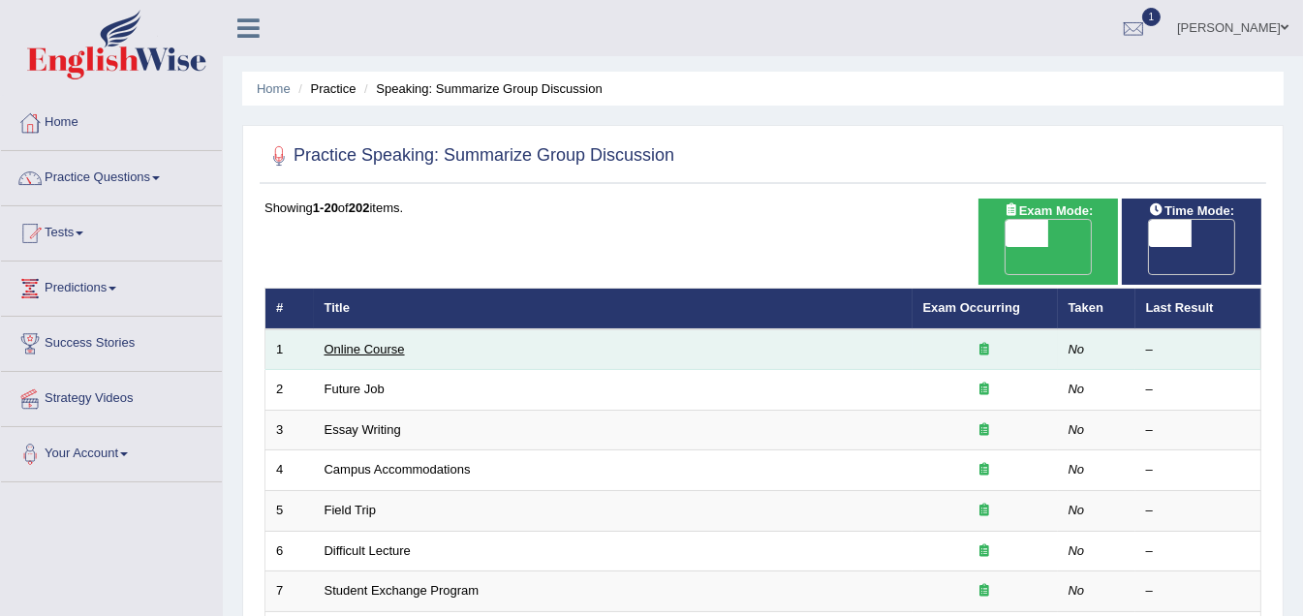
click at [361, 342] on link "Online Course" at bounding box center [365, 349] width 80 height 15
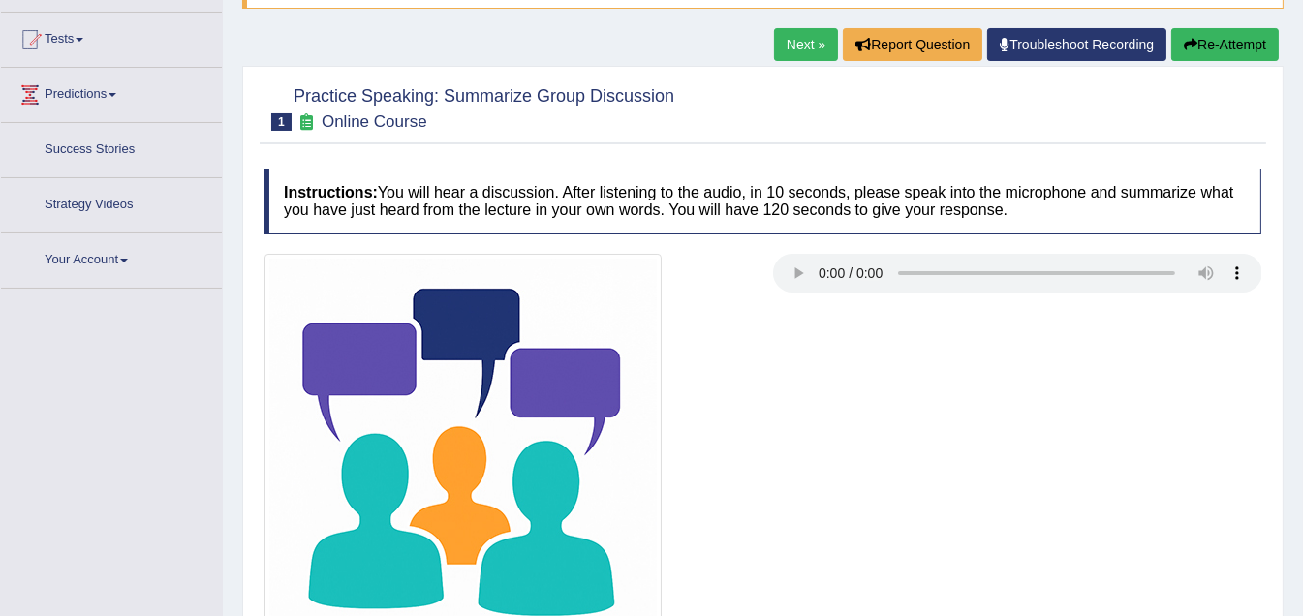
scroll to position [219, 0]
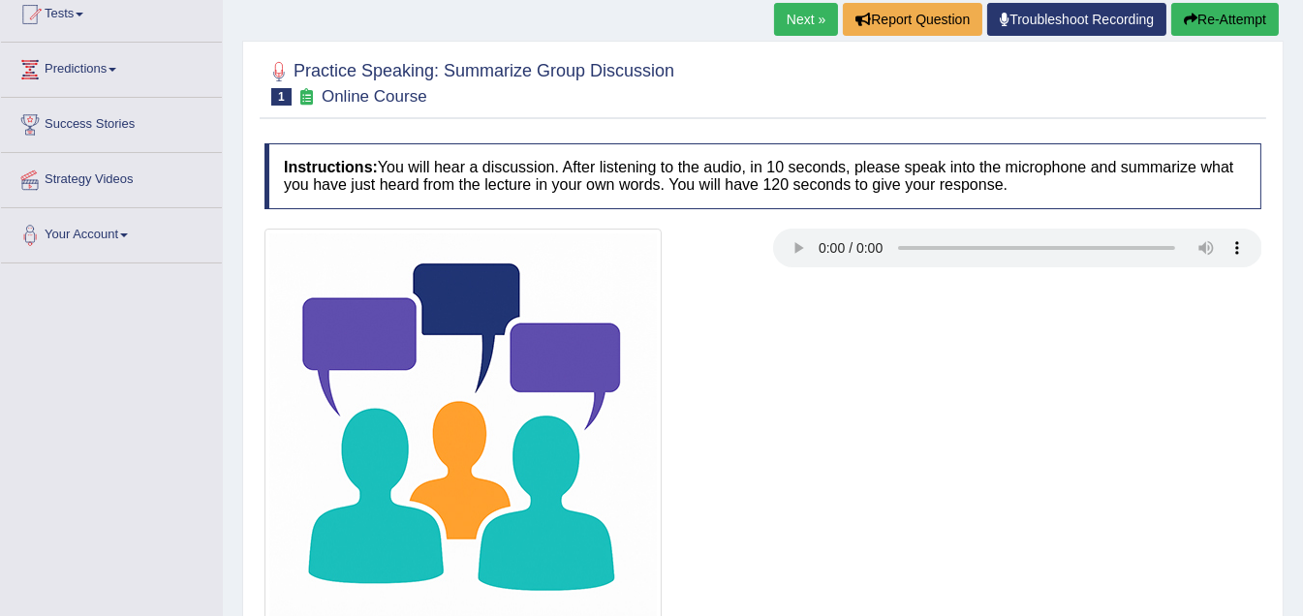
click at [800, 7] on link "Next »" at bounding box center [806, 19] width 64 height 33
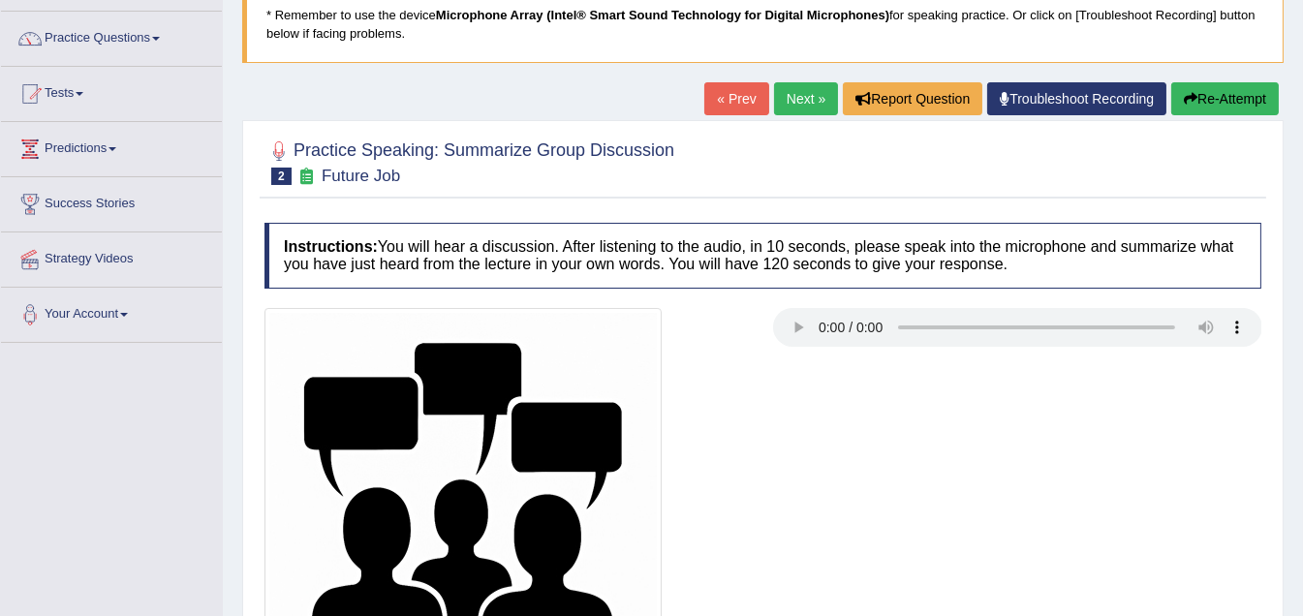
scroll to position [194, 0]
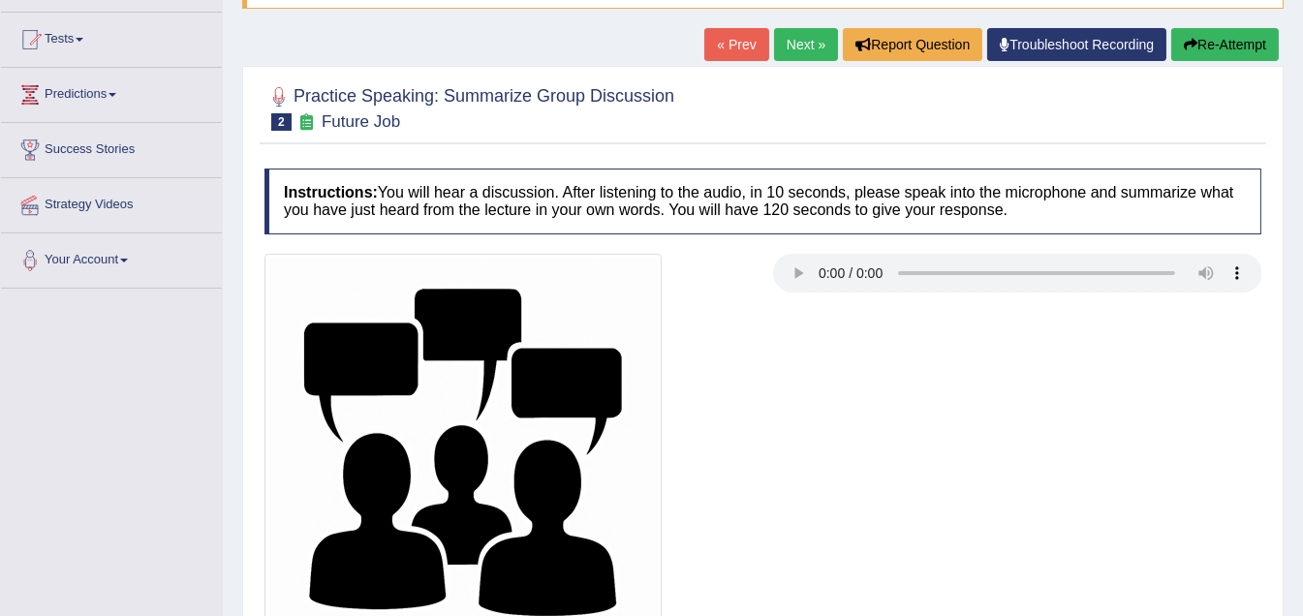
click at [800, 30] on div "Home Practice Speaking: Summarize Group Discussion Future Job * Remember to use…" at bounding box center [763, 290] width 1081 height 969
click at [805, 46] on link "Next »" at bounding box center [806, 44] width 64 height 33
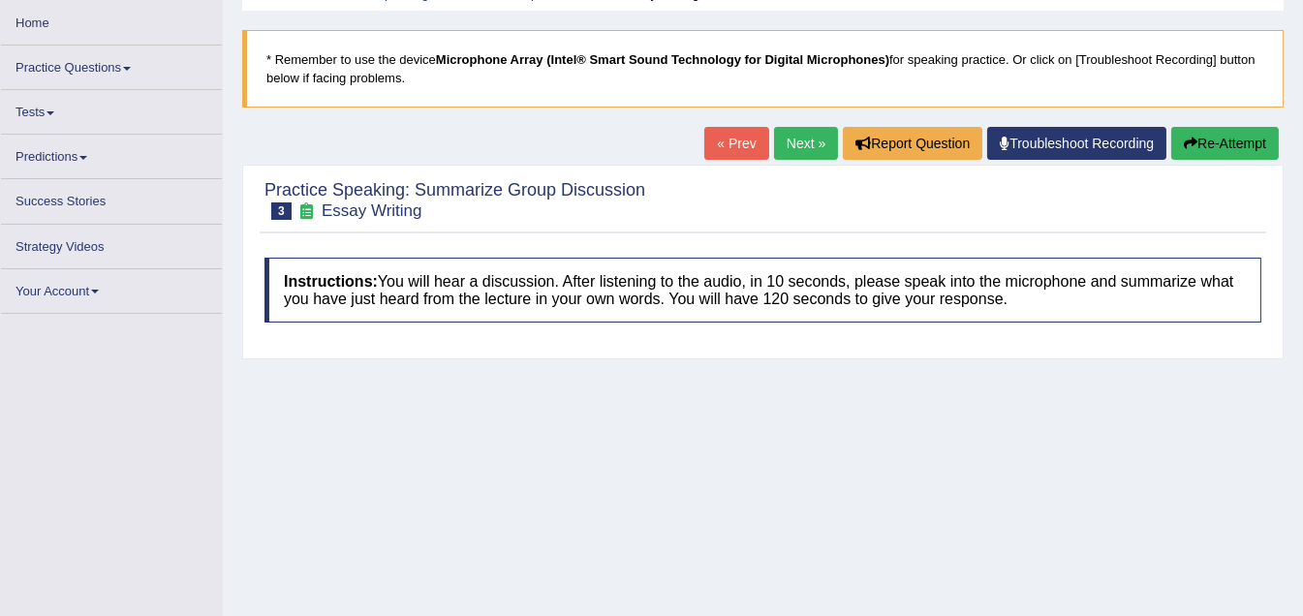
scroll to position [96, 0]
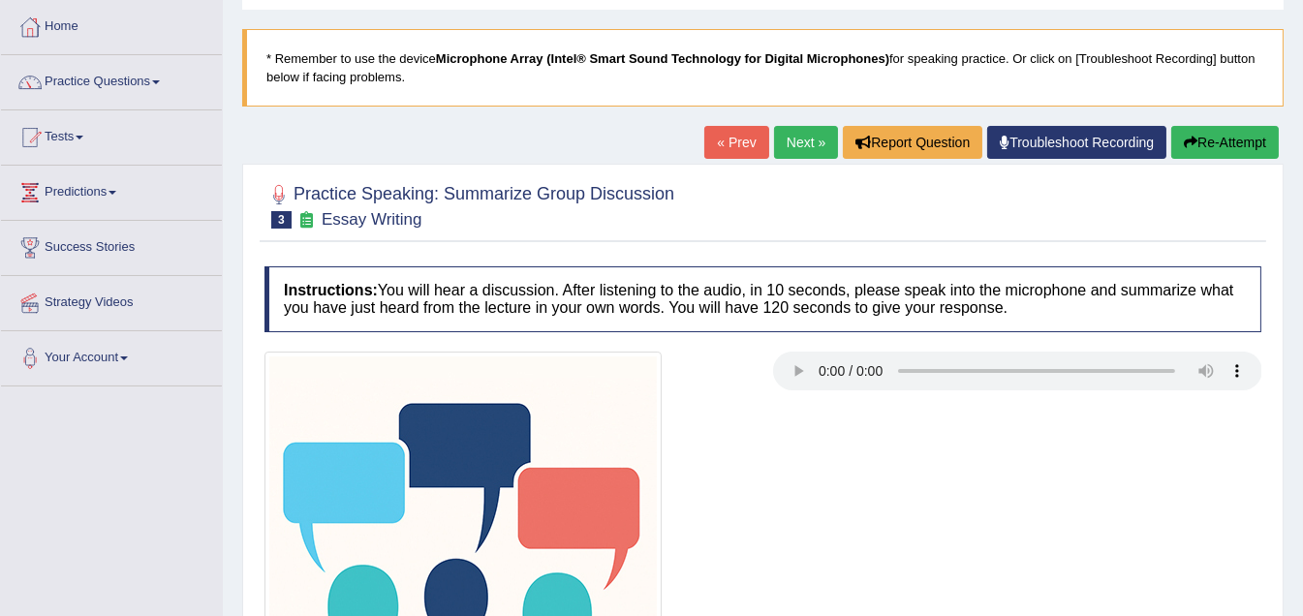
click at [805, 142] on link "Next »" at bounding box center [806, 142] width 64 height 33
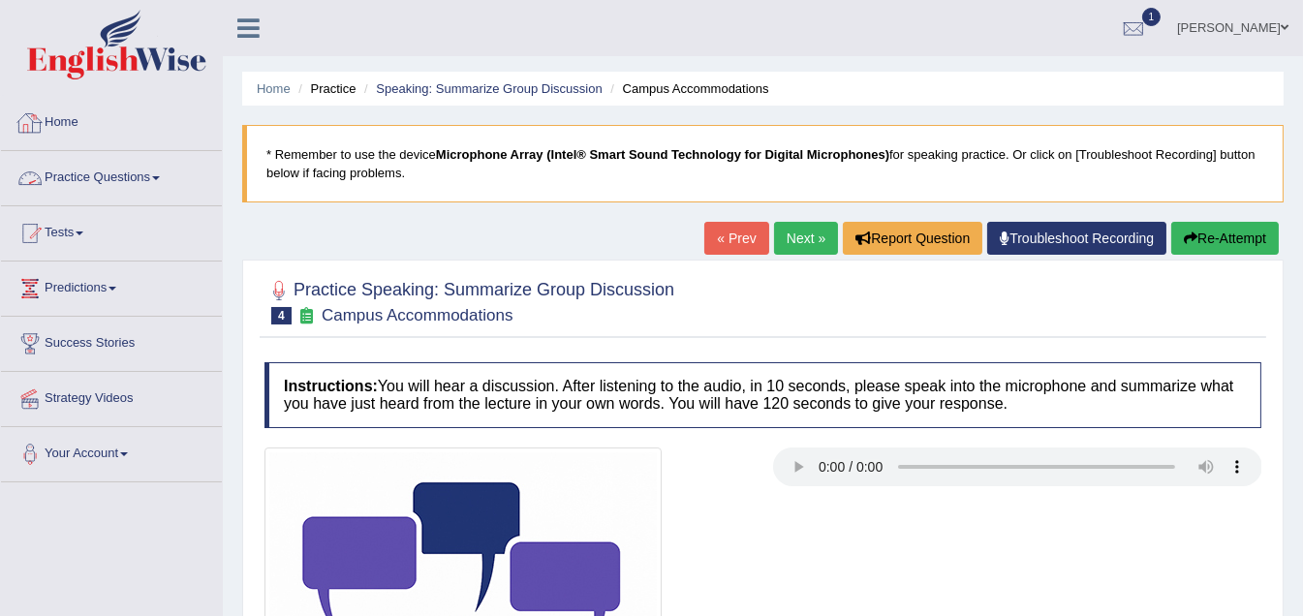
click at [160, 171] on link "Practice Questions" at bounding box center [111, 175] width 221 height 48
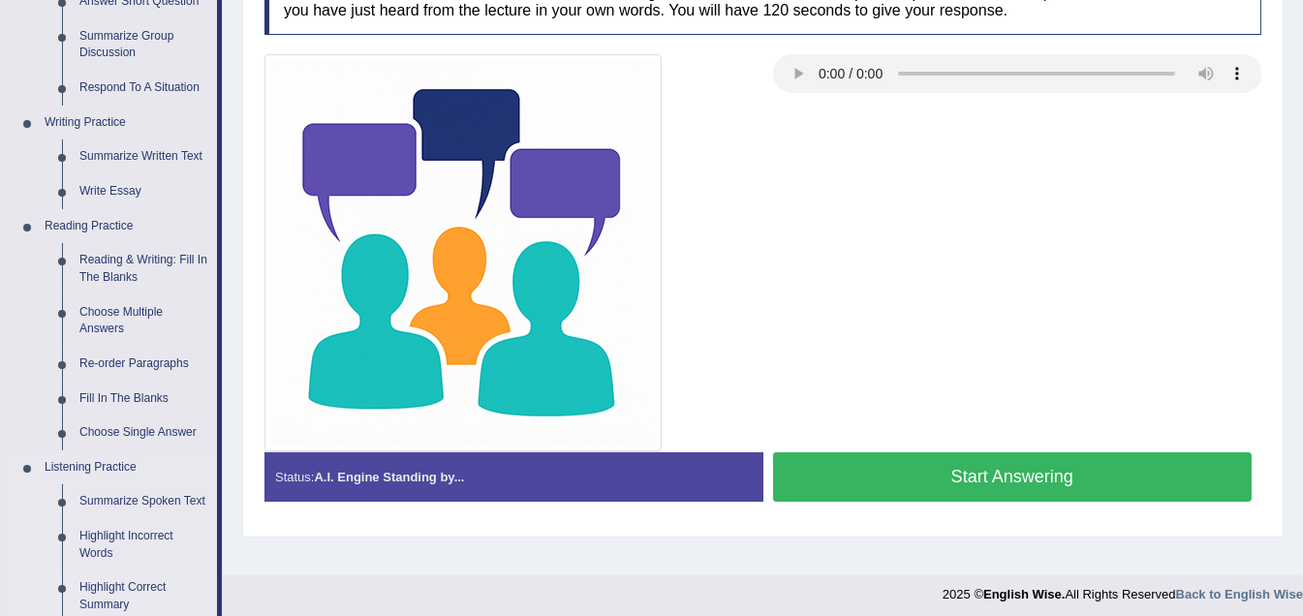
scroll to position [388, 0]
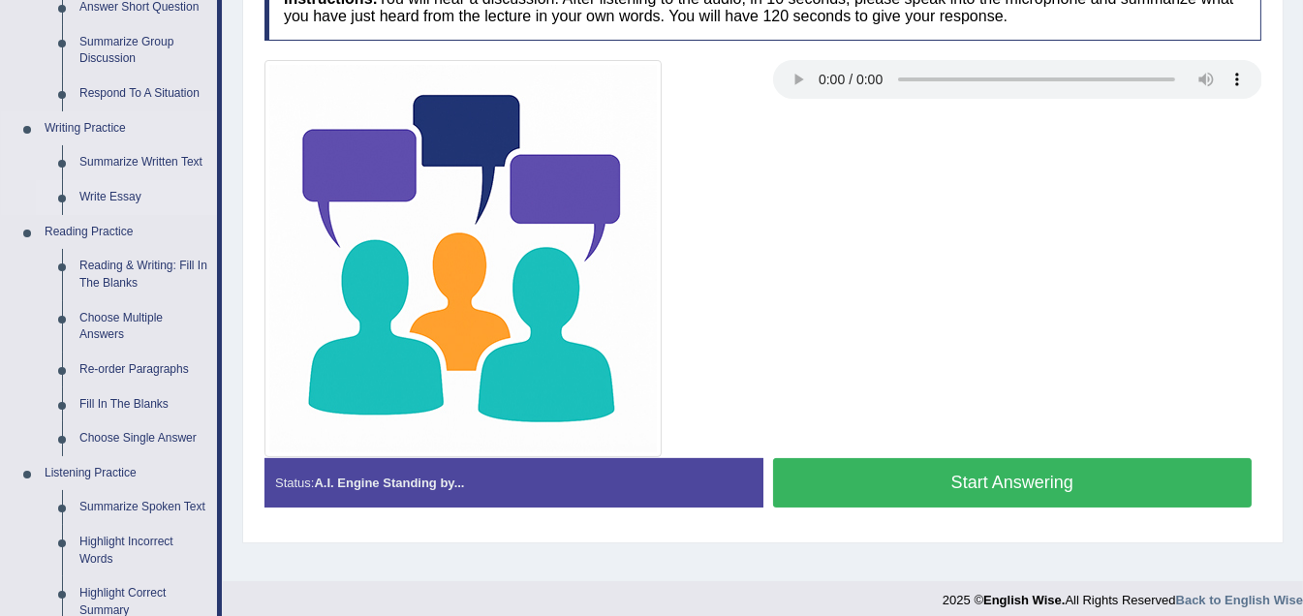
click at [110, 195] on link "Write Essay" at bounding box center [144, 197] width 146 height 35
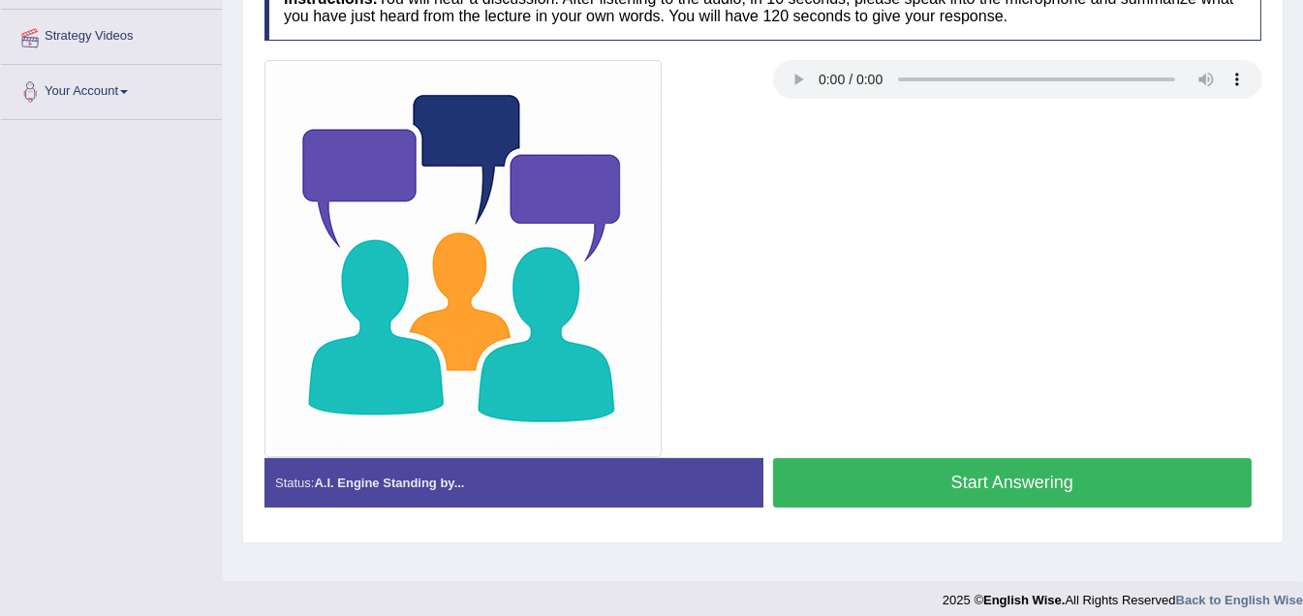
scroll to position [400, 0]
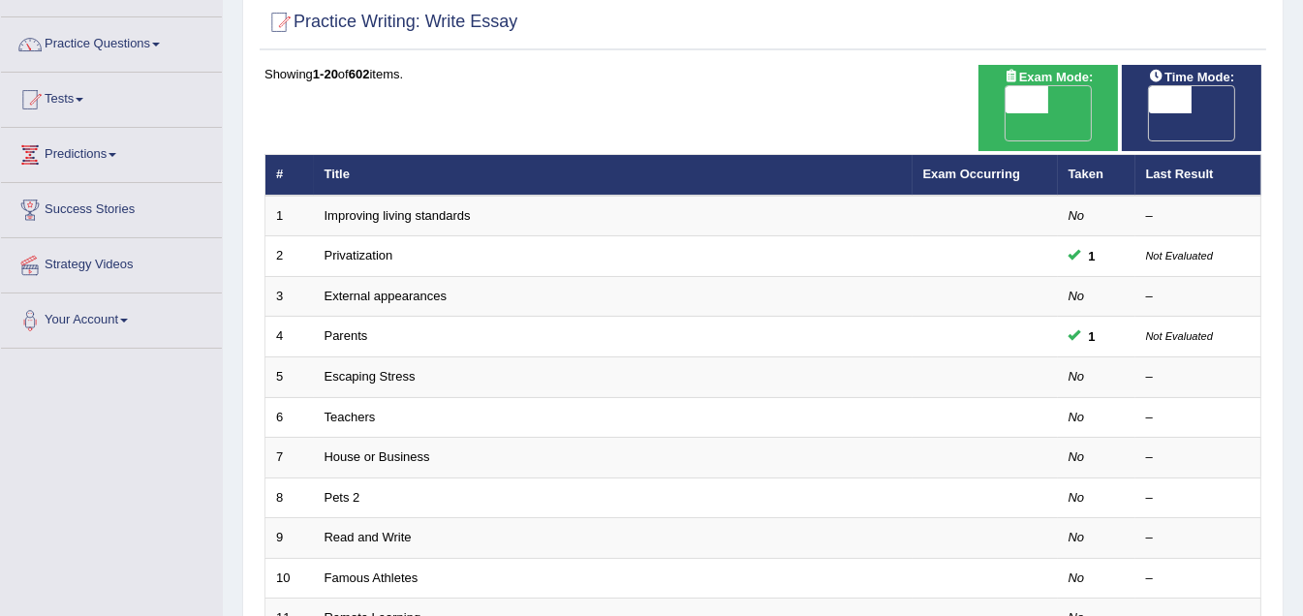
scroll to position [194, 0]
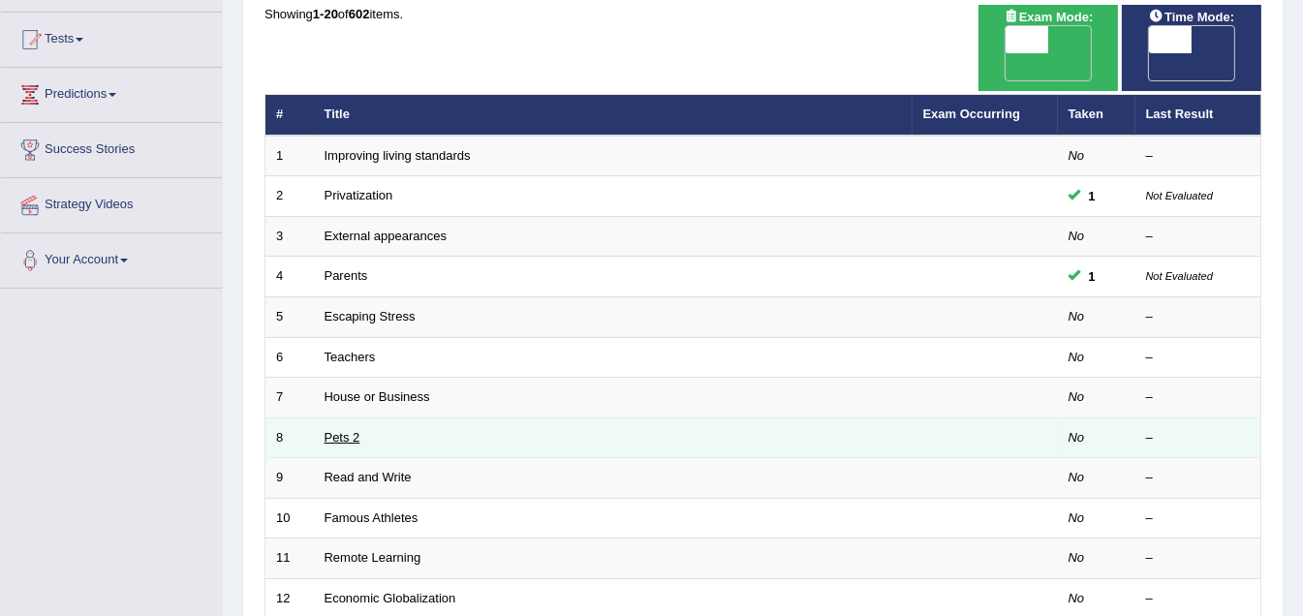
click at [346, 430] on link "Pets 2" at bounding box center [343, 437] width 36 height 15
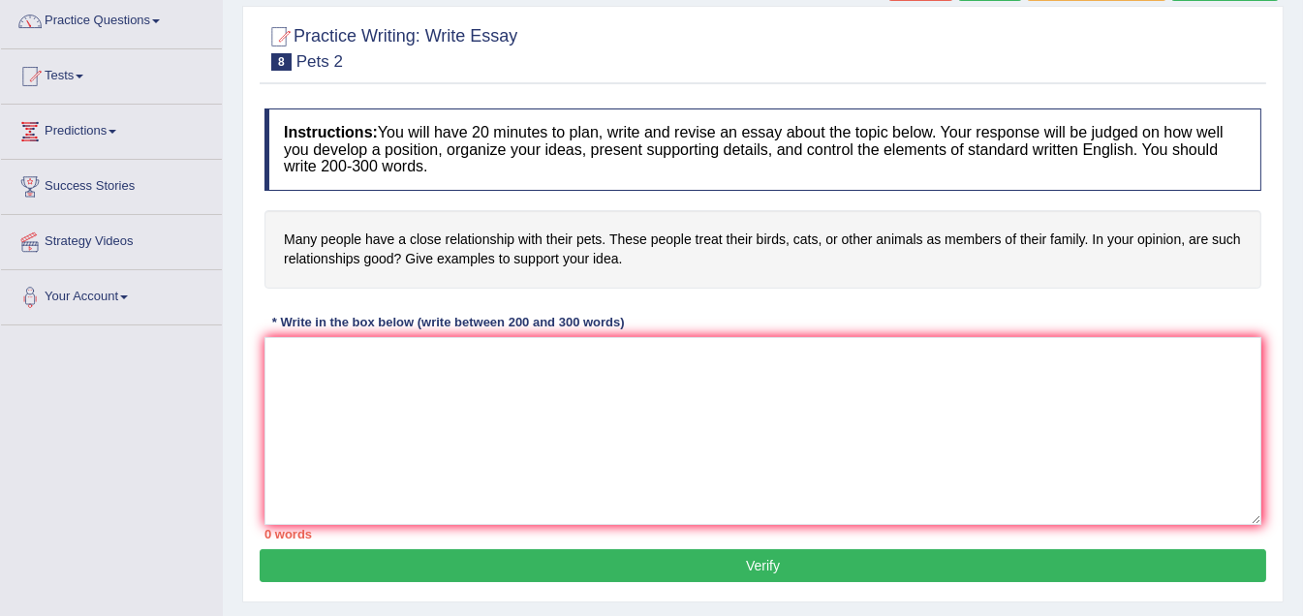
scroll to position [96, 0]
